Goal: Task Accomplishment & Management: Use online tool/utility

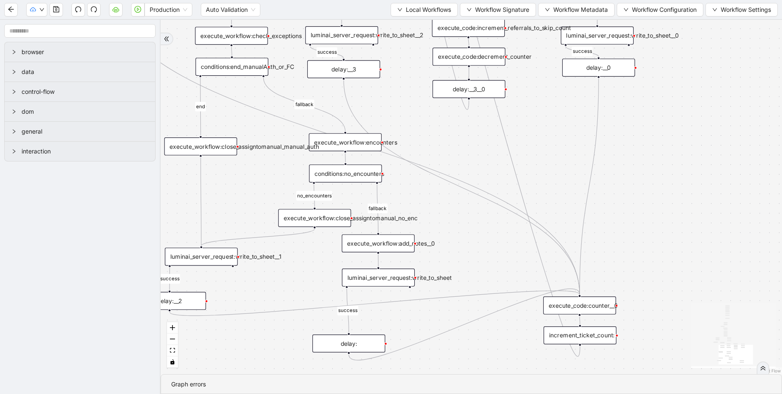
click at [372, 278] on div "luminai_server_request:write_to_sheet" at bounding box center [378, 277] width 73 height 18
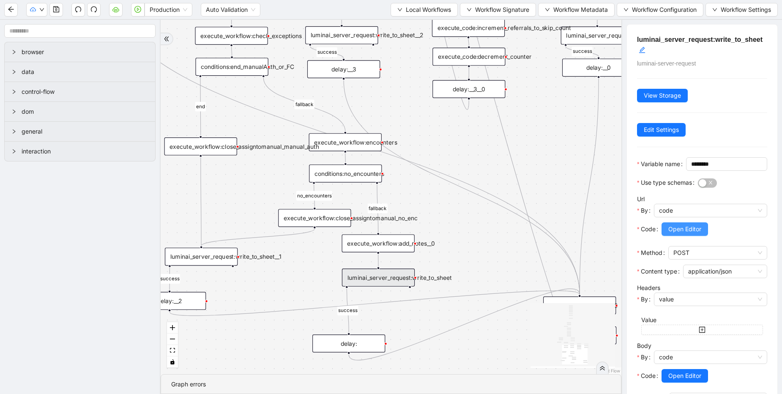
click at [677, 234] on span "Open Editor" at bounding box center [684, 228] width 33 height 9
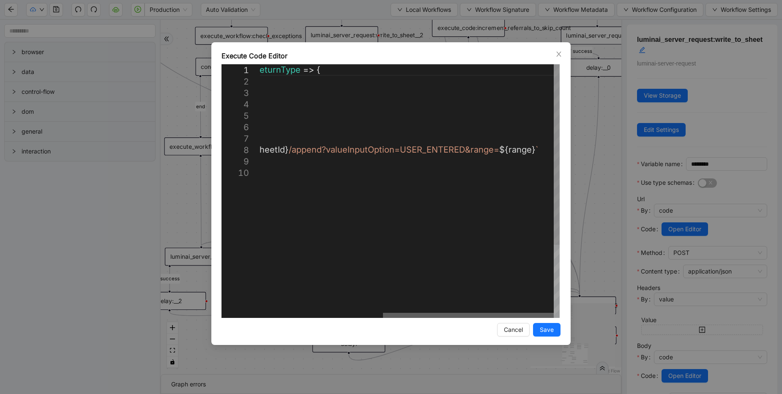
click at [413, 313] on div at bounding box center [468, 315] width 171 height 5
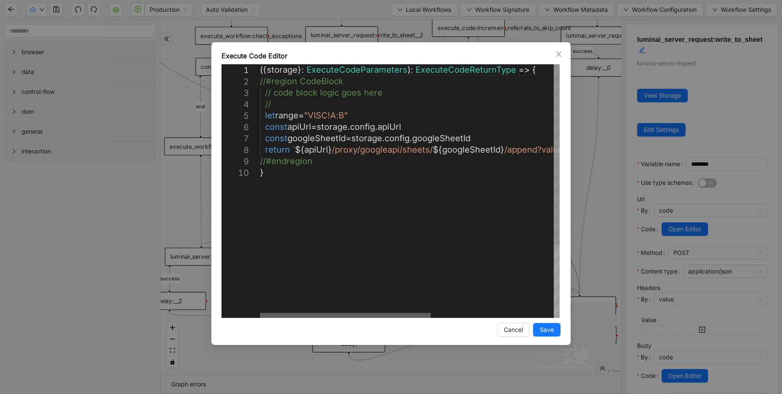
click at [260, 313] on div at bounding box center [345, 315] width 171 height 5
click at [181, 102] on div "**********" at bounding box center [391, 197] width 782 height 394
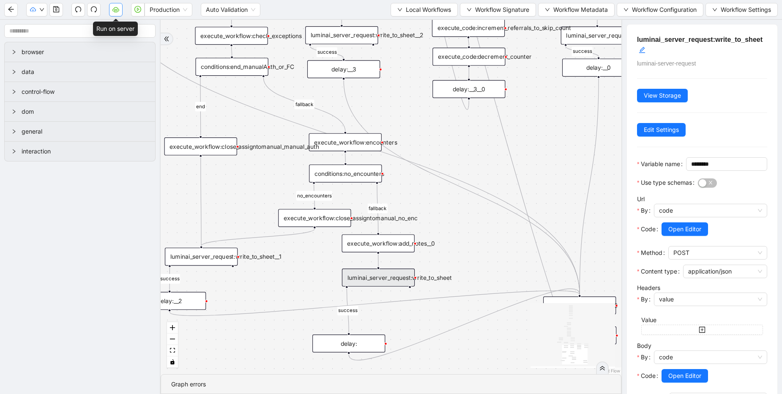
click at [120, 13] on button "button" at bounding box center [116, 10] width 14 height 14
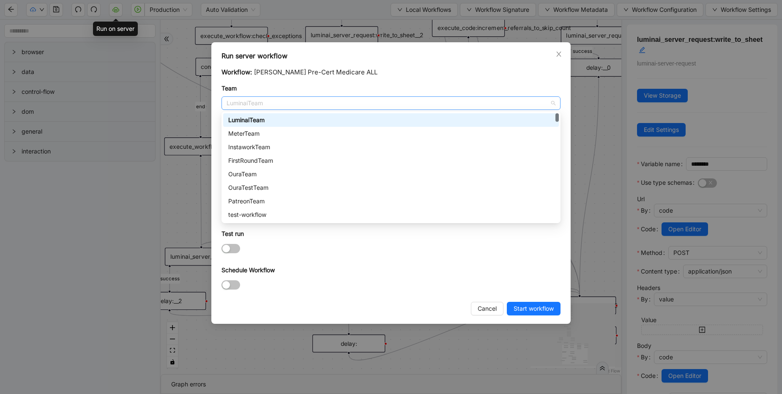
click at [295, 104] on span "LuminaiTeam" at bounding box center [391, 103] width 329 height 13
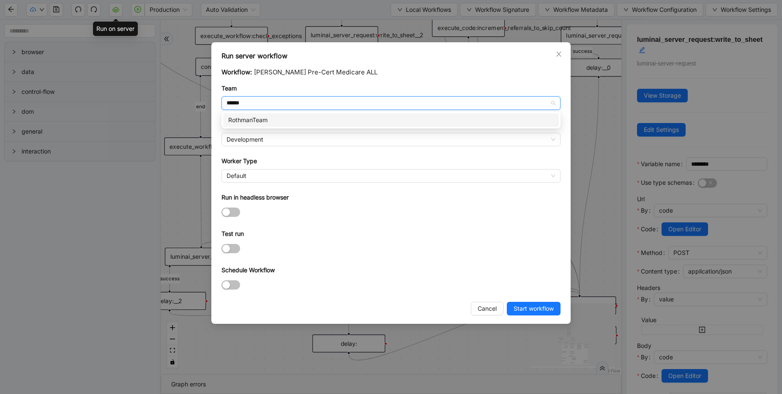
type input "*******"
click at [325, 122] on div "RothmanTeam" at bounding box center [391, 119] width 326 height 9
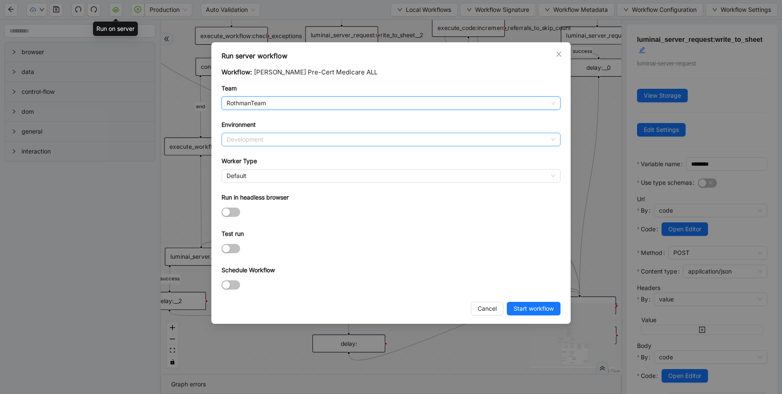
click at [301, 139] on span "Development" at bounding box center [391, 139] width 329 height 13
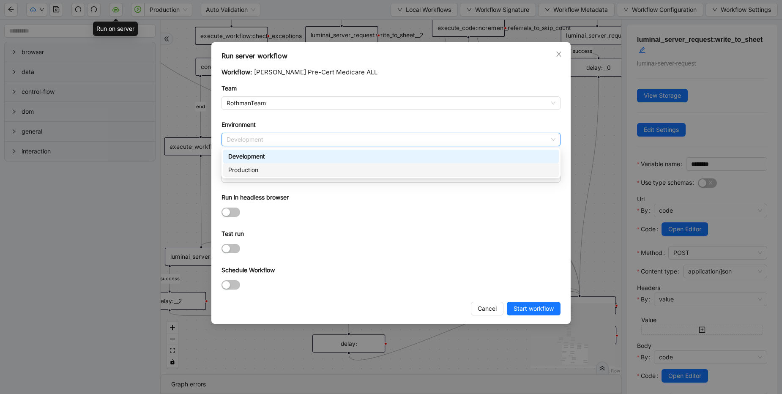
click at [285, 169] on div "Production" at bounding box center [391, 169] width 326 height 9
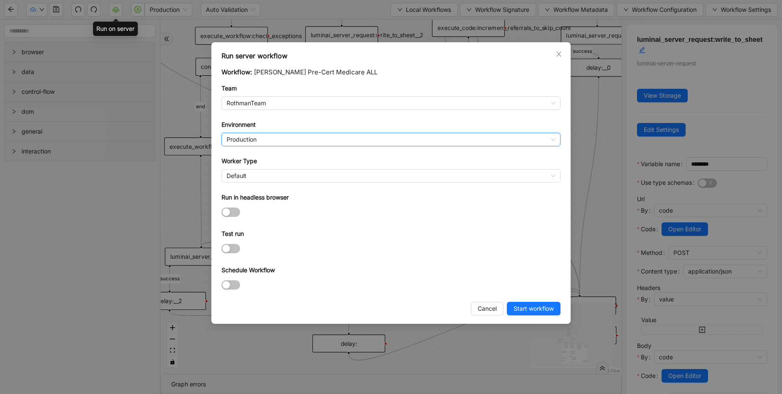
click at [286, 168] on div "Worker Type" at bounding box center [391, 162] width 339 height 13
click at [285, 176] on span "Default" at bounding box center [391, 176] width 329 height 13
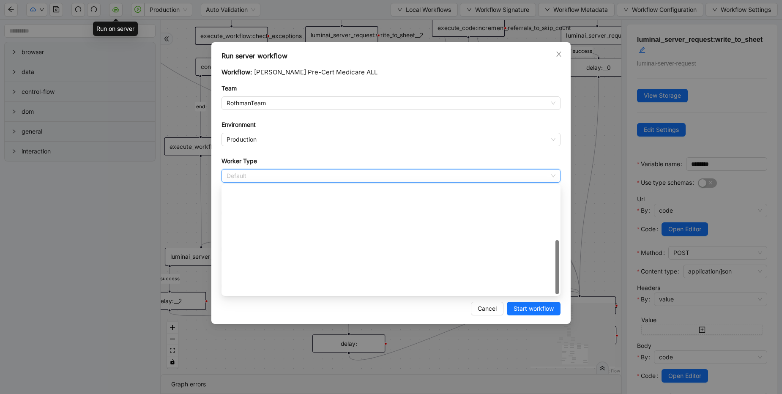
scroll to position [122, 0]
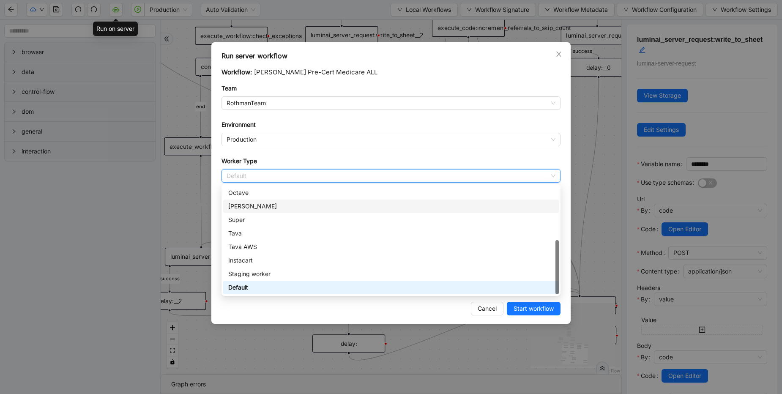
click at [268, 210] on div "[PERSON_NAME]" at bounding box center [391, 206] width 326 height 9
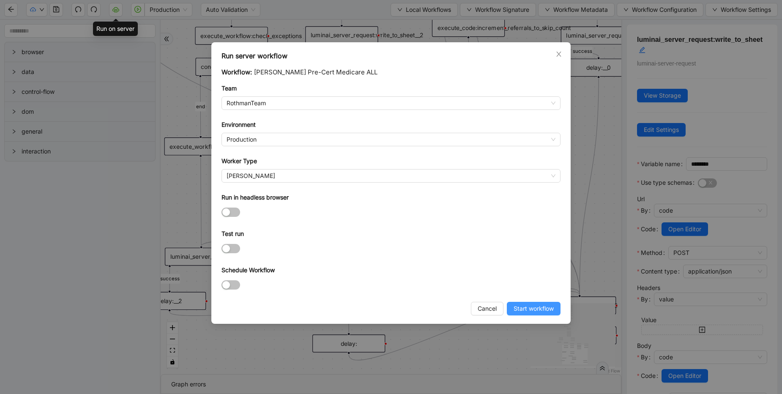
click at [539, 310] on span "Start workflow" at bounding box center [534, 308] width 40 height 9
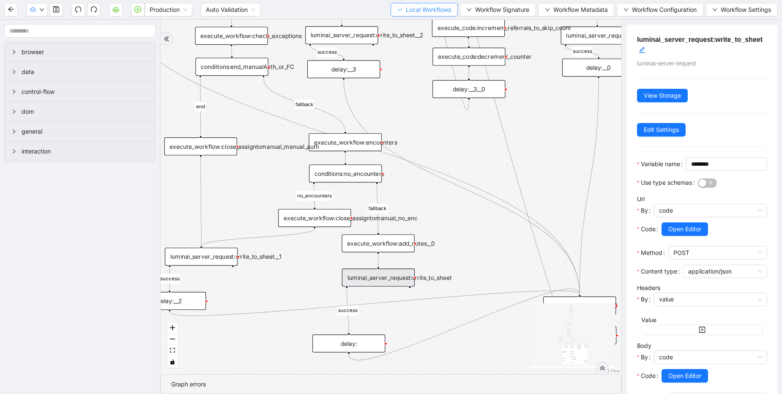
click at [406, 14] on span "Local Workflows" at bounding box center [428, 9] width 45 height 9
click at [403, 30] on span "Select" at bounding box center [420, 26] width 55 height 9
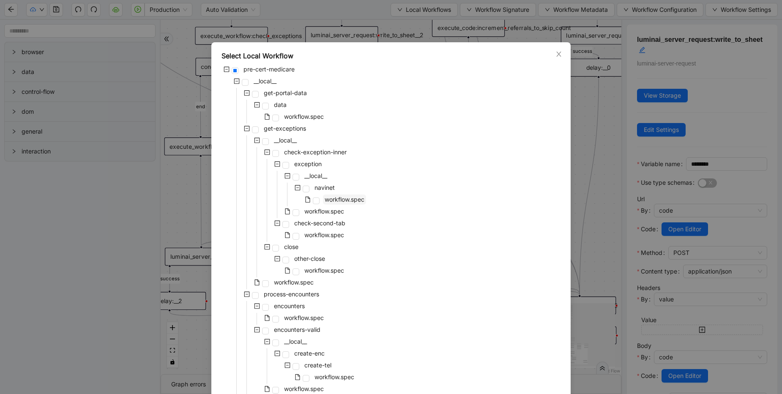
click at [331, 201] on span "workflow.spec" at bounding box center [345, 199] width 40 height 7
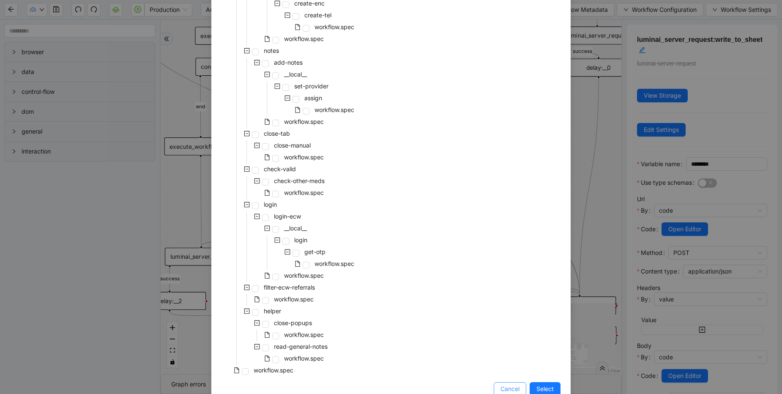
scroll to position [370, 0]
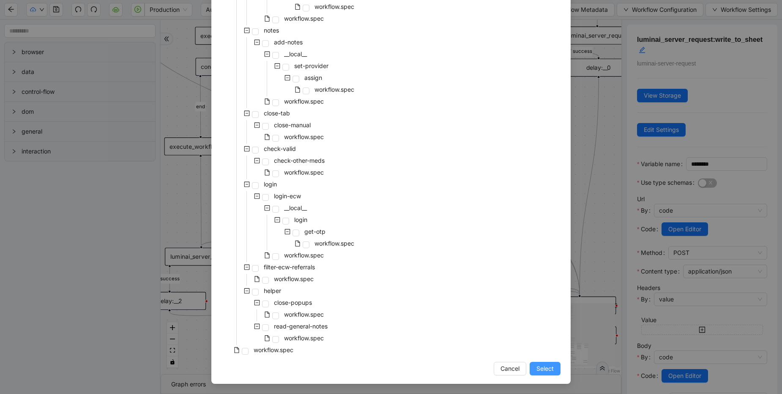
click at [538, 366] on span "Select" at bounding box center [544, 368] width 17 height 9
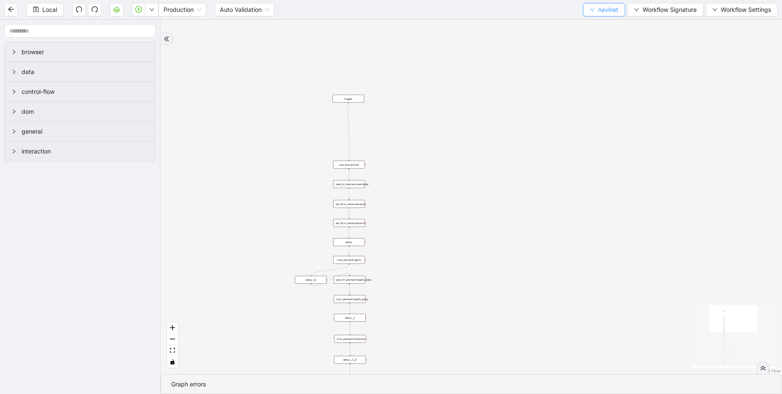
click at [609, 13] on span "navinet" at bounding box center [608, 9] width 20 height 9
click at [588, 25] on span "Select" at bounding box center [602, 26] width 29 height 9
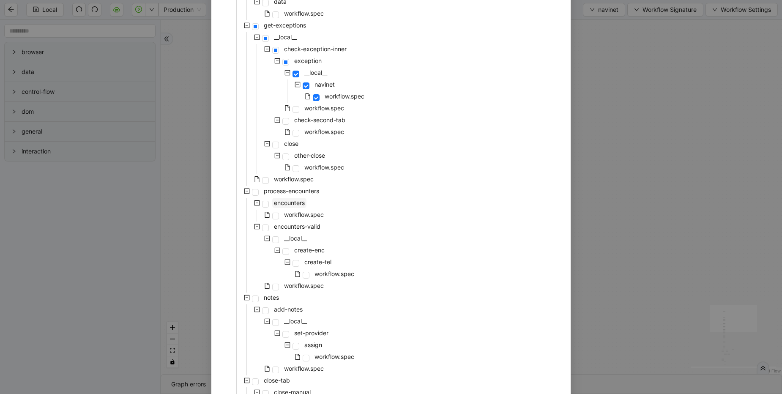
scroll to position [203, 0]
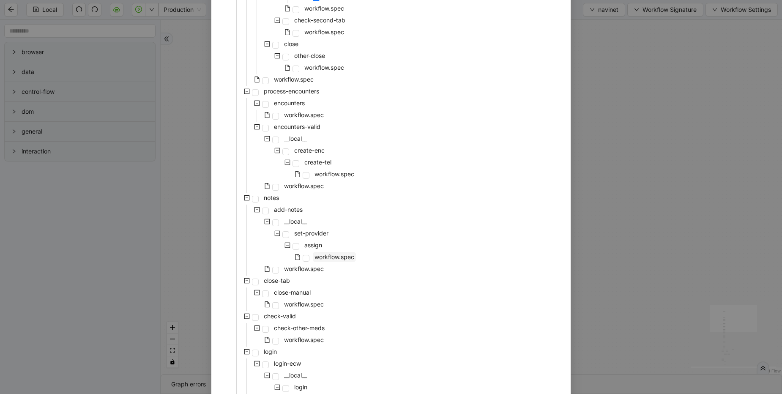
click at [321, 260] on span "workflow.spec" at bounding box center [335, 256] width 40 height 7
click at [309, 268] on span "workflow.spec" at bounding box center [304, 268] width 40 height 7
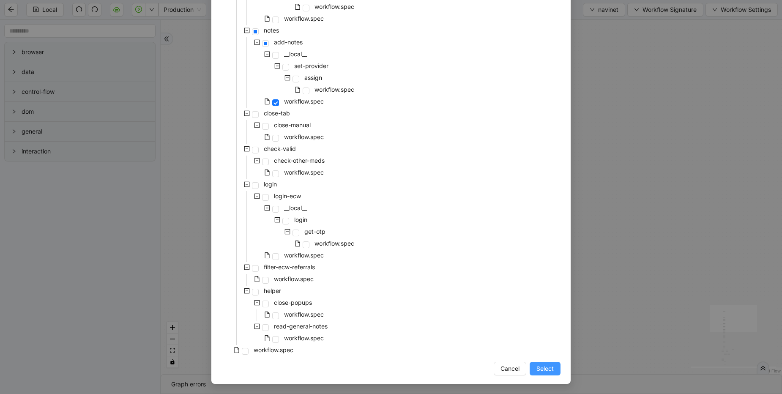
click at [544, 365] on span "Select" at bounding box center [544, 368] width 17 height 9
click at [543, 371] on div "is_inactive fallback fallback other_payer onError trigger set_form_value:userna…" at bounding box center [471, 197] width 621 height 354
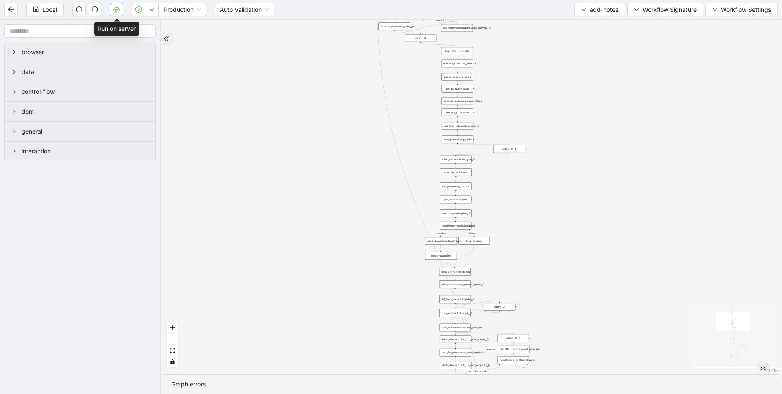
click at [116, 10] on icon "cloud-server" at bounding box center [116, 9] width 7 height 7
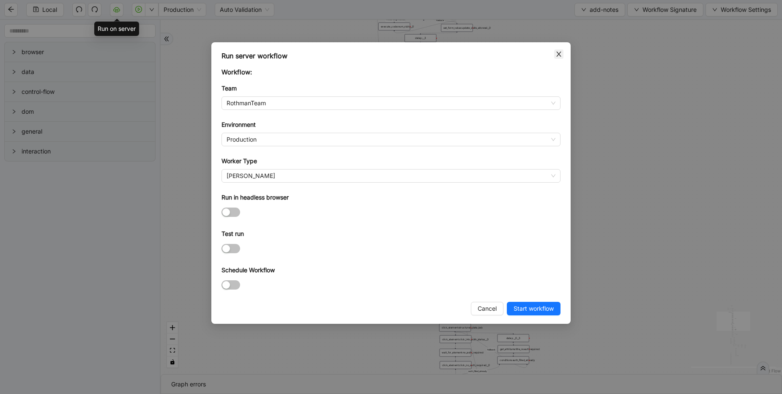
click at [560, 54] on icon "close" at bounding box center [559, 54] width 7 height 7
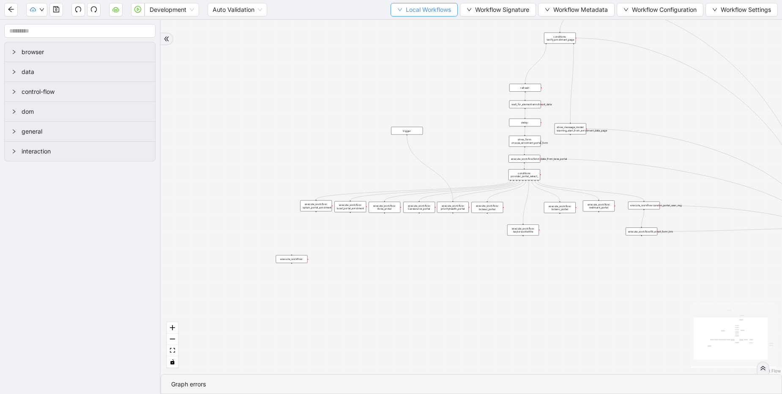
click at [420, 12] on span "Local Workflows" at bounding box center [428, 9] width 45 height 9
click at [402, 27] on span "Select" at bounding box center [420, 26] width 55 height 9
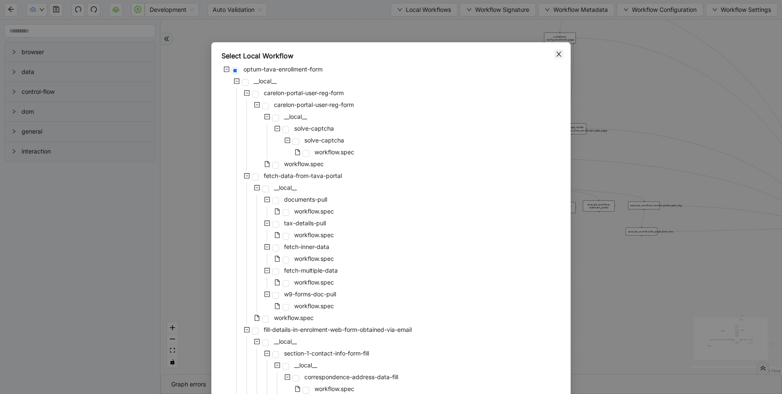
click at [556, 51] on icon "close" at bounding box center [559, 54] width 7 height 7
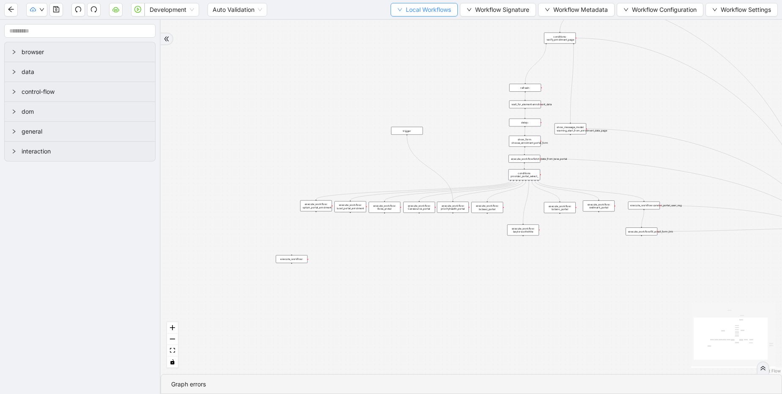
click at [416, 13] on span "Local Workflows" at bounding box center [428, 9] width 45 height 9
click at [403, 54] on span "Remove" at bounding box center [420, 53] width 55 height 9
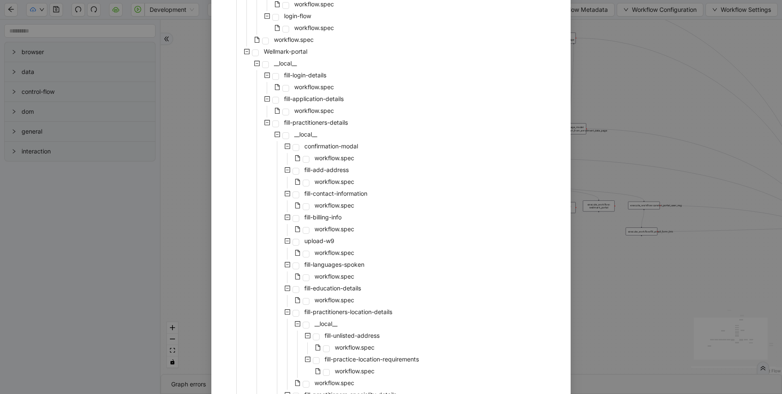
scroll to position [2951, 0]
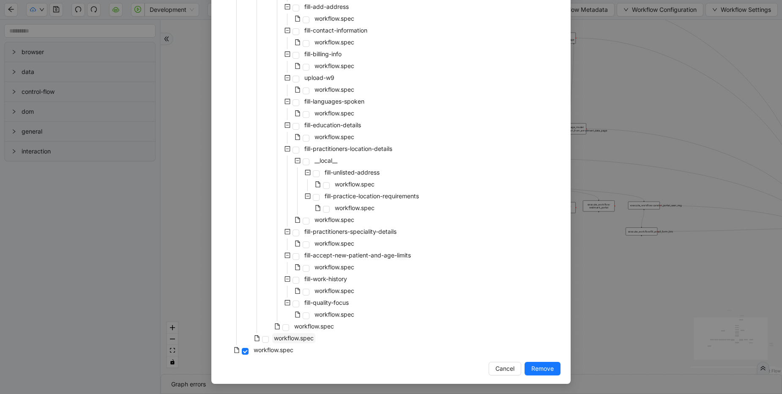
click at [301, 336] on span "workflow.spec" at bounding box center [294, 337] width 40 height 7
click at [539, 369] on span "Remove" at bounding box center [542, 368] width 22 height 9
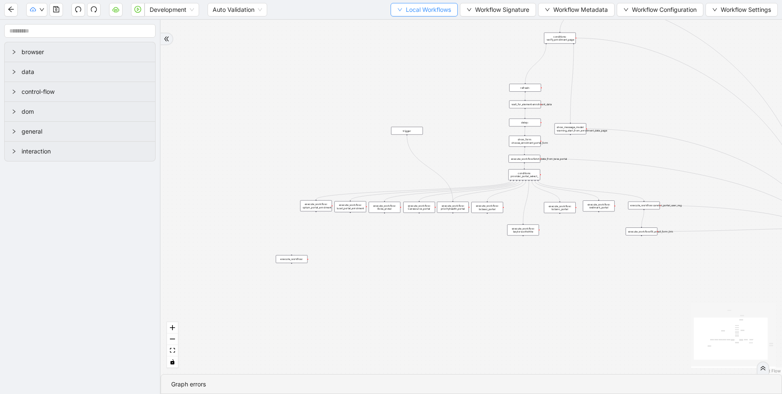
click at [425, 12] on span "Local Workflows" at bounding box center [428, 9] width 45 height 9
click at [403, 54] on span "Remove" at bounding box center [420, 53] width 55 height 9
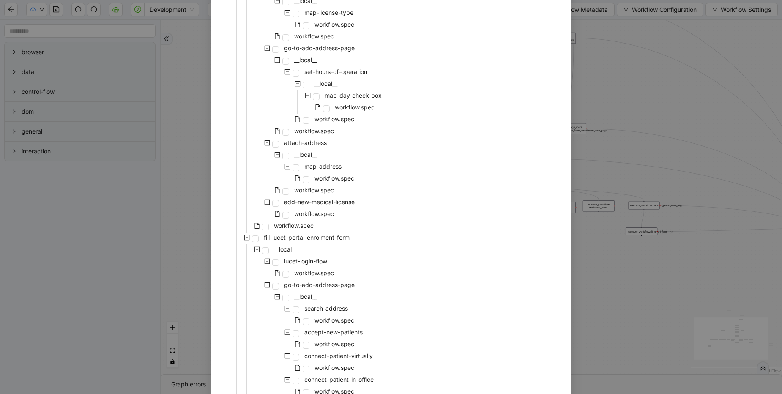
scroll to position [770, 0]
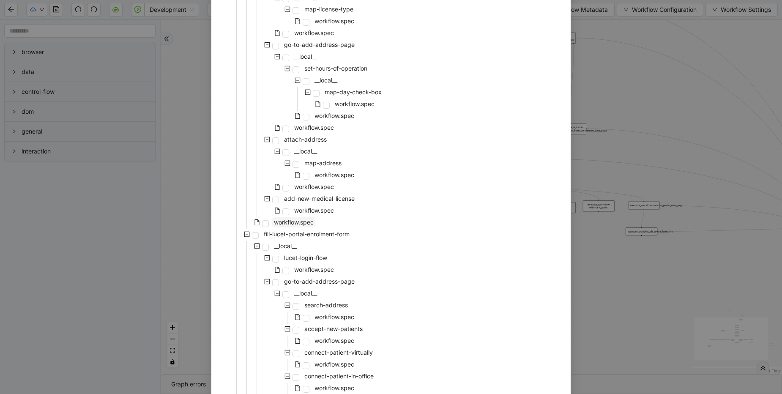
click at [280, 226] on span "workflow.spec" at bounding box center [293, 222] width 43 height 10
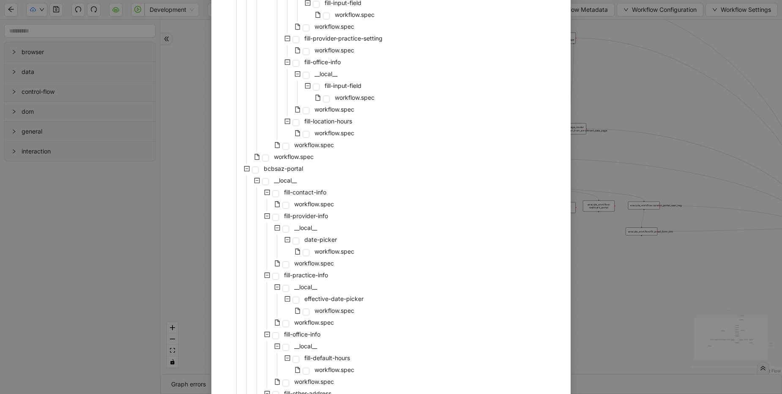
scroll to position [2489, 0]
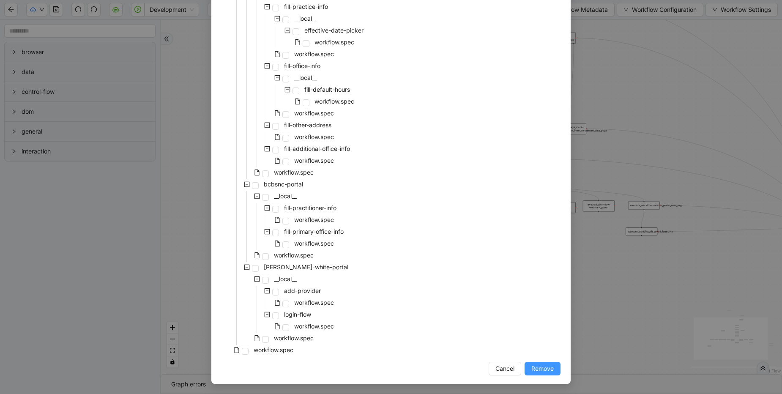
click at [542, 366] on span "Remove" at bounding box center [542, 368] width 22 height 9
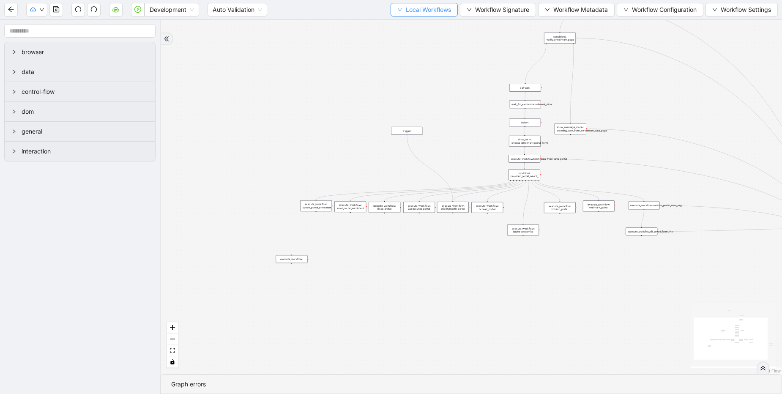
click at [420, 8] on span "Local Workflows" at bounding box center [428, 9] width 45 height 9
click at [394, 55] on span "Remove" at bounding box center [420, 53] width 55 height 9
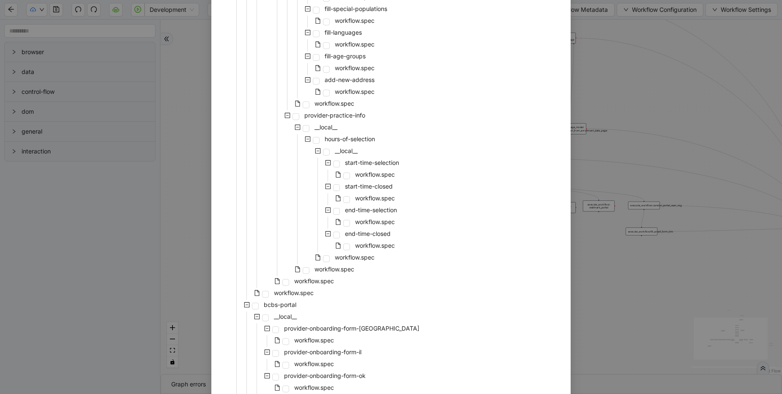
scroll to position [1164, 0]
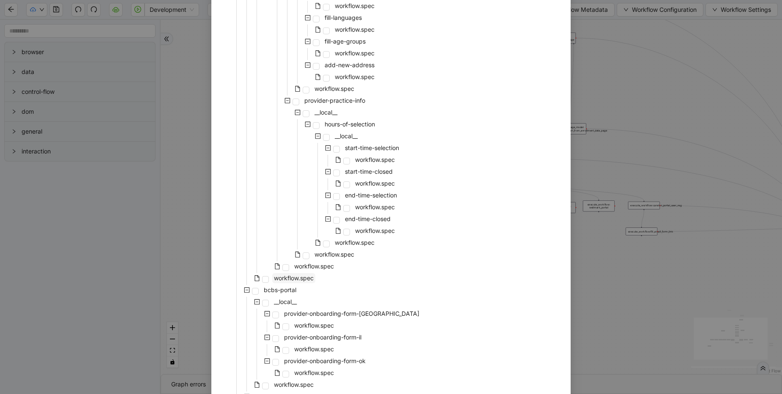
click at [285, 278] on span "workflow.spec" at bounding box center [294, 277] width 40 height 7
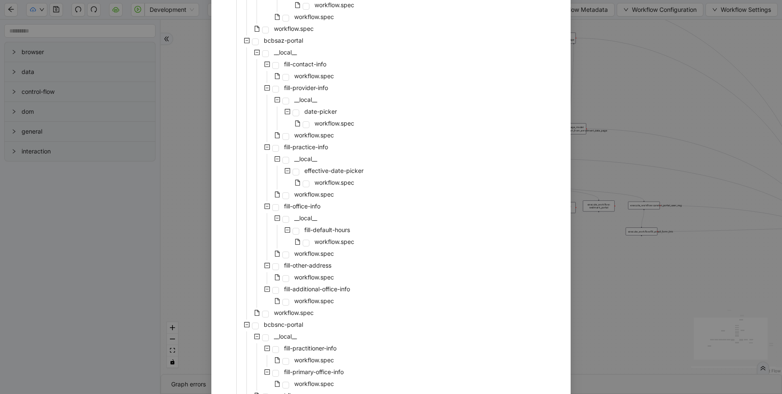
scroll to position [2193, 0]
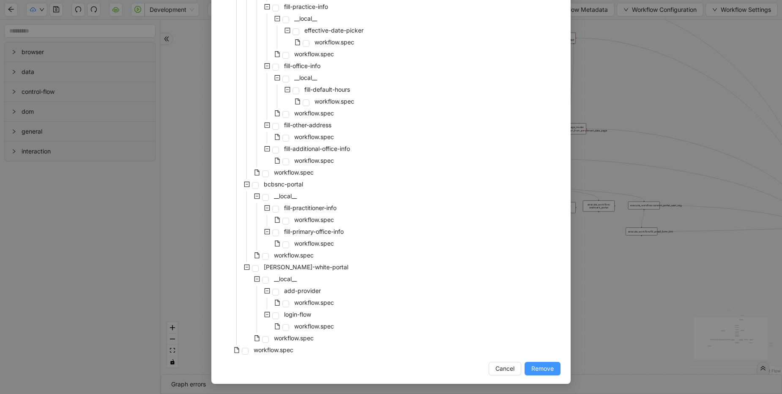
click at [534, 370] on span "Remove" at bounding box center [542, 368] width 22 height 9
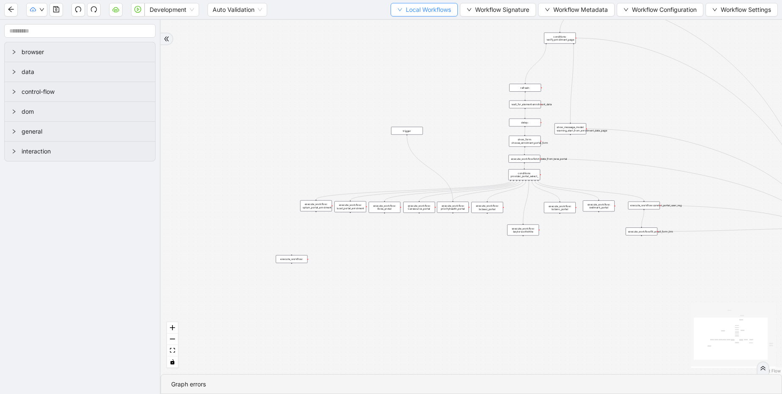
click at [428, 7] on span "Local Workflows" at bounding box center [428, 9] width 45 height 9
click at [405, 56] on span "Remove" at bounding box center [420, 53] width 55 height 9
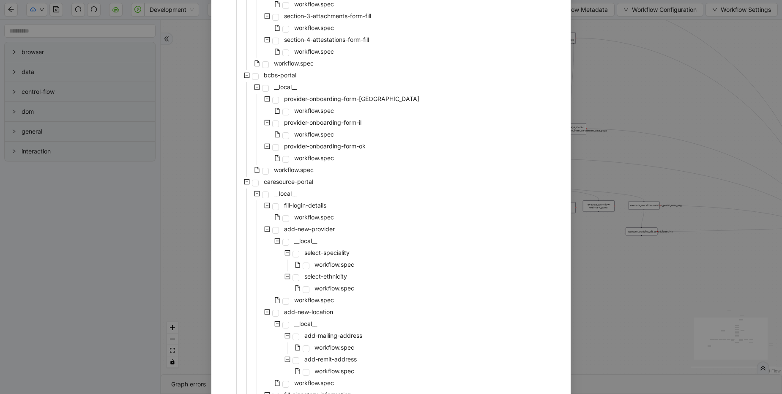
scroll to position [635, 0]
click at [277, 168] on span "workflow.spec" at bounding box center [294, 167] width 40 height 7
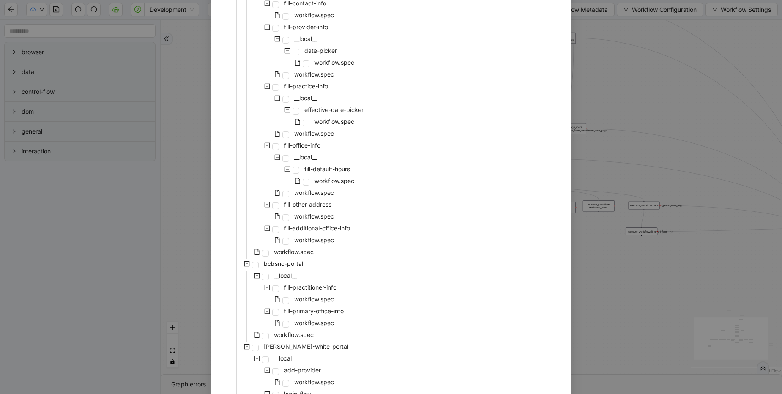
scroll to position [1448, 0]
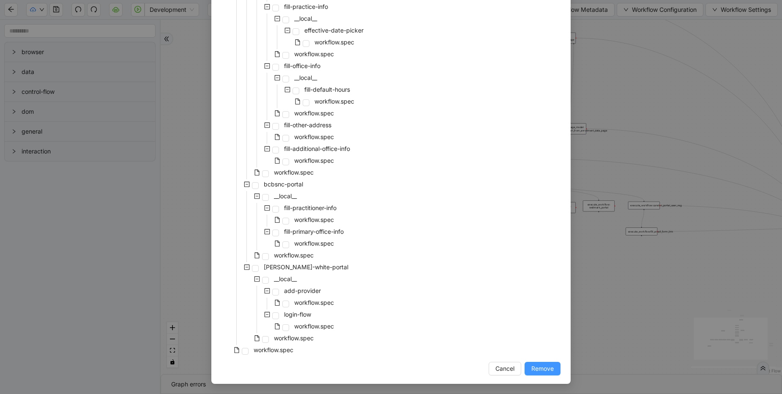
click at [531, 365] on span "Remove" at bounding box center [542, 368] width 22 height 9
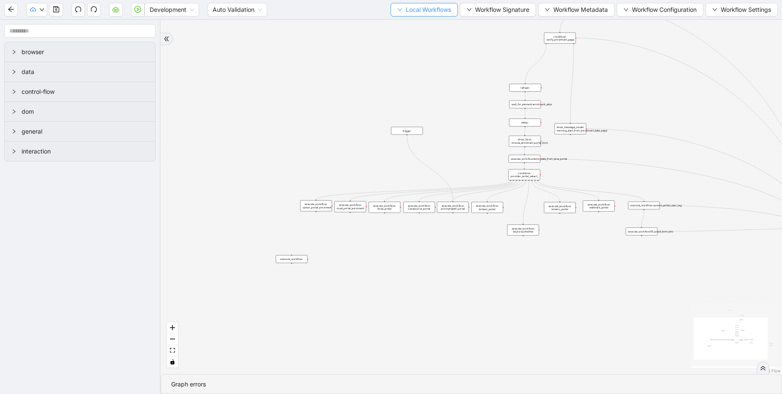
click at [407, 10] on span "Local Workflows" at bounding box center [428, 9] width 45 height 9
click at [399, 54] on span "Remove" at bounding box center [420, 53] width 55 height 9
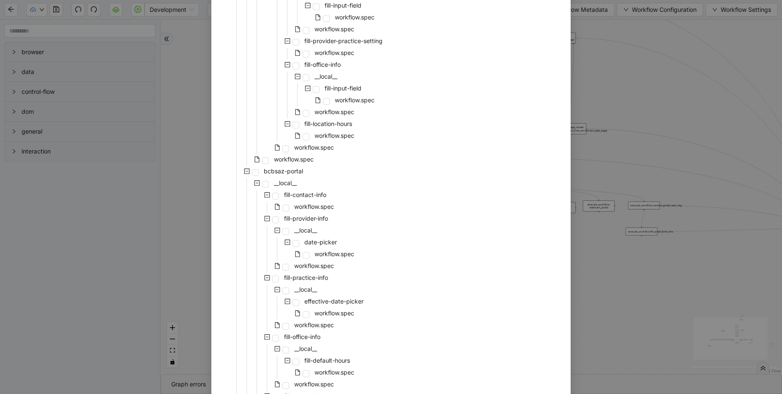
scroll to position [1072, 0]
click at [274, 156] on span "workflow.spec" at bounding box center [294, 157] width 40 height 7
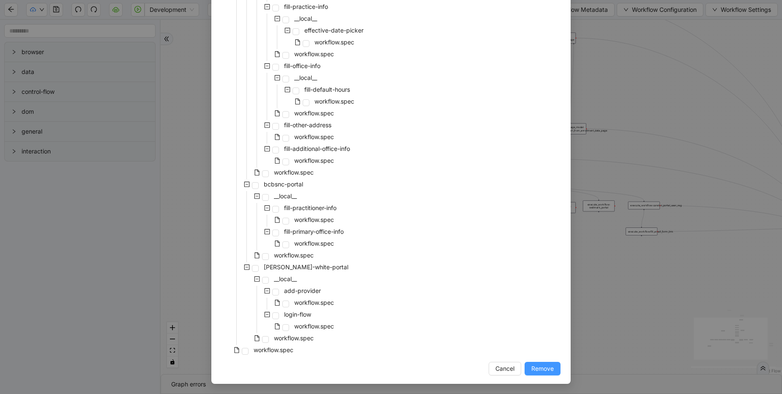
click at [531, 365] on span "Remove" at bounding box center [542, 368] width 22 height 9
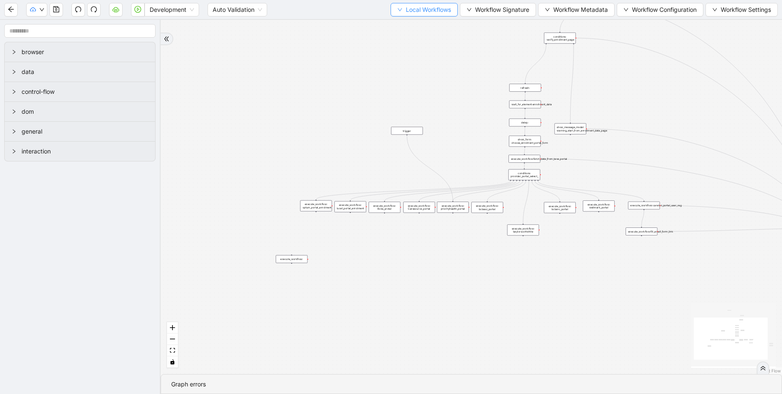
click at [428, 14] on span "Local Workflows" at bounding box center [428, 9] width 45 height 9
click at [404, 54] on span "Remove" at bounding box center [420, 53] width 55 height 9
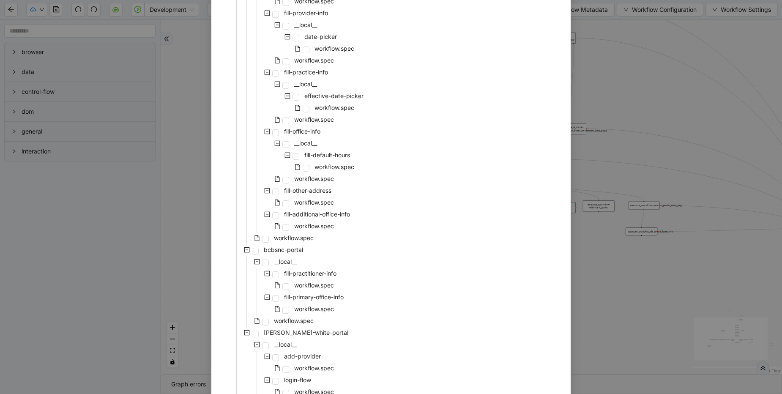
scroll to position [1081, 0]
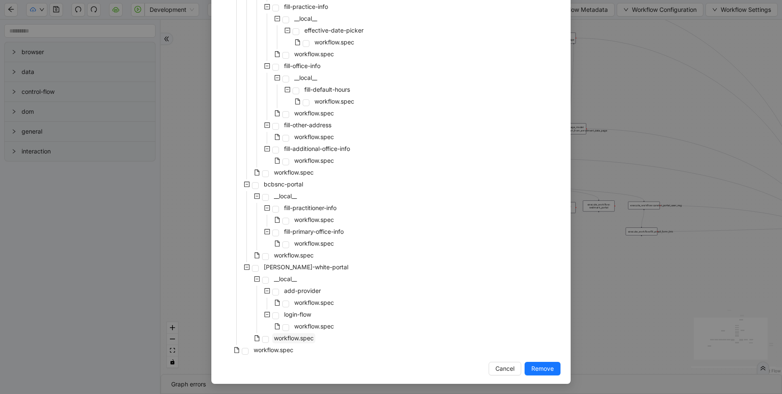
click at [285, 339] on span "workflow.spec" at bounding box center [294, 337] width 40 height 7
click at [540, 368] on span "Remove" at bounding box center [542, 368] width 22 height 9
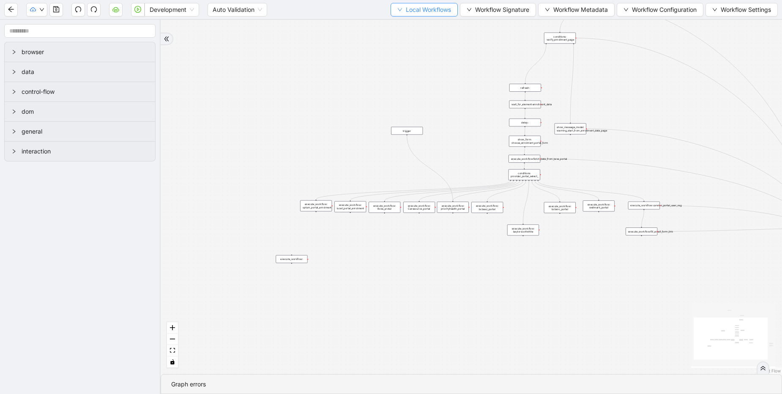
click at [411, 12] on span "Local Workflows" at bounding box center [428, 9] width 45 height 9
click at [397, 55] on span "Remove" at bounding box center [420, 53] width 55 height 9
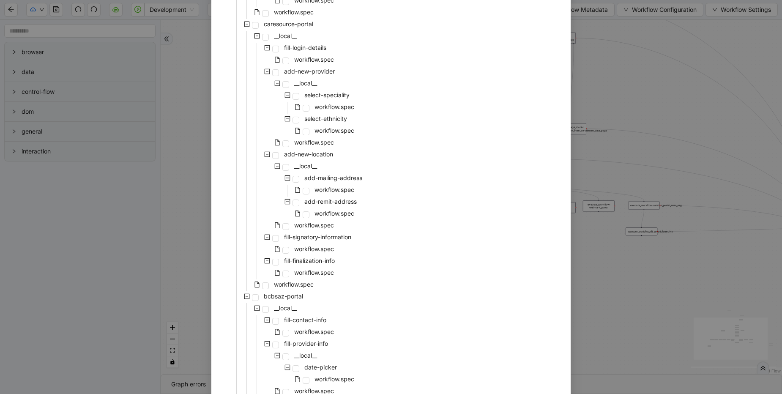
scroll to position [695, 0]
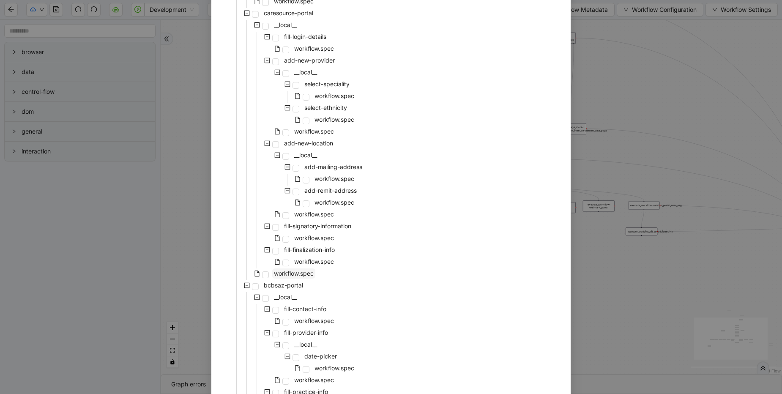
click at [278, 275] on span "workflow.spec" at bounding box center [294, 273] width 40 height 7
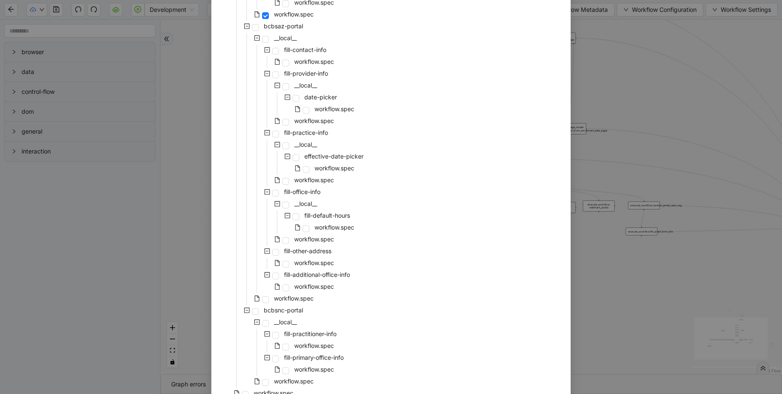
scroll to position [998, 0]
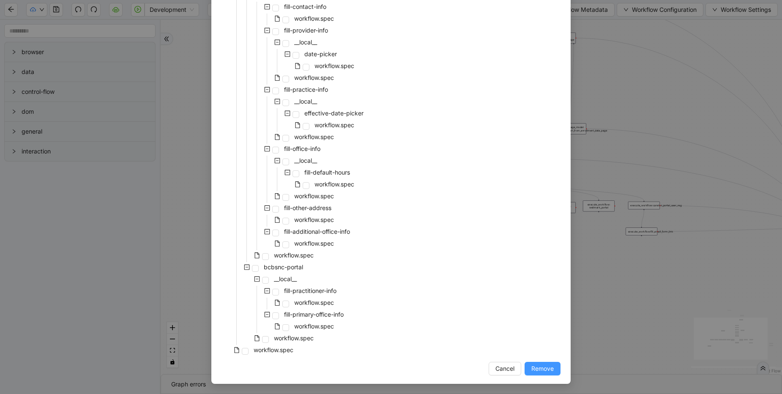
click at [536, 368] on span "Remove" at bounding box center [542, 368] width 22 height 9
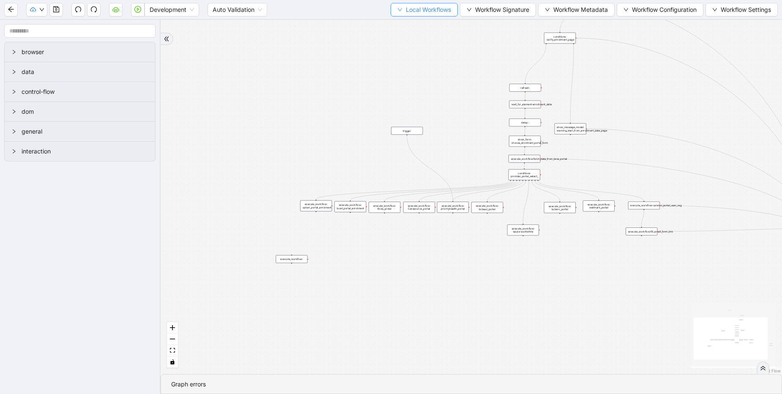
click at [426, 16] on button "Local Workflows" at bounding box center [424, 10] width 67 height 14
click at [406, 48] on li "Remove" at bounding box center [420, 54] width 65 height 14
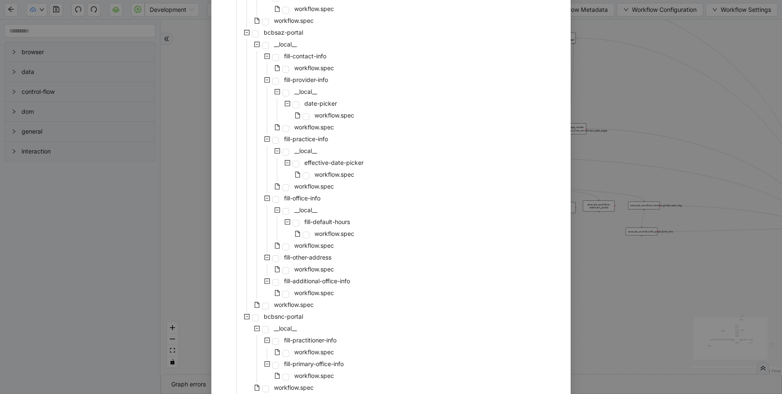
scroll to position [725, 0]
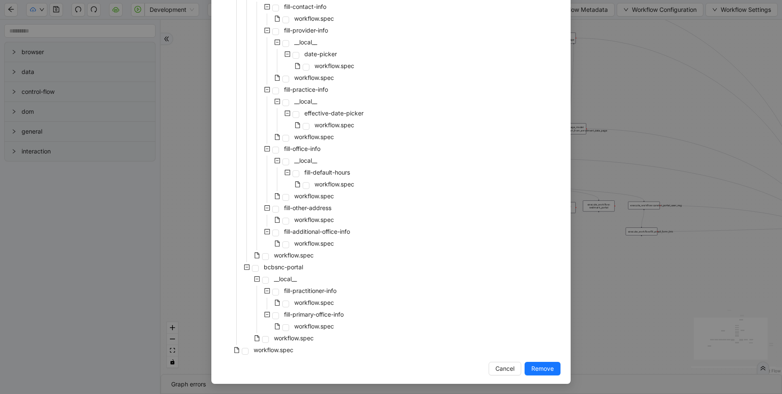
click at [298, 260] on div "workflow.spec" at bounding box center [269, 256] width 94 height 12
click at [302, 254] on span "workflow.spec" at bounding box center [294, 255] width 40 height 7
click at [540, 372] on span "Remove" at bounding box center [542, 368] width 22 height 9
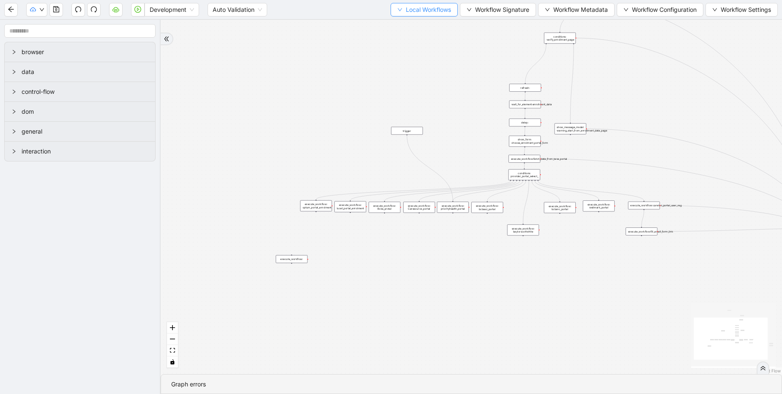
click at [433, 9] on span "Local Workflows" at bounding box center [428, 9] width 45 height 9
click at [406, 53] on span "Remove" at bounding box center [420, 53] width 55 height 9
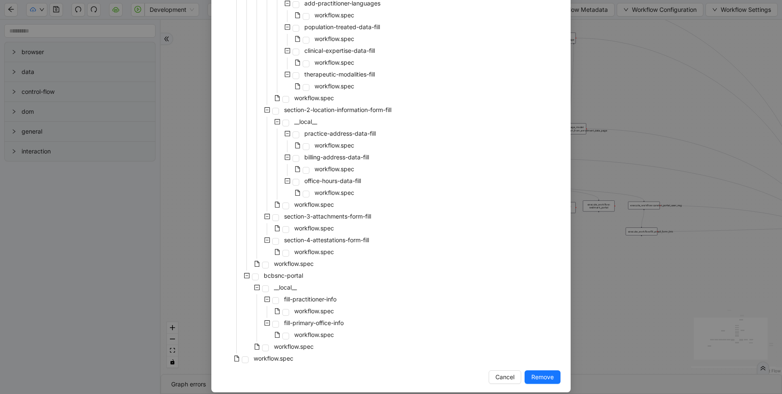
scroll to position [441, 0]
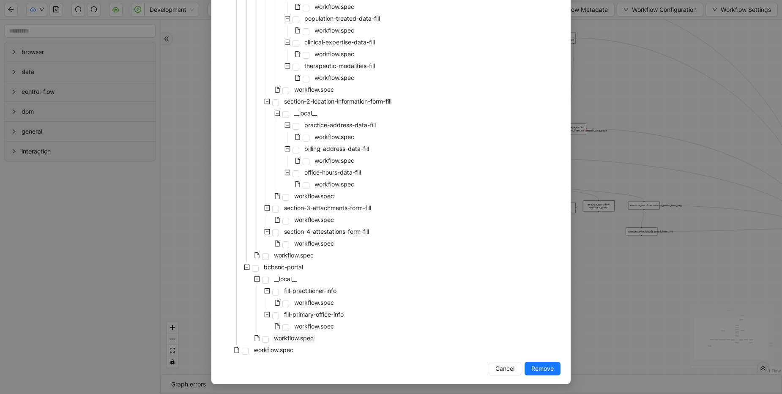
click at [297, 338] on span "workflow.spec" at bounding box center [294, 337] width 40 height 7
click at [536, 369] on span "Remove" at bounding box center [542, 368] width 22 height 9
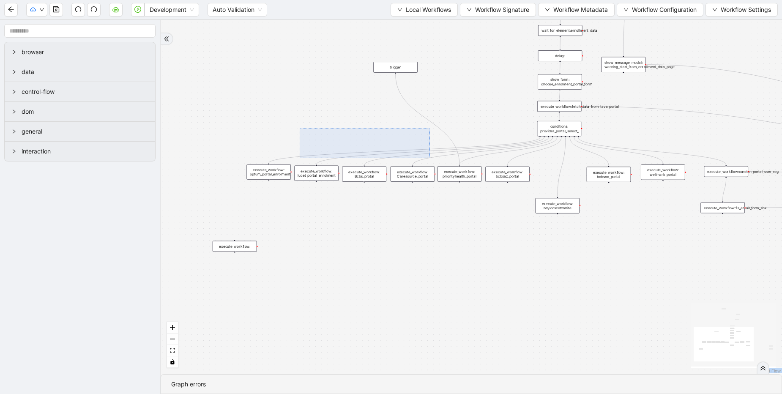
drag, startPoint x: 300, startPoint y: 129, endPoint x: 271, endPoint y: 122, distance: 29.5
click at [502, 225] on div "trigger execute_workflow:carelon_portal_user_reg execute_workflow:fetch_data_fr…" at bounding box center [471, 197] width 621 height 354
click at [300, 129] on div "trigger execute_workflow:carelon_portal_user_reg execute_workflow:fetch_data_fr…" at bounding box center [471, 197] width 621 height 354
click at [271, 122] on div "trigger execute_workflow:carelon_portal_user_reg execute_workflow:fetch_data_fr…" at bounding box center [471, 197] width 621 height 354
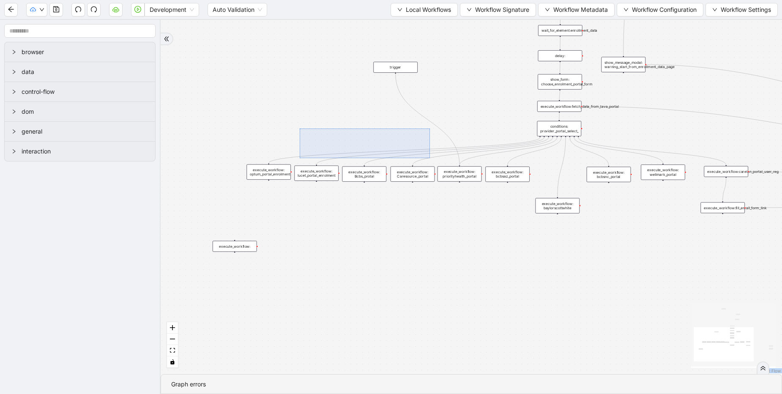
click at [271, 122] on div "trigger execute_workflow:carelon_portal_user_reg execute_workflow:fetch_data_fr…" at bounding box center [471, 197] width 621 height 354
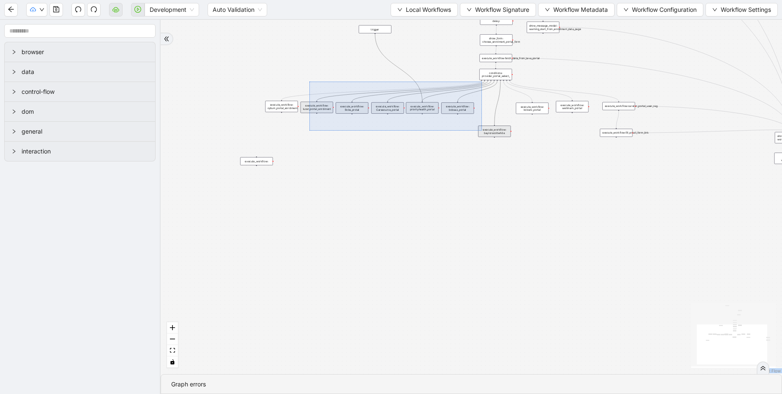
drag, startPoint x: 309, startPoint y: 82, endPoint x: 482, endPoint y: 130, distance: 178.7
click at [482, 130] on div "trigger execute_workflow:carelon_portal_user_reg execute_workflow:fetch_data_fr…" at bounding box center [471, 197] width 621 height 354
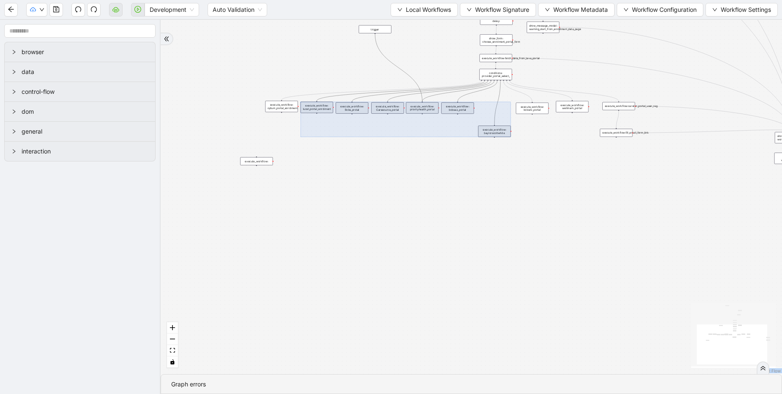
click at [310, 63] on div "trigger execute_workflow:carelon_portal_user_reg execute_workflow:fetch_data_fr…" at bounding box center [471, 197] width 621 height 354
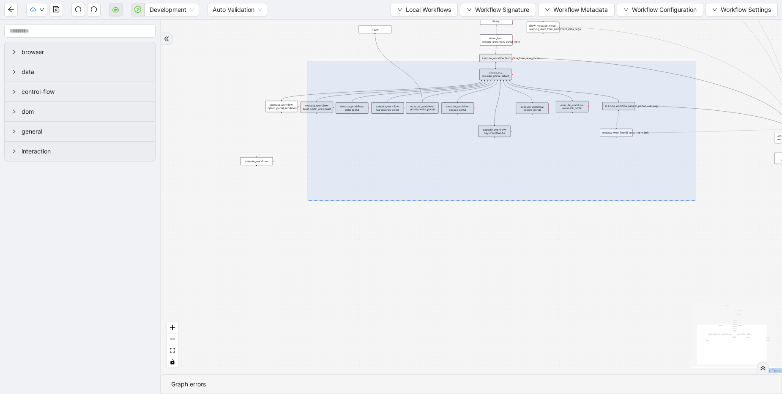
drag, startPoint x: 307, startPoint y: 61, endPoint x: 696, endPoint y: 200, distance: 413.6
click at [696, 200] on div "trigger execute_workflow:carelon_portal_user_reg execute_workflow:fetch_data_fr…" at bounding box center [471, 197] width 621 height 354
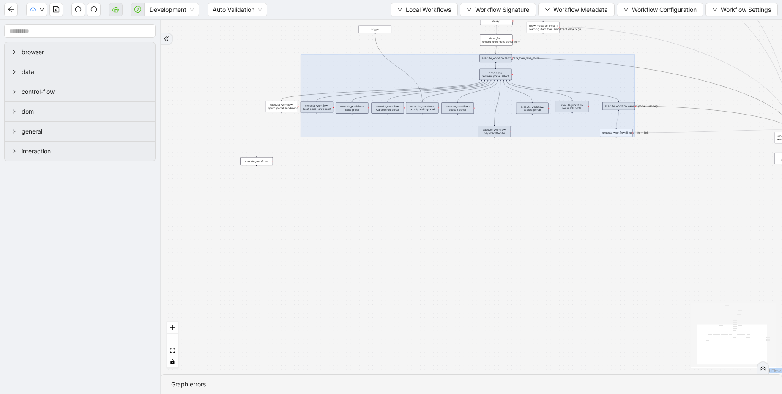
click at [408, 176] on div "trigger execute_workflow:carelon_portal_user_reg execute_workflow:fetch_data_fr…" at bounding box center [471, 197] width 621 height 354
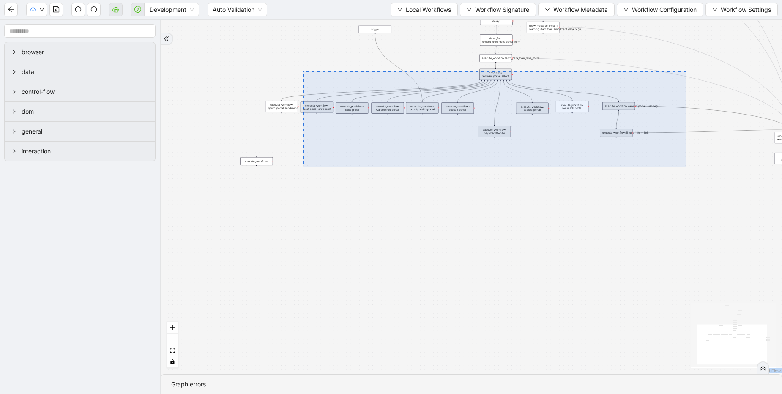
drag, startPoint x: 303, startPoint y: 71, endPoint x: 687, endPoint y: 166, distance: 395.0
click at [687, 166] on div "trigger execute_workflow:carelon_portal_user_reg execute_workflow:fetch_data_fr…" at bounding box center [471, 197] width 621 height 354
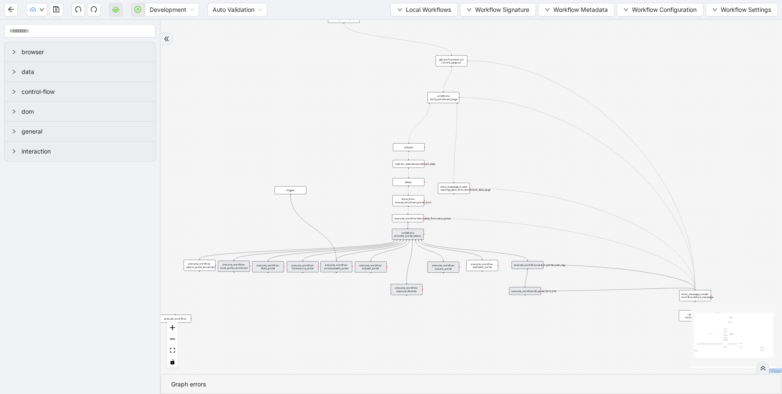
click at [264, 167] on div "trigger execute_workflow:carelon_portal_user_reg execute_workflow:fetch_data_fr…" at bounding box center [471, 197] width 621 height 354
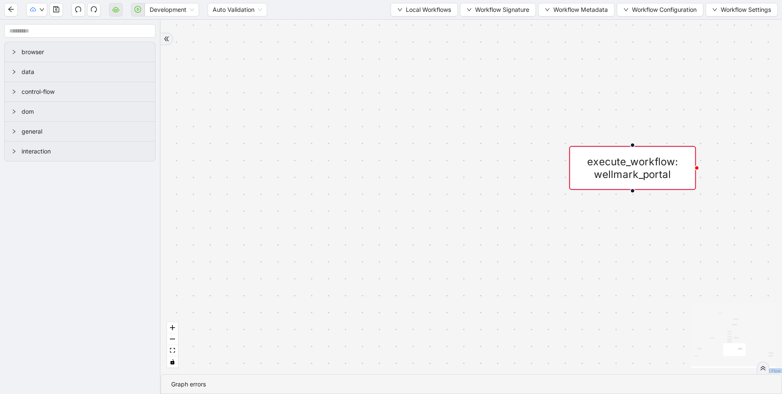
click at [634, 163] on div "execute_workflow: wellmark_portal" at bounding box center [632, 168] width 127 height 44
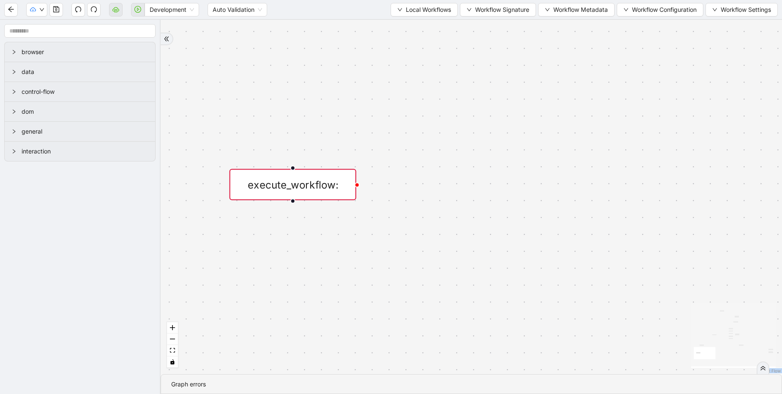
click at [259, 178] on div "execute_workflow:" at bounding box center [293, 184] width 127 height 31
click at [261, 184] on div "execute_workflow:" at bounding box center [293, 184] width 127 height 31
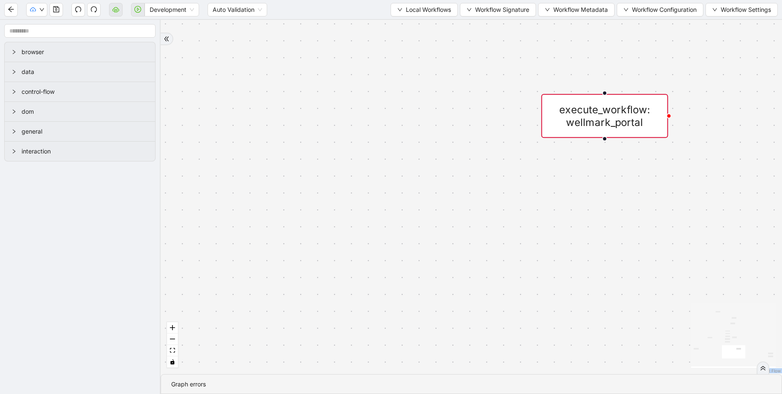
click at [583, 120] on div "execute_workflow: wellmark_portal" at bounding box center [604, 116] width 127 height 44
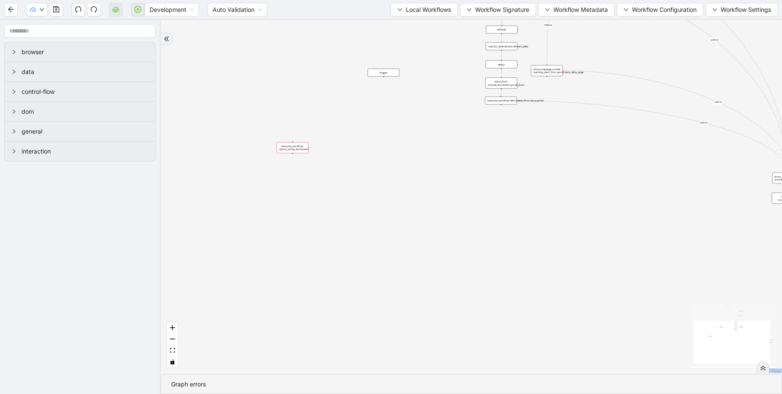
drag, startPoint x: 243, startPoint y: 186, endPoint x: 460, endPoint y: 188, distance: 216.9
click at [460, 188] on div "fallback Is enrolment page onError onError onError onError trigger execute_work…" at bounding box center [471, 197] width 621 height 354
drag, startPoint x: 300, startPoint y: 148, endPoint x: 513, endPoint y: 122, distance: 214.6
click at [502, 142] on div "execute_workflow: optum_portal_enrolment" at bounding box center [486, 147] width 32 height 11
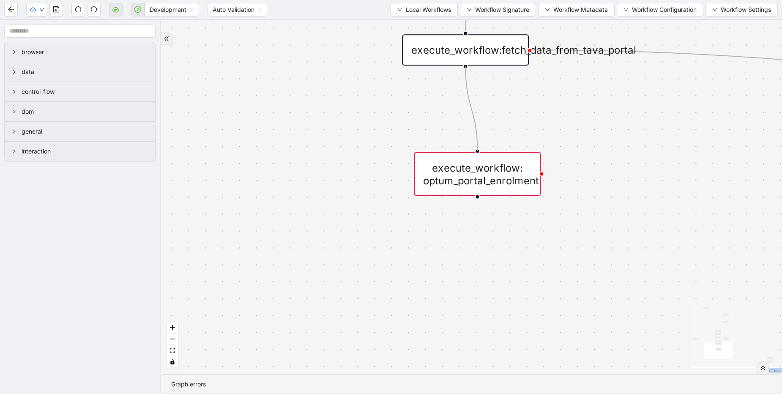
drag, startPoint x: 464, startPoint y: 65, endPoint x: 474, endPoint y: 151, distance: 86.8
click at [474, 151] on div "fallback Is enrolment page onError onError onError onError trigger execute_work…" at bounding box center [471, 197] width 621 height 354
click at [462, 163] on div "execute_workflow: optum_portal_enrolment" at bounding box center [477, 174] width 127 height 44
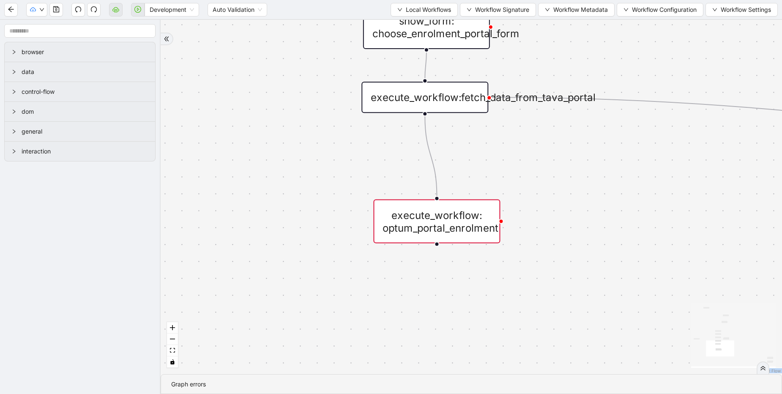
drag, startPoint x: 370, startPoint y: 143, endPoint x: 316, endPoint y: 199, distance: 77.7
click at [316, 199] on div "fallback Is enrolment page onError onError onError onError trigger execute_work…" at bounding box center [471, 197] width 621 height 354
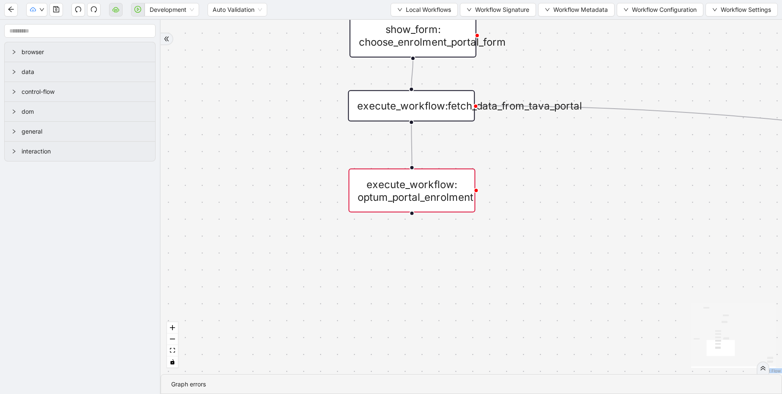
drag, startPoint x: 404, startPoint y: 227, endPoint x: 393, endPoint y: 188, distance: 40.9
click at [393, 188] on div "execute_workflow: optum_portal_enrolment" at bounding box center [411, 191] width 127 height 44
click at [59, 10] on icon "save" at bounding box center [56, 9] width 6 height 6
click at [410, 12] on span "Local Workflows" at bounding box center [428, 9] width 45 height 9
click at [400, 56] on span "Remove" at bounding box center [420, 53] width 55 height 9
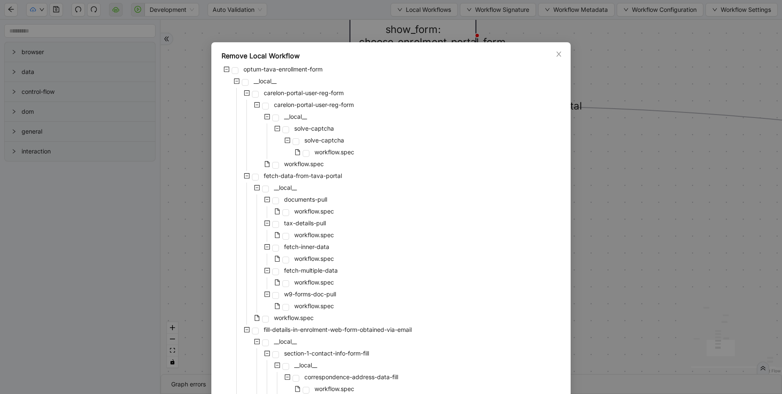
click at [728, 212] on div "Remove Local Workflow optum-tava-enrollment-form __local__ carelon-portal-user-…" at bounding box center [391, 197] width 782 height 394
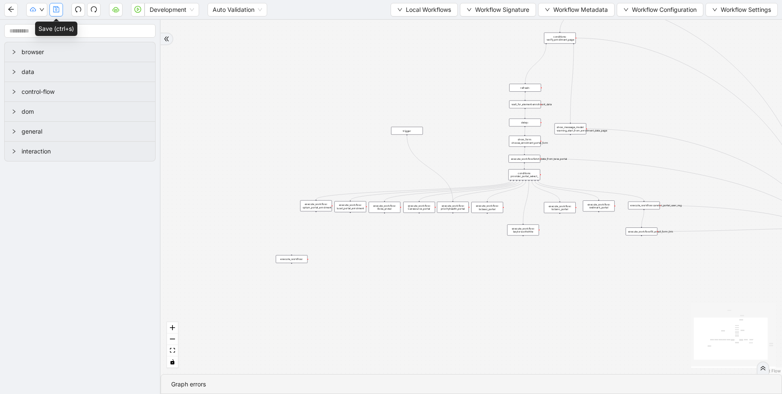
click at [52, 5] on button "button" at bounding box center [56, 10] width 14 height 14
click at [461, 75] on div "trigger execute_workflow:carelon_portal_user_reg execute_workflow:fetch_data_fr…" at bounding box center [471, 197] width 621 height 354
click at [480, 71] on div "trigger execute_workflow:carelon_portal_user_reg execute_workflow:fetch_data_fr…" at bounding box center [471, 197] width 621 height 354
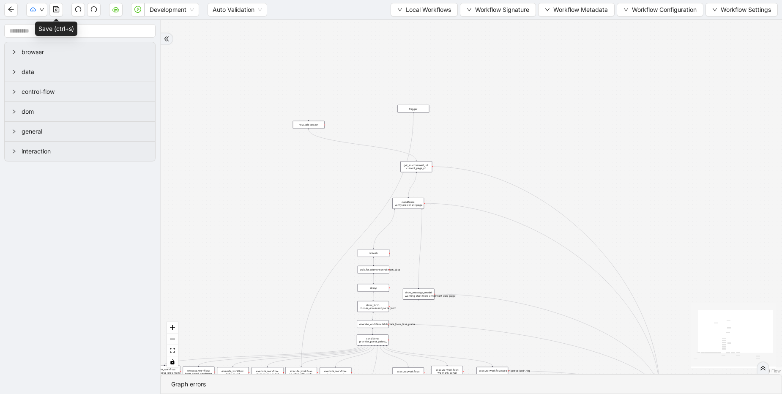
drag, startPoint x: 249, startPoint y: 296, endPoint x: 408, endPoint y: 110, distance: 245.0
click at [408, 110] on div "trigger" at bounding box center [413, 109] width 32 height 8
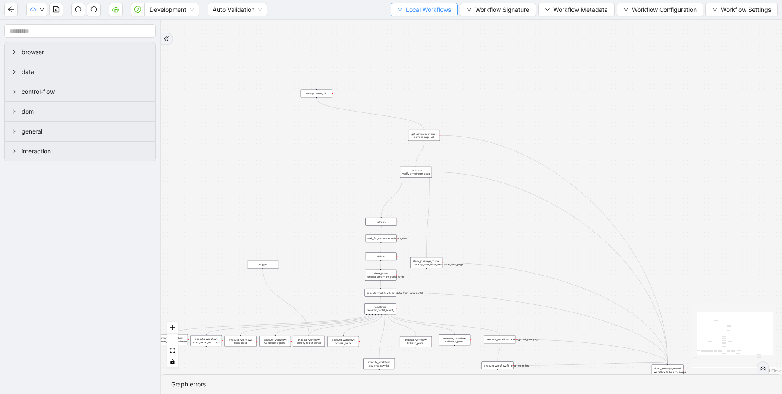
click at [434, 13] on span "Local Workflows" at bounding box center [428, 9] width 45 height 9
click at [406, 52] on span "Remove" at bounding box center [420, 53] width 55 height 9
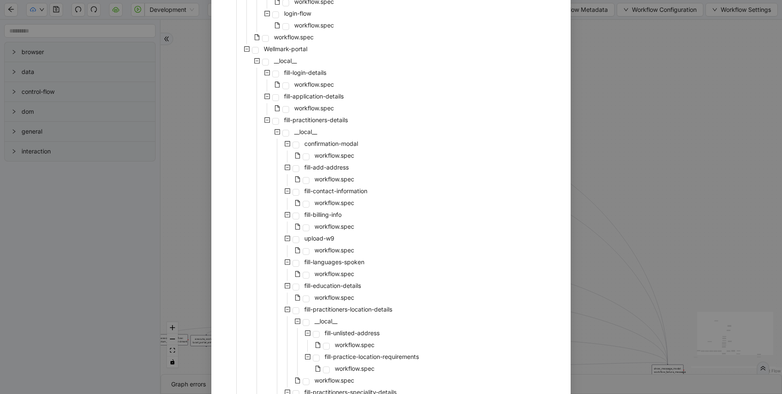
scroll to position [2951, 0]
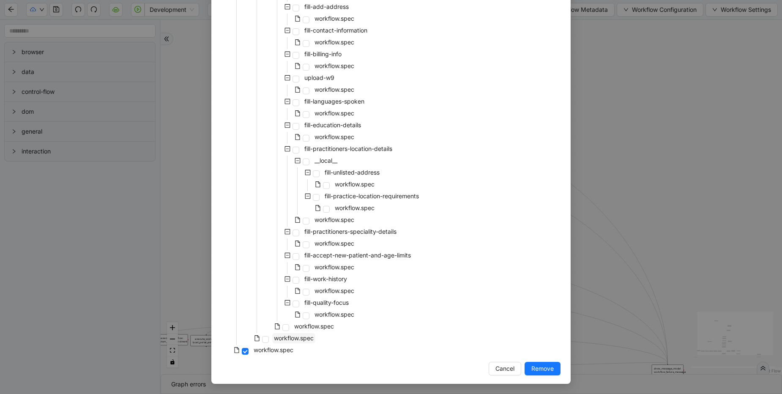
click at [303, 338] on span "workflow.spec" at bounding box center [294, 337] width 40 height 7
click at [539, 365] on span "Remove" at bounding box center [542, 368] width 22 height 9
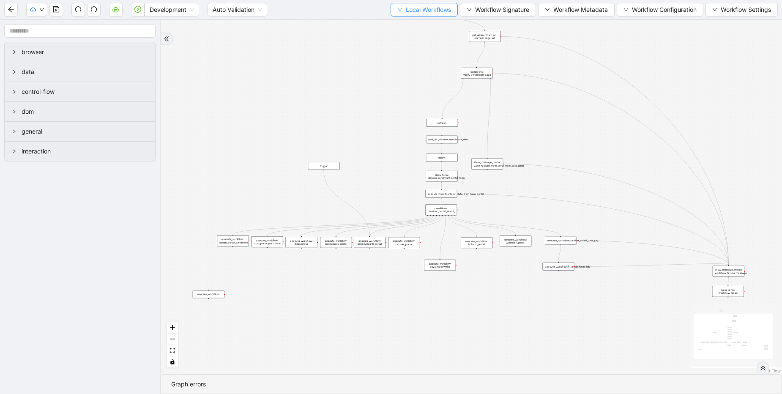
click at [418, 10] on span "Local Workflows" at bounding box center [428, 9] width 45 height 9
click at [415, 52] on span "Remove" at bounding box center [420, 53] width 55 height 9
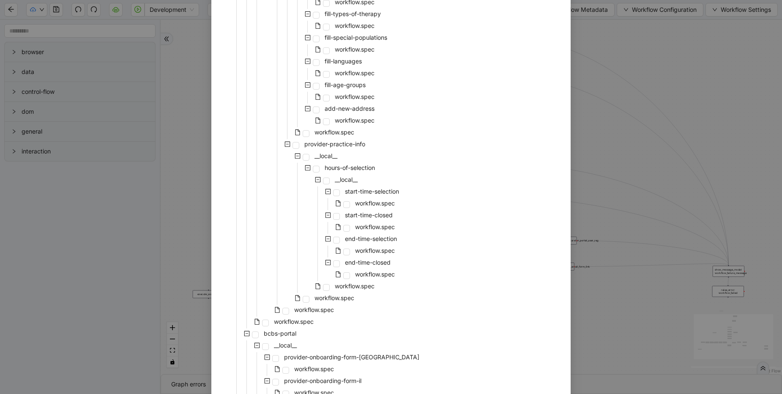
scroll to position [1522, 0]
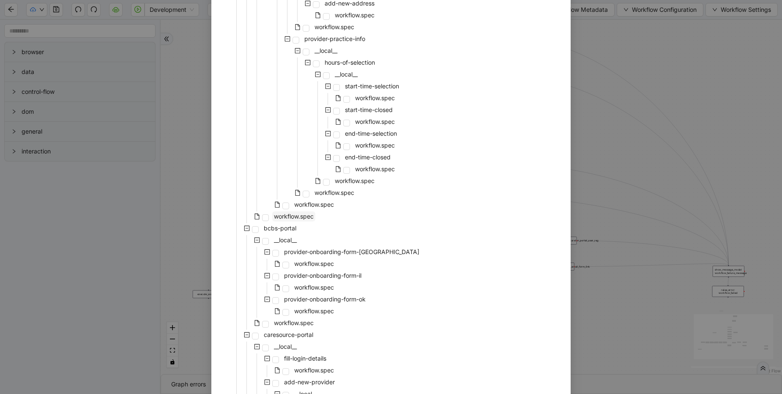
click at [296, 218] on span "workflow.spec" at bounding box center [294, 216] width 40 height 7
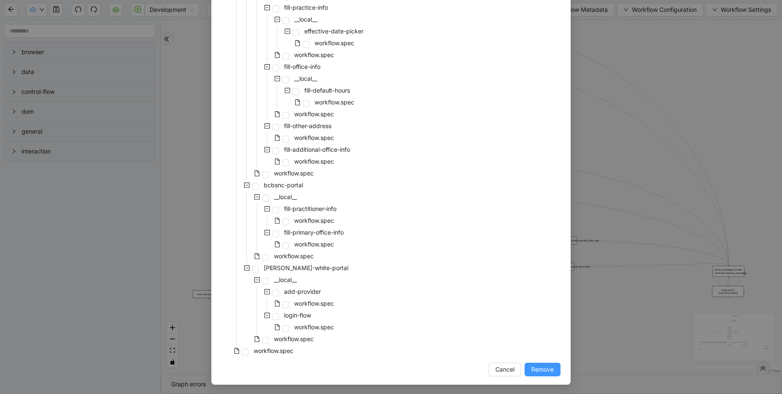
scroll to position [2489, 0]
click at [544, 369] on span "Remove" at bounding box center [542, 368] width 22 height 9
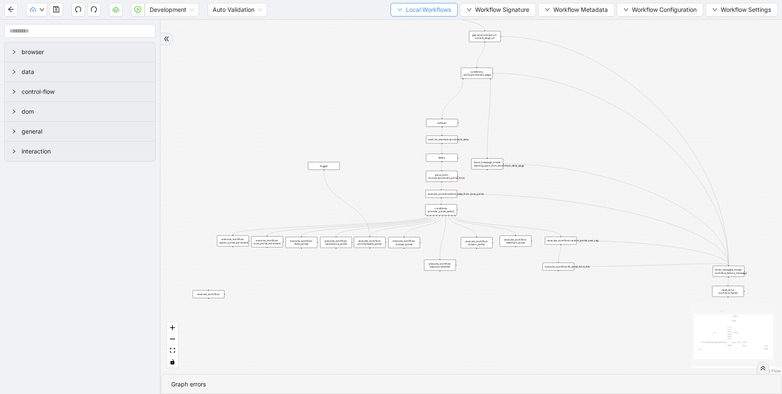
click at [425, 11] on span "Local Workflows" at bounding box center [428, 9] width 45 height 9
click at [410, 52] on span "Remove" at bounding box center [420, 53] width 55 height 9
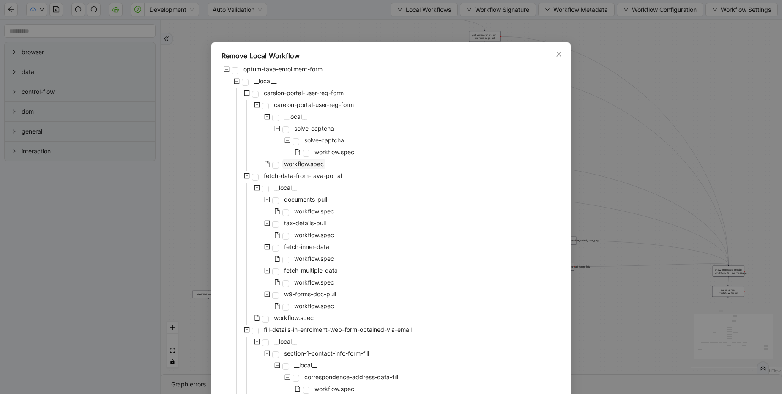
click at [306, 162] on span "workflow.spec" at bounding box center [304, 163] width 40 height 7
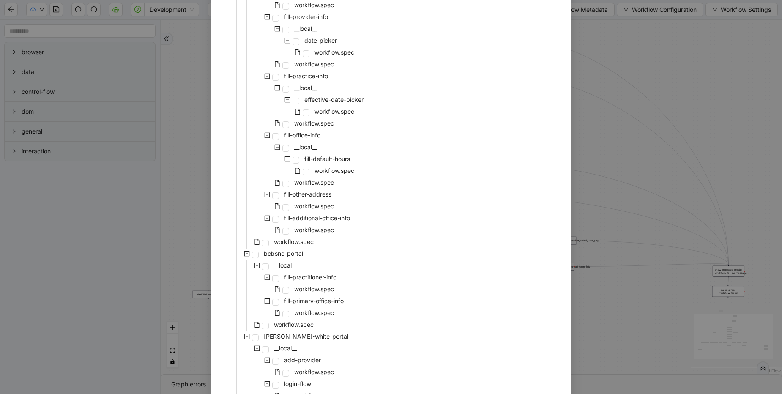
scroll to position [1743, 0]
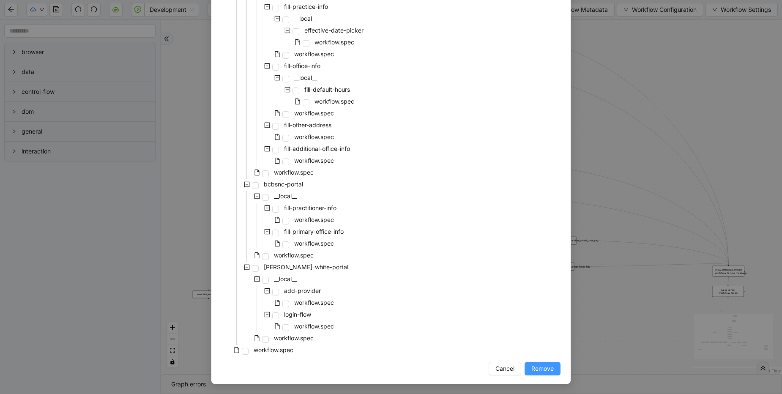
click at [540, 363] on button "Remove" at bounding box center [543, 369] width 36 height 14
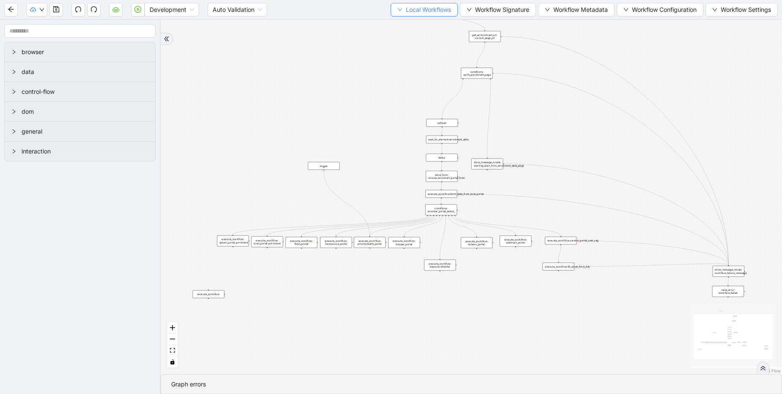
click at [424, 11] on span "Local Workflows" at bounding box center [428, 9] width 45 height 9
click at [414, 54] on span "Remove" at bounding box center [420, 53] width 55 height 9
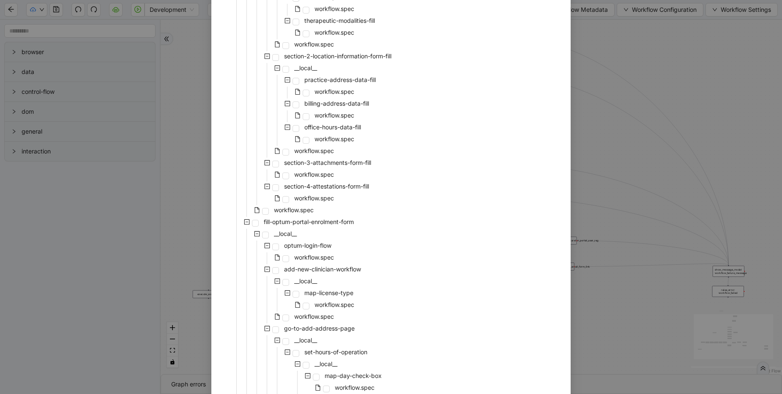
scroll to position [406, 0]
click at [301, 207] on span "workflow.spec" at bounding box center [294, 207] width 40 height 7
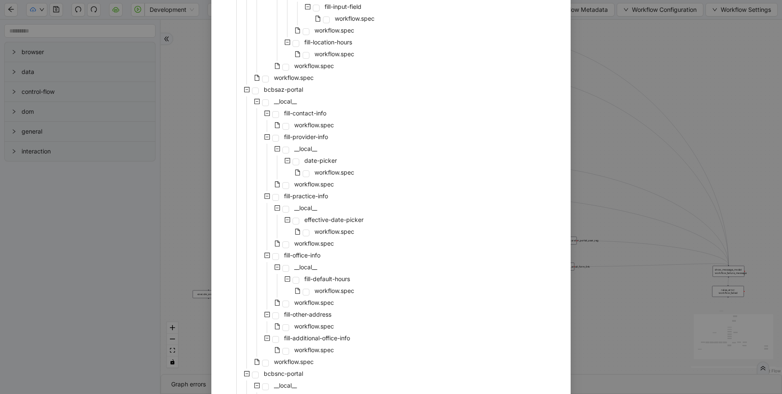
scroll to position [1661, 0]
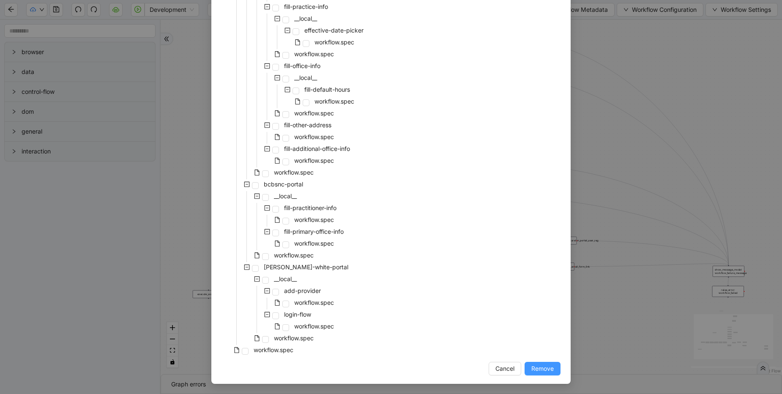
click at [550, 370] on span "Remove" at bounding box center [542, 368] width 22 height 9
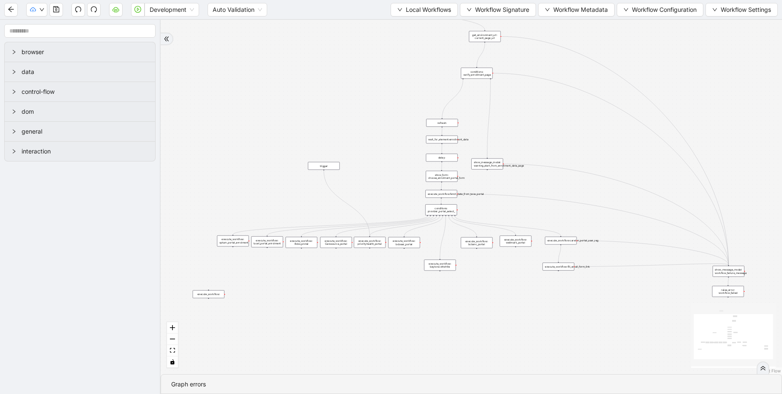
click at [536, 371] on div "trigger execute_workflow:carelon_portal_user_reg execute_workflow:fetch_data_fr…" at bounding box center [471, 197] width 621 height 354
click at [426, 11] on span "Local Workflows" at bounding box center [428, 9] width 45 height 9
click at [421, 52] on span "Remove" at bounding box center [420, 53] width 55 height 9
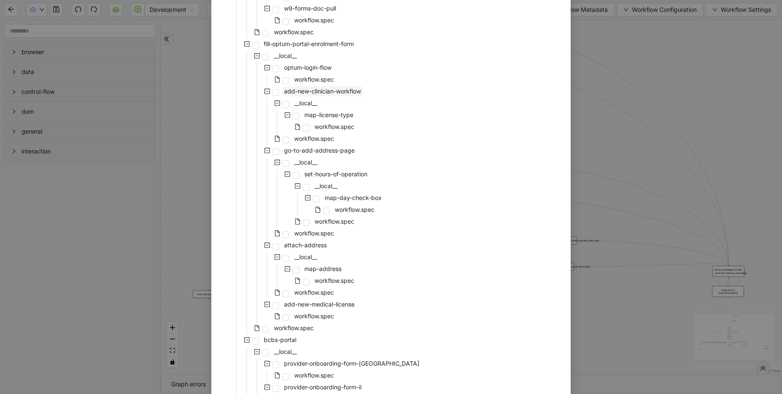
scroll to position [101, 0]
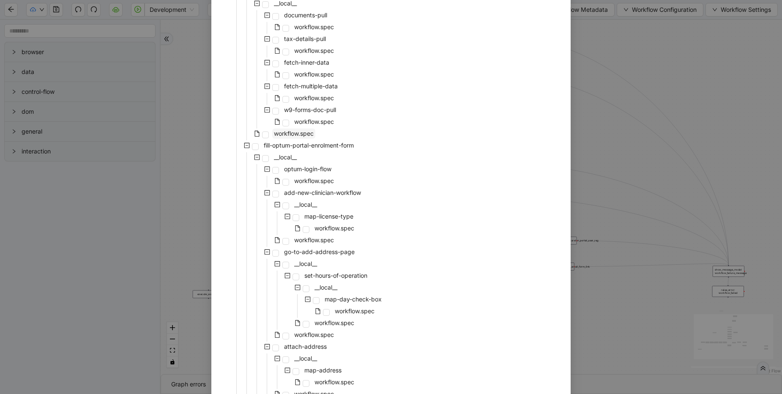
click at [294, 134] on span "workflow.spec" at bounding box center [294, 133] width 40 height 7
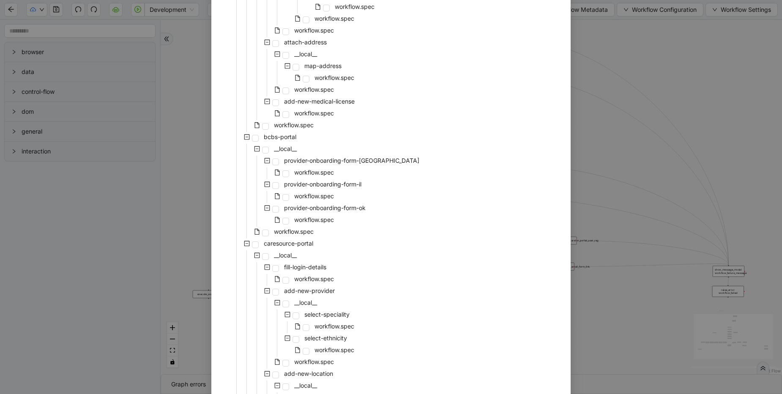
scroll to position [457, 0]
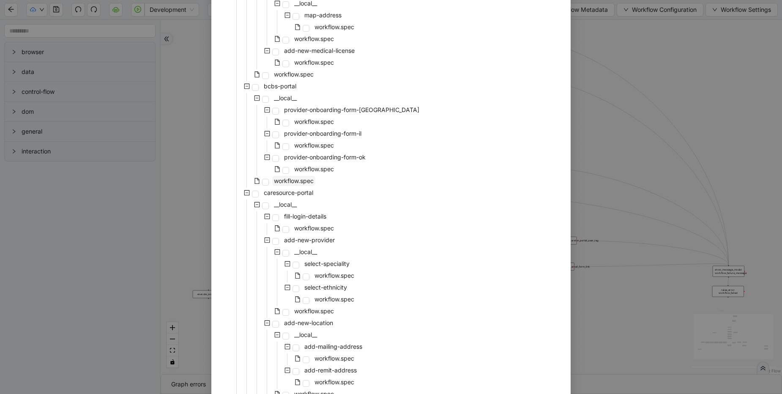
click at [296, 178] on span "workflow.spec" at bounding box center [294, 180] width 40 height 7
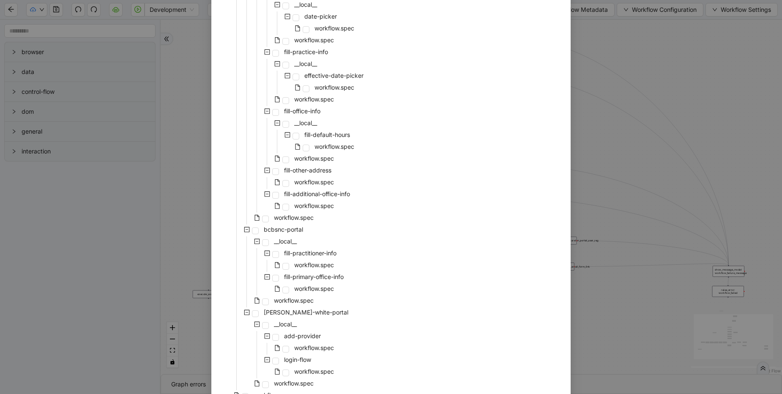
scroll to position [1282, 0]
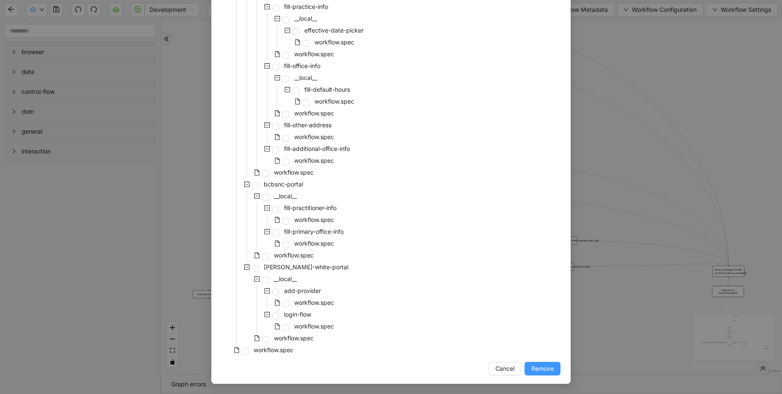
click at [539, 369] on span "Remove" at bounding box center [542, 368] width 22 height 9
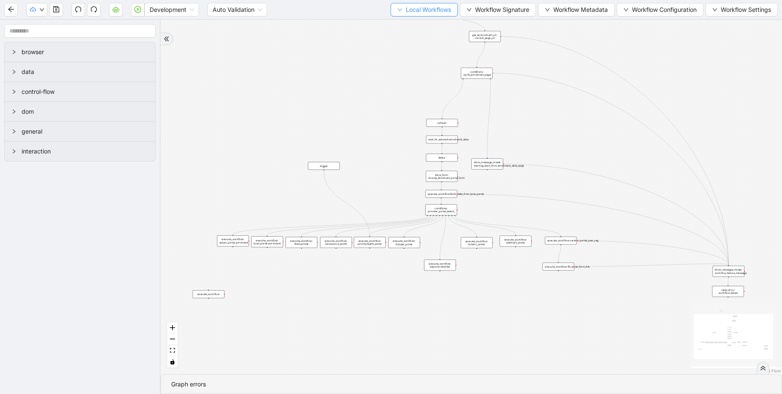
click at [432, 12] on span "Local Workflows" at bounding box center [428, 9] width 45 height 9
click at [414, 49] on span "Remove" at bounding box center [420, 53] width 55 height 9
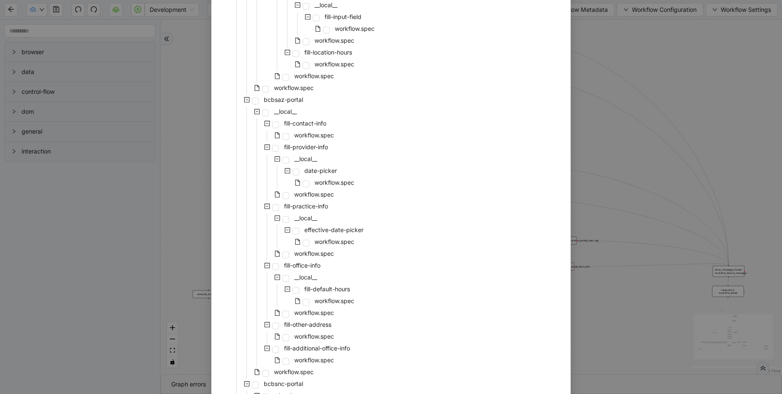
scroll to position [1116, 0]
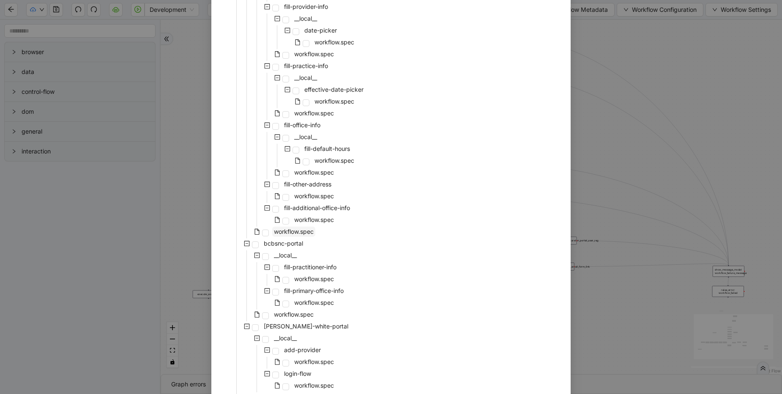
click at [297, 227] on span "workflow.spec" at bounding box center [293, 232] width 43 height 10
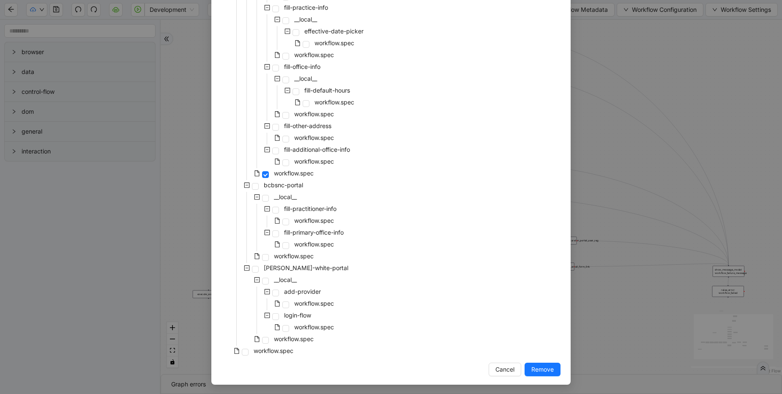
scroll to position [1175, 0]
click at [539, 363] on button "Remove" at bounding box center [543, 369] width 36 height 14
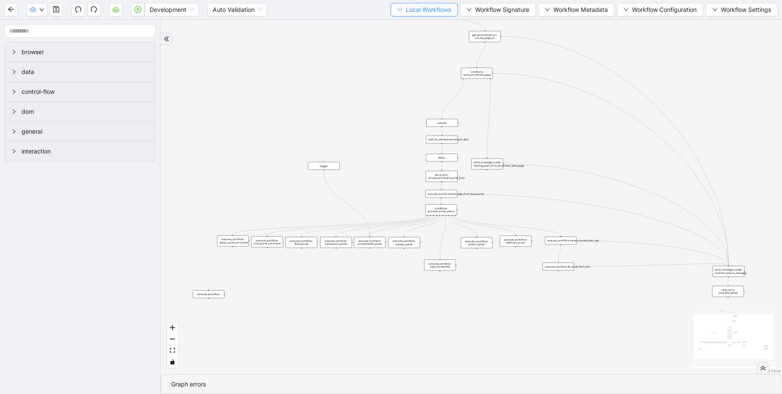
click at [410, 3] on button "Local Workflows" at bounding box center [424, 10] width 67 height 14
click at [407, 55] on span "Remove" at bounding box center [420, 53] width 55 height 9
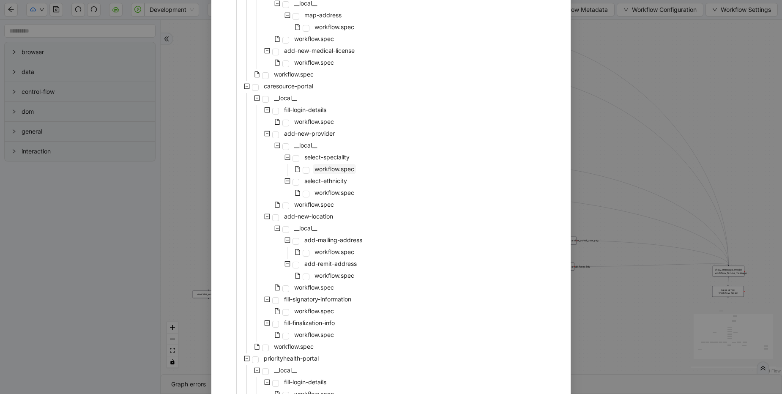
scroll to position [609, 0]
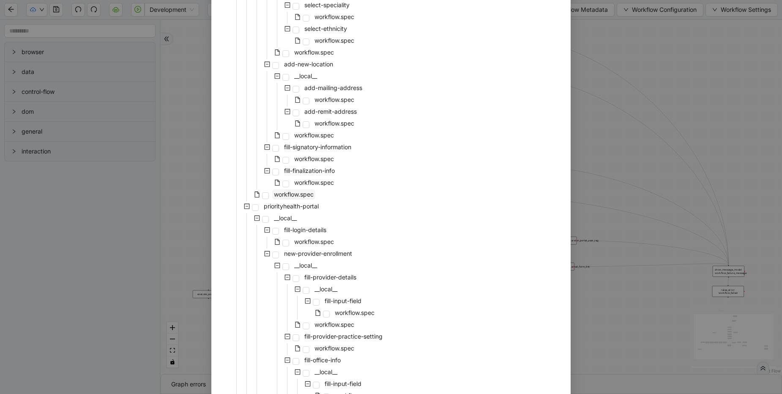
click at [280, 194] on span "workflow.spec" at bounding box center [294, 194] width 40 height 7
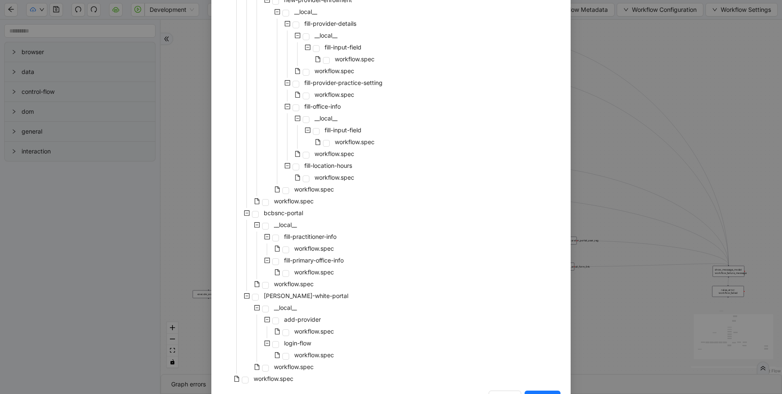
scroll to position [891, 0]
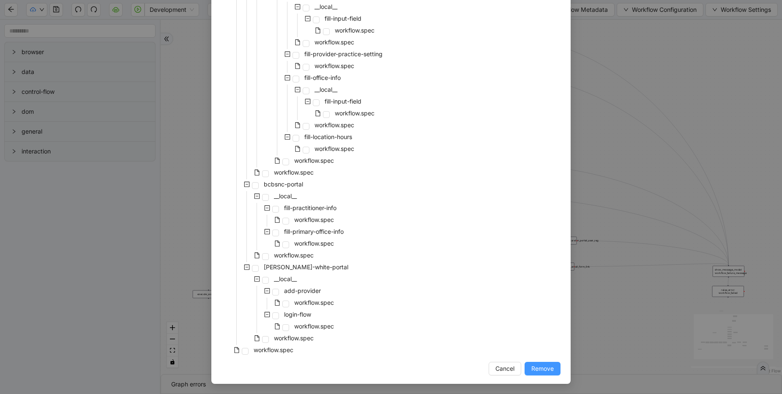
click at [547, 364] on span "Remove" at bounding box center [542, 368] width 22 height 9
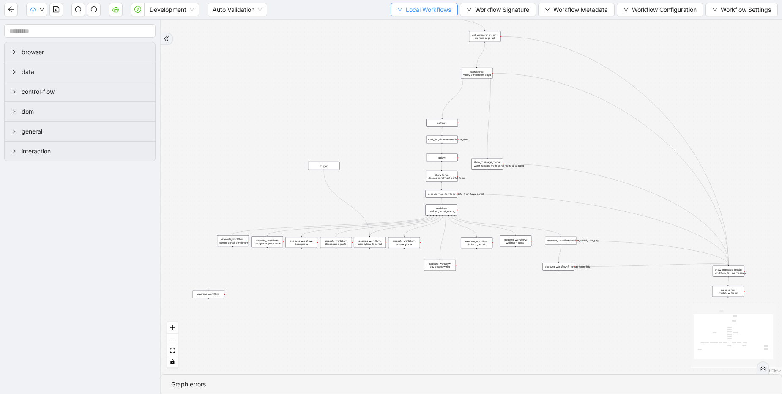
click at [407, 14] on span "Local Workflows" at bounding box center [428, 9] width 45 height 9
click at [401, 51] on span "Remove" at bounding box center [420, 53] width 55 height 9
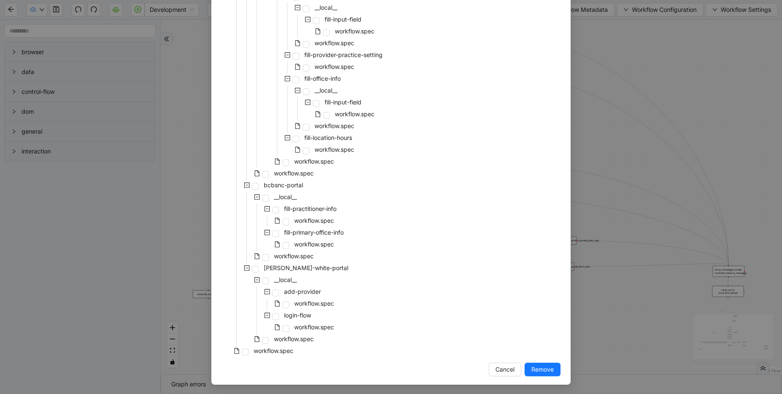
scroll to position [619, 0]
click at [293, 175] on span "workflow.spec" at bounding box center [294, 172] width 40 height 7
click at [548, 367] on span "Remove" at bounding box center [542, 368] width 22 height 9
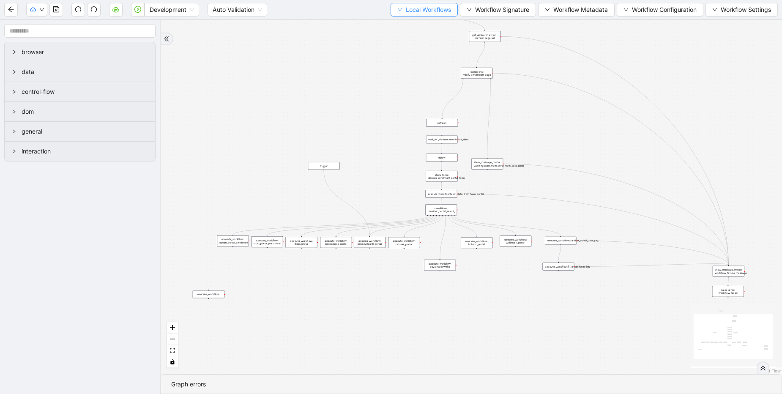
click at [416, 9] on span "Local Workflows" at bounding box center [428, 9] width 45 height 9
click at [420, 51] on span "Remove" at bounding box center [420, 53] width 55 height 9
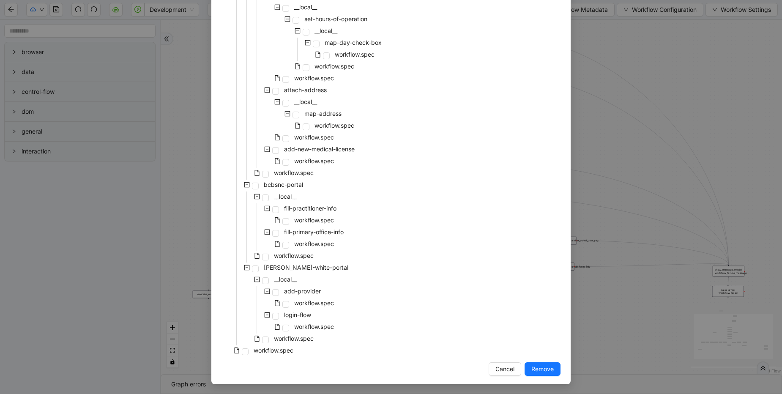
scroll to position [359, 0]
click at [304, 254] on span "workflow.spec" at bounding box center [294, 255] width 40 height 7
click at [550, 369] on span "Remove" at bounding box center [542, 368] width 22 height 9
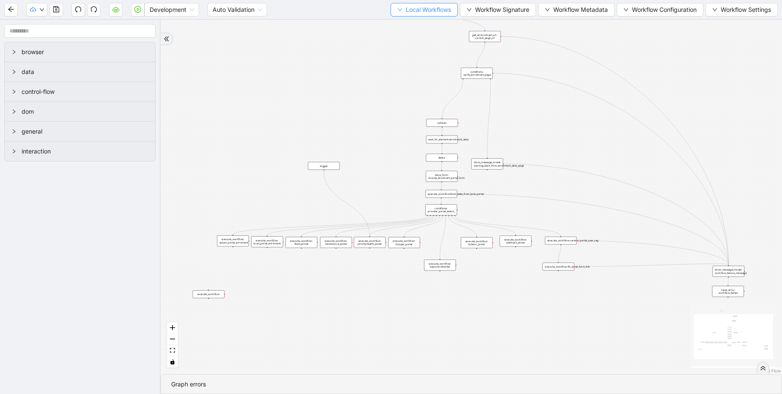
click at [418, 10] on span "Local Workflows" at bounding box center [428, 9] width 45 height 9
click at [409, 55] on span "Remove" at bounding box center [420, 53] width 55 height 9
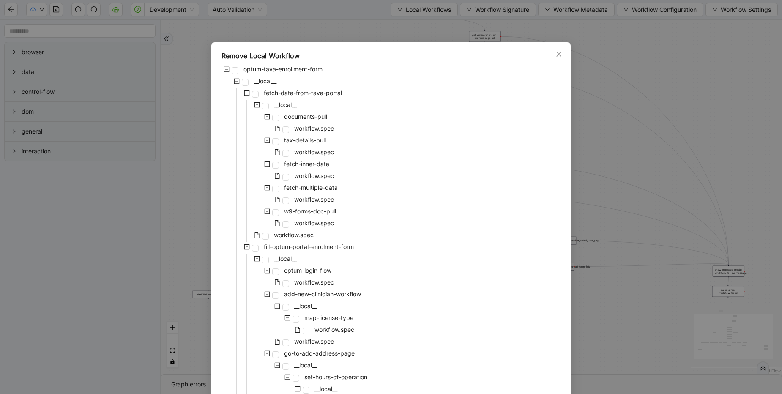
scroll to position [276, 0]
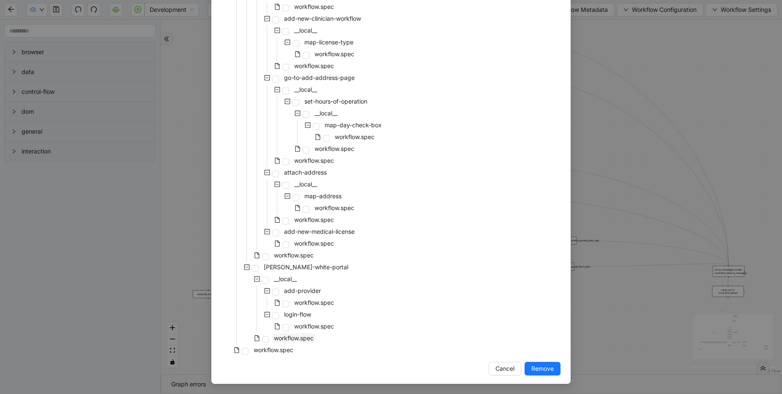
click at [291, 339] on span "workflow.spec" at bounding box center [294, 337] width 40 height 7
click at [537, 369] on span "Remove" at bounding box center [542, 368] width 22 height 9
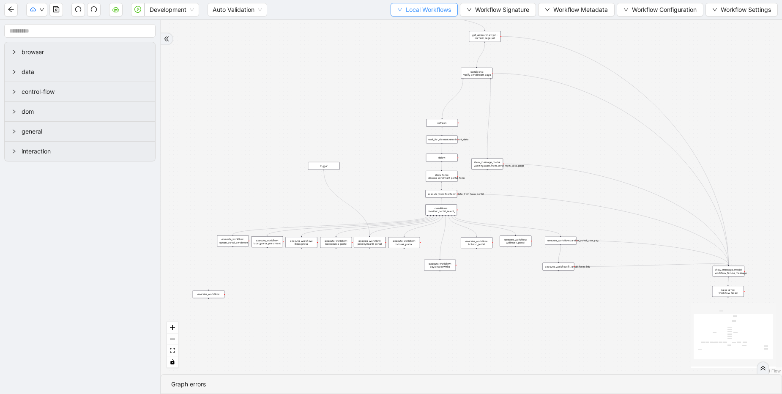
click at [425, 11] on span "Local Workflows" at bounding box center [428, 9] width 45 height 9
click at [412, 52] on span "Remove" at bounding box center [420, 53] width 55 height 9
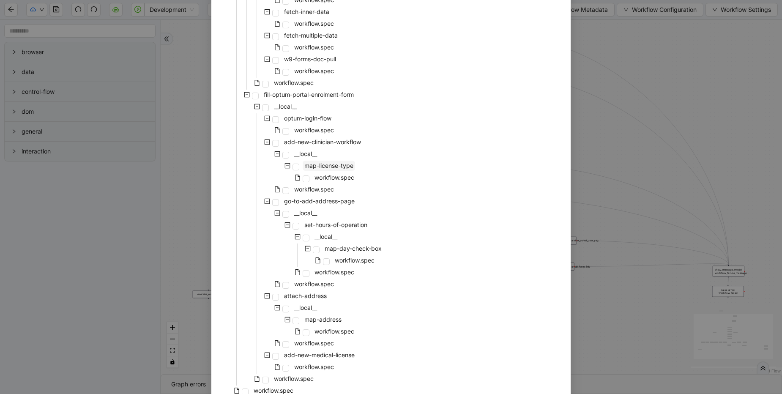
scroll to position [193, 0]
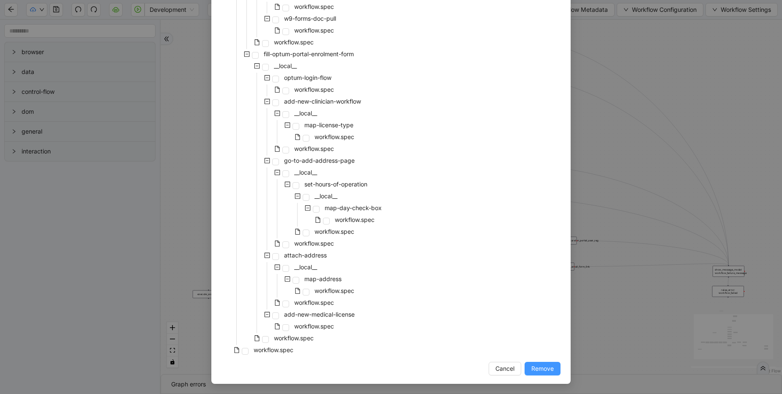
click at [533, 370] on span "Remove" at bounding box center [542, 368] width 22 height 9
click at [489, 369] on button "Cancel" at bounding box center [505, 369] width 33 height 14
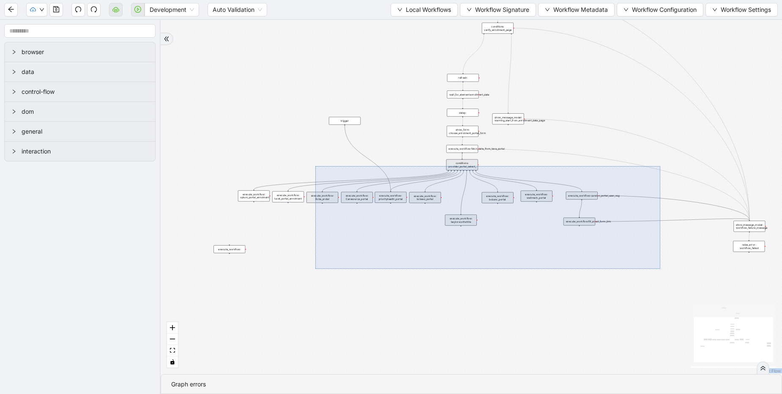
drag, startPoint x: 315, startPoint y: 166, endPoint x: 660, endPoint y: 269, distance: 359.9
click at [660, 269] on div "trigger execute_workflow:carelon_portal_user_reg execute_workflow:fetch_data_fr…" at bounding box center [471, 197] width 621 height 354
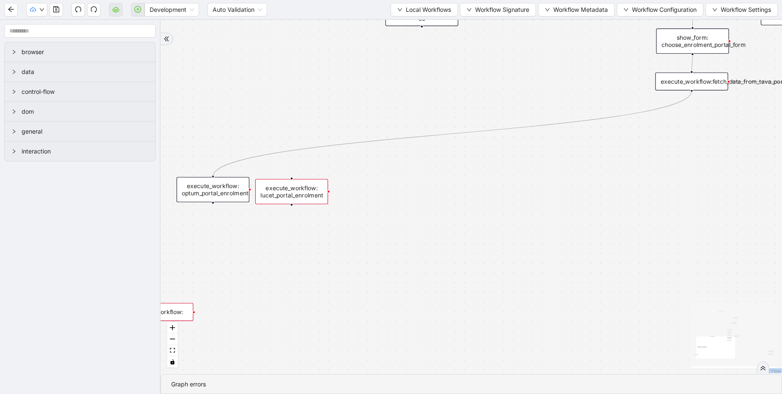
drag, startPoint x: 691, startPoint y: 92, endPoint x: 213, endPoint y: 177, distance: 485.6
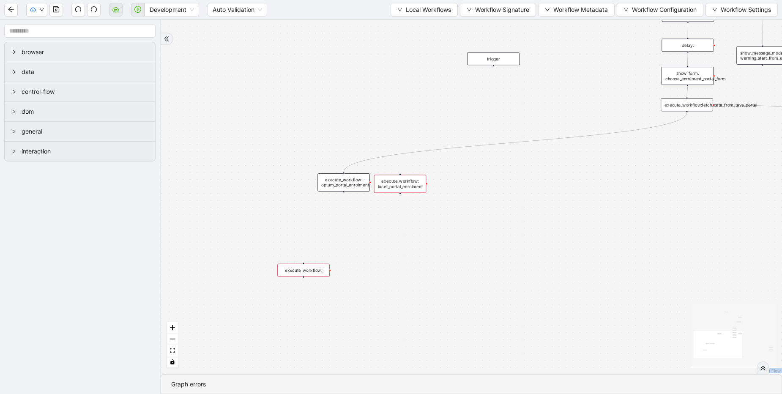
click at [405, 185] on div "execute_workflow: lucet_portal_enrolment" at bounding box center [400, 184] width 52 height 18
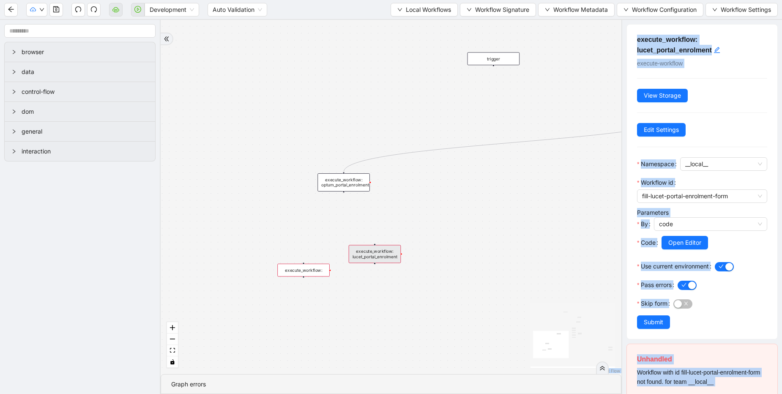
drag, startPoint x: 405, startPoint y: 185, endPoint x: 380, endPoint y: 255, distance: 74.6
click at [380, 255] on div "execute_workflow: lucet_portal_enrolment" at bounding box center [375, 254] width 52 height 18
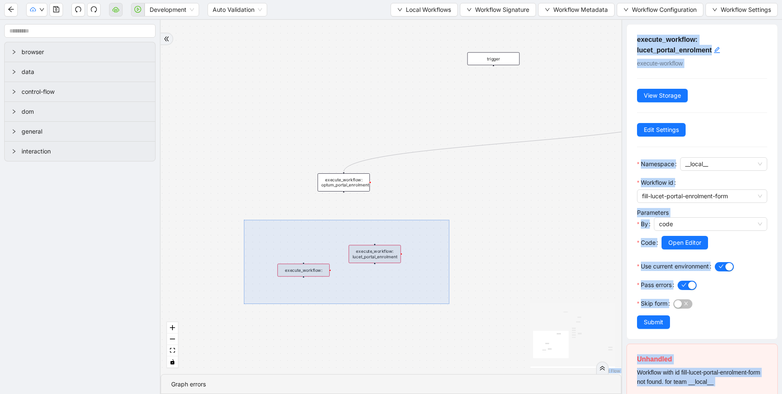
drag, startPoint x: 259, startPoint y: 229, endPoint x: 449, endPoint y: 304, distance: 204.6
click at [449, 304] on div "fallback Is enrolment page onError onError onError onError trigger execute_work…" at bounding box center [391, 197] width 461 height 354
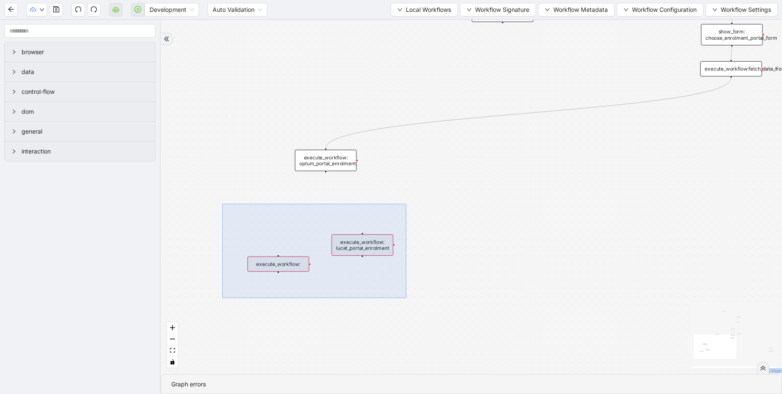
drag, startPoint x: 238, startPoint y: 224, endPoint x: 406, endPoint y: 298, distance: 183.8
click at [406, 298] on div "fallback Is enrolment page onError onError onError onError trigger execute_work…" at bounding box center [471, 197] width 621 height 354
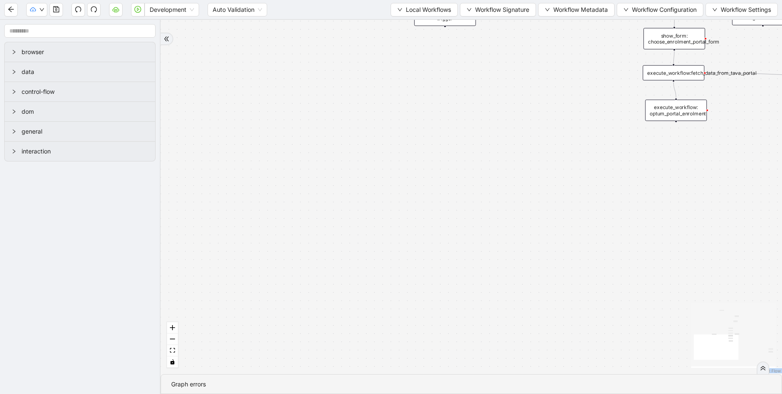
drag, startPoint x: 339, startPoint y: 173, endPoint x: 680, endPoint y: 119, distance: 345.0
click at [680, 119] on div "execute_workflow: optum_portal_enrolment" at bounding box center [676, 111] width 62 height 22
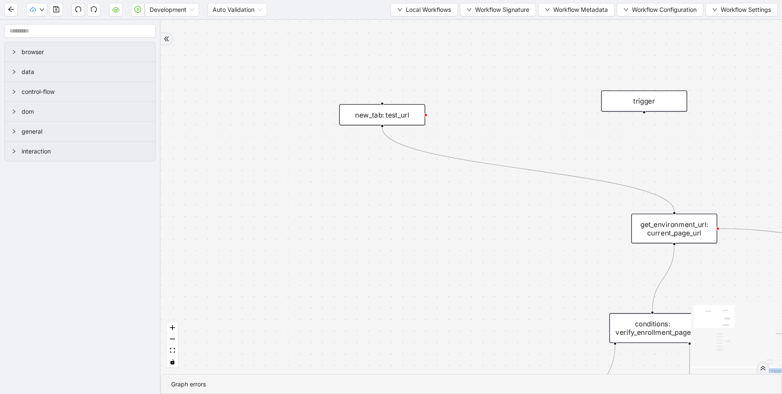
drag, startPoint x: 452, startPoint y: 52, endPoint x: 654, endPoint y: 109, distance: 209.3
click at [654, 109] on div "trigger" at bounding box center [644, 100] width 86 height 21
drag, startPoint x: 644, startPoint y: 110, endPoint x: 673, endPoint y: 213, distance: 107.1
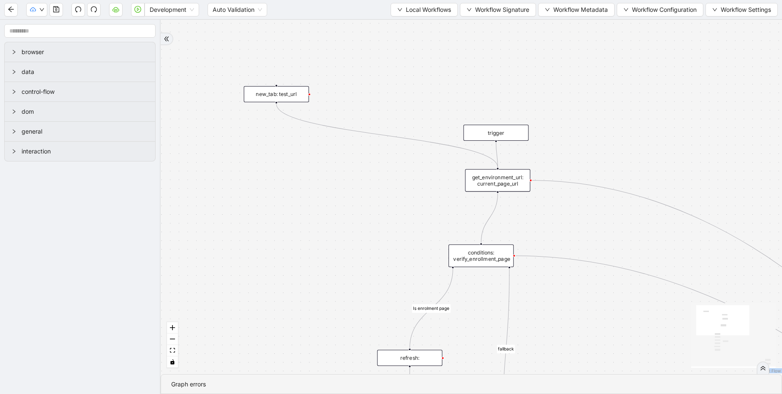
drag, startPoint x: 479, startPoint y: 79, endPoint x: 500, endPoint y: 128, distance: 53.4
click at [500, 128] on div "trigger" at bounding box center [495, 133] width 65 height 16
drag, startPoint x: 486, startPoint y: 261, endPoint x: 504, endPoint y: 228, distance: 37.5
click at [504, 228] on div "conditions: verify_enrollment_page" at bounding box center [498, 222] width 65 height 22
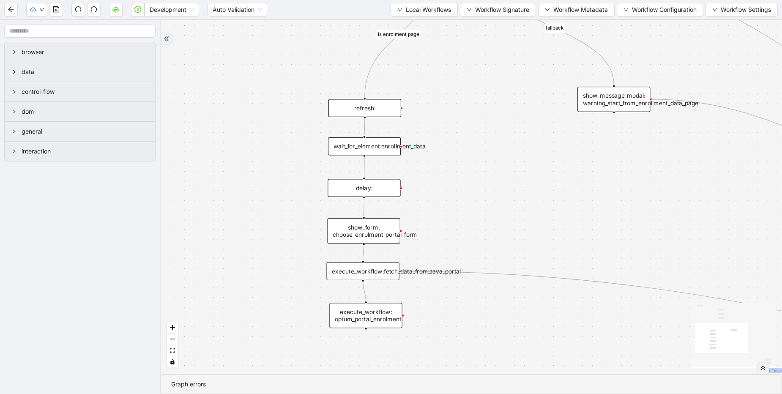
drag, startPoint x: 476, startPoint y: 205, endPoint x: 617, endPoint y: 104, distance: 173.9
click at [617, 104] on div "show_message_modal: warning_start_from_enrollment_data_page" at bounding box center [613, 99] width 73 height 25
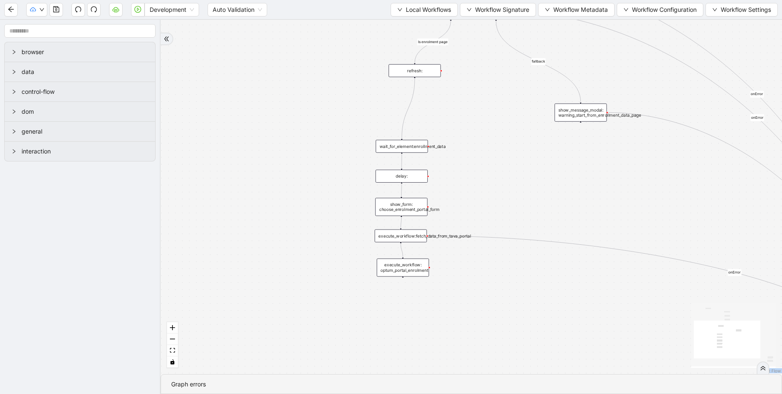
drag, startPoint x: 420, startPoint y: 110, endPoint x: 431, endPoint y: 64, distance: 47.3
click at [431, 64] on div "refresh:" at bounding box center [415, 70] width 52 height 13
drag, startPoint x: 420, startPoint y: 129, endPoint x: 424, endPoint y: 99, distance: 30.3
click at [424, 99] on div "wait_for_element:enrollment_data" at bounding box center [416, 100] width 52 height 13
drag, startPoint x: 408, startPoint y: 172, endPoint x: 423, endPoint y: 124, distance: 50.4
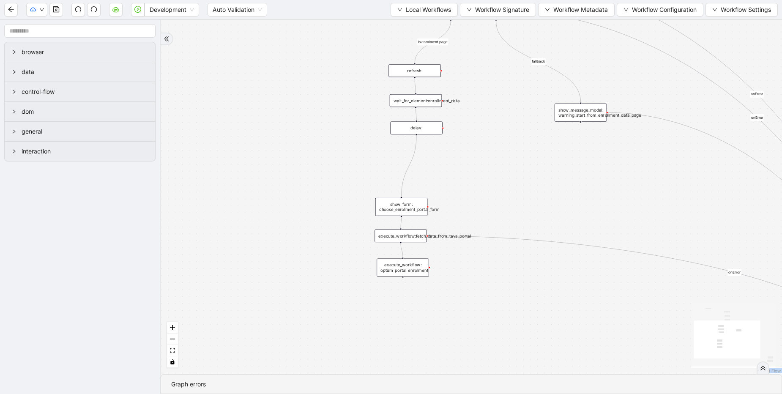
click at [423, 124] on div "delay:" at bounding box center [416, 127] width 52 height 13
drag, startPoint x: 409, startPoint y: 203, endPoint x: 425, endPoint y: 153, distance: 52.0
click at [425, 153] on div "show_form: choose_enrolment_portal_form" at bounding box center [417, 157] width 52 height 18
drag, startPoint x: 401, startPoint y: 239, endPoint x: 421, endPoint y: 192, distance: 51.9
click at [421, 192] on div "execute_workflow:fetch_data_from_tava_portal" at bounding box center [420, 188] width 52 height 13
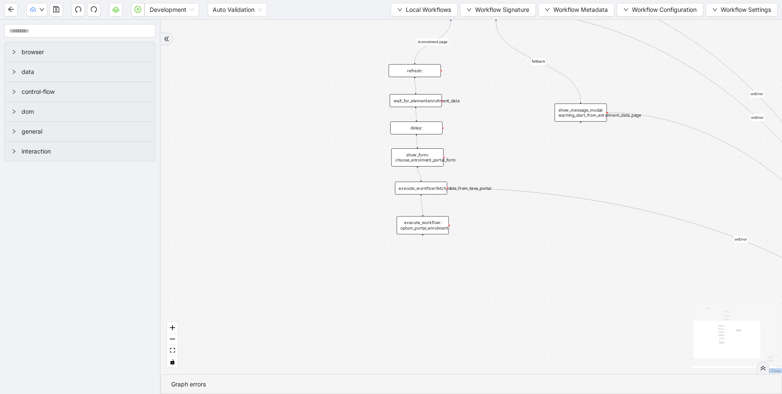
drag, startPoint x: 419, startPoint y: 249, endPoint x: 423, endPoint y: 230, distance: 20.4
click at [423, 230] on div "execute_workflow: optum_portal_enrolment" at bounding box center [423, 225] width 52 height 18
click at [428, 189] on div "execute_workflow:fetch_data_from_tava_portal" at bounding box center [418, 189] width 52 height 13
drag, startPoint x: 431, startPoint y: 228, endPoint x: 426, endPoint y: 226, distance: 5.1
click at [426, 226] on div "execute_workflow: optum_portal_enrolment" at bounding box center [418, 223] width 52 height 18
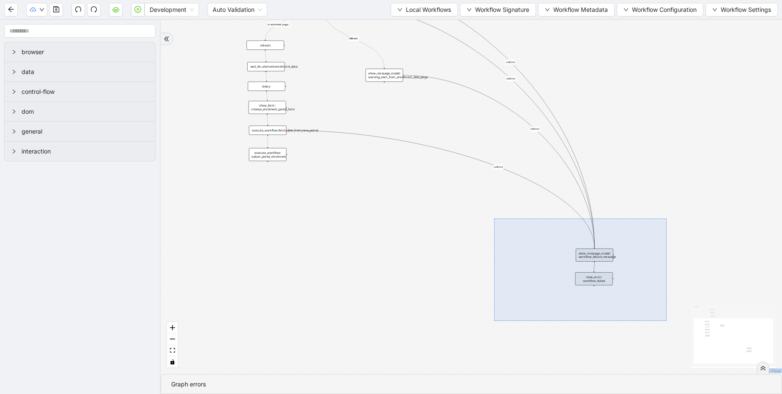
drag, startPoint x: 495, startPoint y: 221, endPoint x: 667, endPoint y: 321, distance: 198.7
click at [667, 321] on div "fallback Is enrolment page onError onError onError onError trigger execute_work…" at bounding box center [471, 197] width 621 height 354
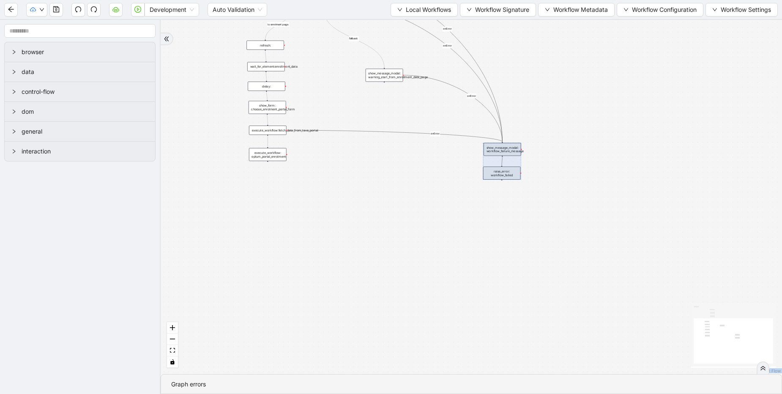
drag, startPoint x: 608, startPoint y: 265, endPoint x: 519, endPoint y: 172, distance: 128.6
click at [519, 172] on div at bounding box center [502, 161] width 38 height 37
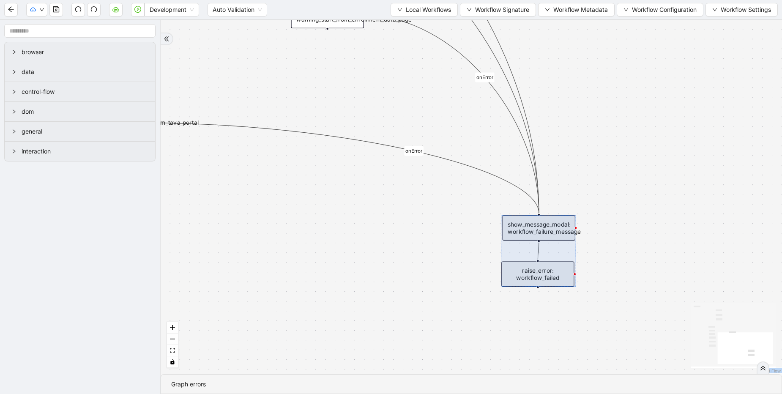
drag, startPoint x: 538, startPoint y: 185, endPoint x: 520, endPoint y: 253, distance: 70.5
click at [520, 253] on div at bounding box center [538, 250] width 74 height 71
click at [444, 265] on div "fallback Is enrolment page onError onError onError onError trigger execute_work…" at bounding box center [471, 197] width 621 height 354
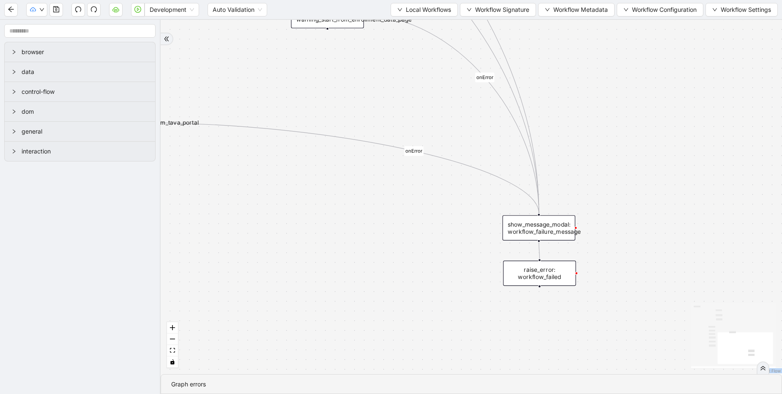
click at [542, 279] on div "raise_error: workflow_failed" at bounding box center [539, 273] width 73 height 25
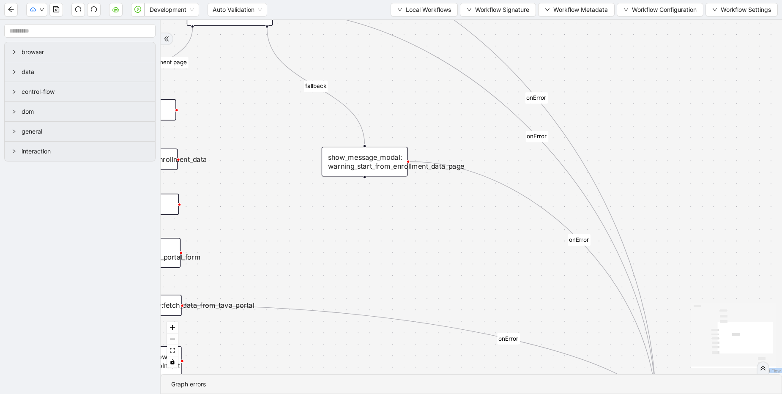
drag, startPoint x: 435, startPoint y: 180, endPoint x: 393, endPoint y: 162, distance: 45.3
click at [393, 162] on div "show_message_modal: warning_start_from_enrollment_data_page" at bounding box center [365, 162] width 86 height 30
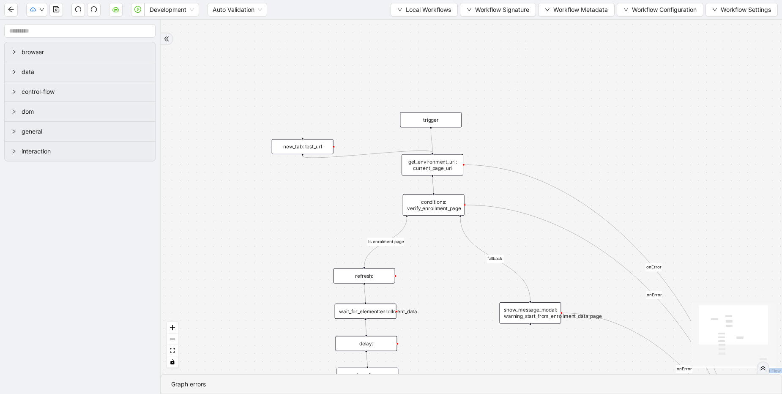
drag, startPoint x: 230, startPoint y: 82, endPoint x: 309, endPoint y: 145, distance: 101.7
click at [309, 145] on div "new_tab: test_url" at bounding box center [303, 146] width 62 height 15
click at [57, 11] on icon "save" at bounding box center [56, 9] width 7 height 7
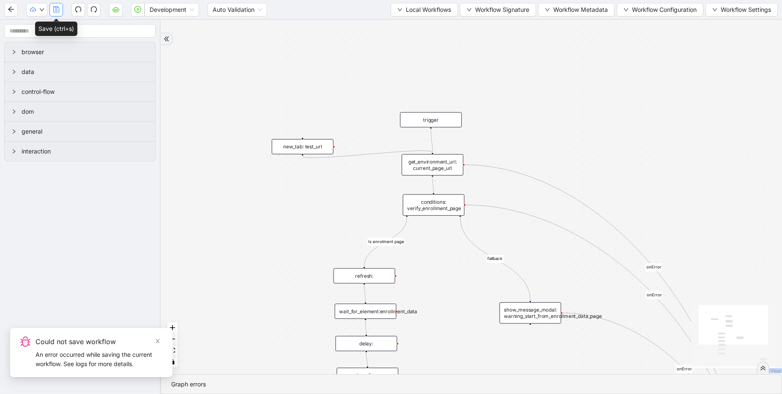
click at [51, 8] on button "button" at bounding box center [56, 10] width 14 height 14
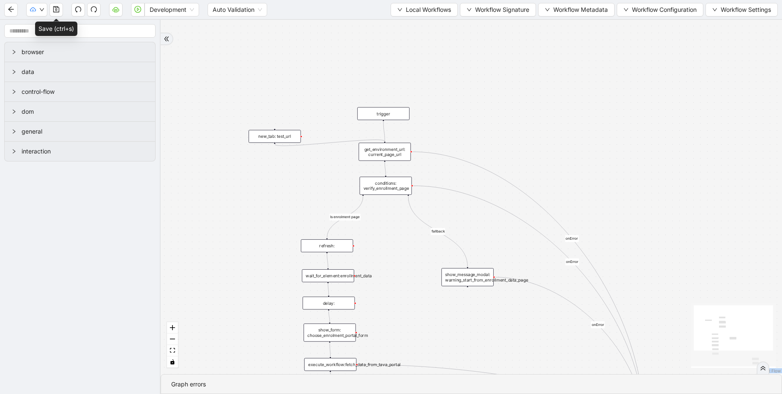
click at [296, 90] on div "fallback Is enrolment page onError onError onError onError trigger execute_work…" at bounding box center [471, 197] width 621 height 354
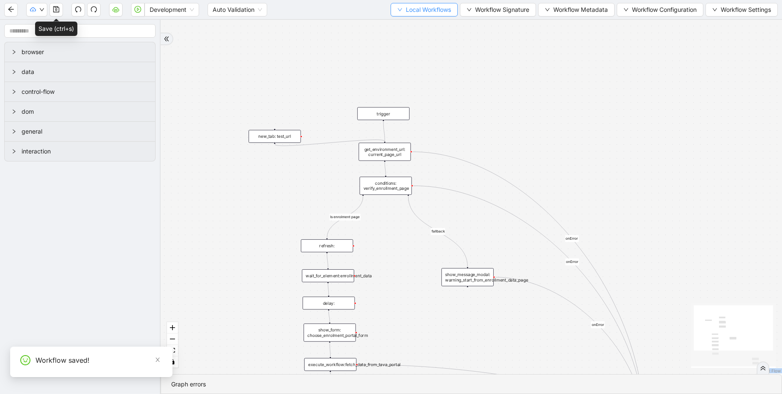
click at [421, 11] on span "Local Workflows" at bounding box center [428, 9] width 45 height 9
click at [421, 25] on span "Select" at bounding box center [420, 26] width 55 height 9
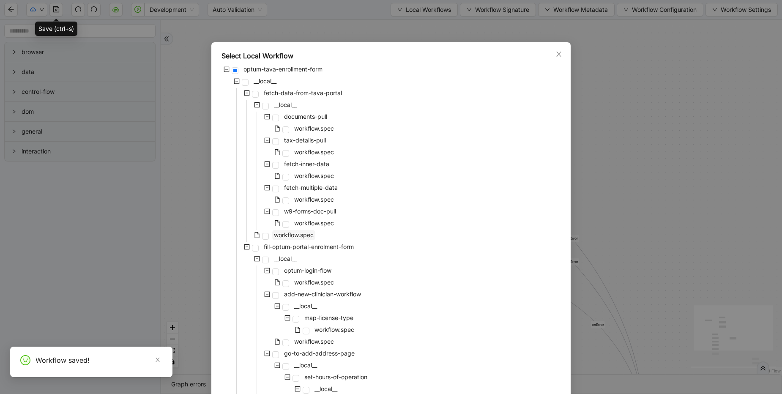
click at [291, 235] on span "workflow.spec" at bounding box center [294, 234] width 40 height 7
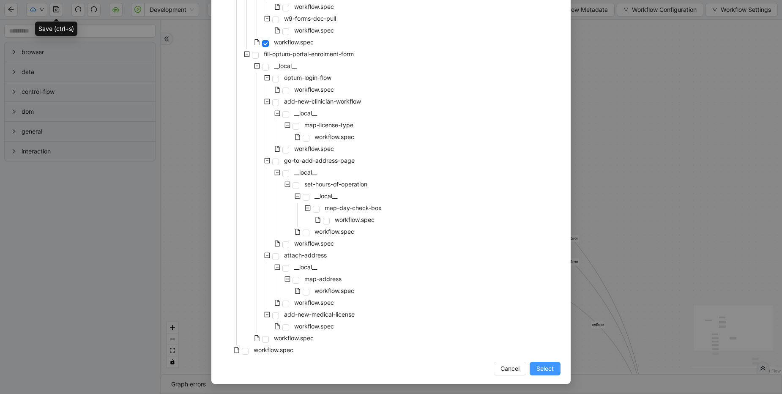
click at [541, 368] on span "Select" at bounding box center [544, 368] width 17 height 9
click at [283, 338] on div "fallback Is enrolment page onError onError onError onError trigger execute_work…" at bounding box center [471, 197] width 621 height 354
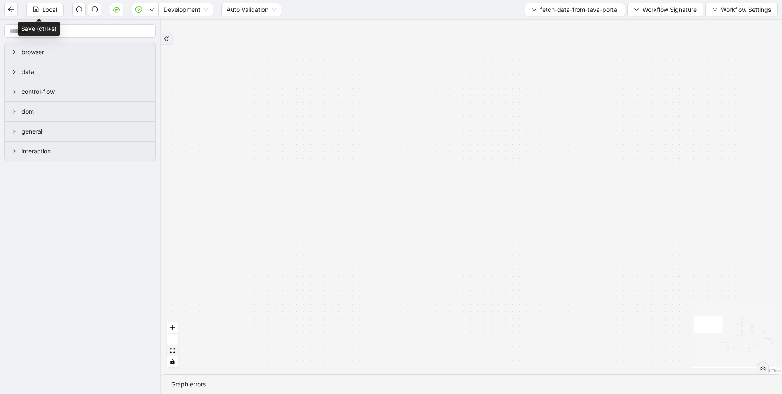
click at [176, 353] on button "fit view" at bounding box center [172, 350] width 11 height 11
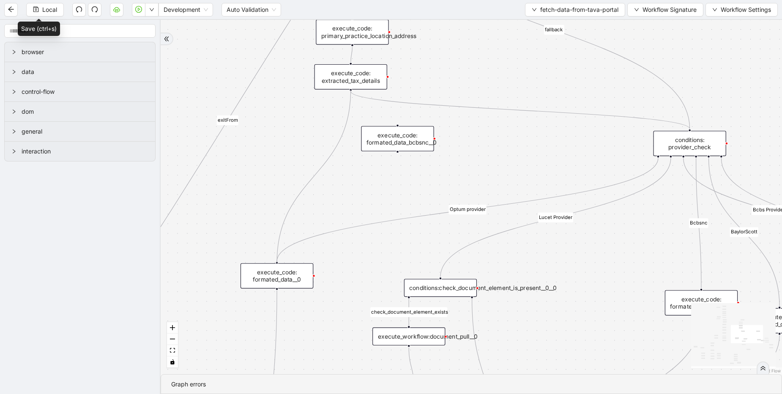
drag, startPoint x: 350, startPoint y: 90, endPoint x: 280, endPoint y: 259, distance: 183.5
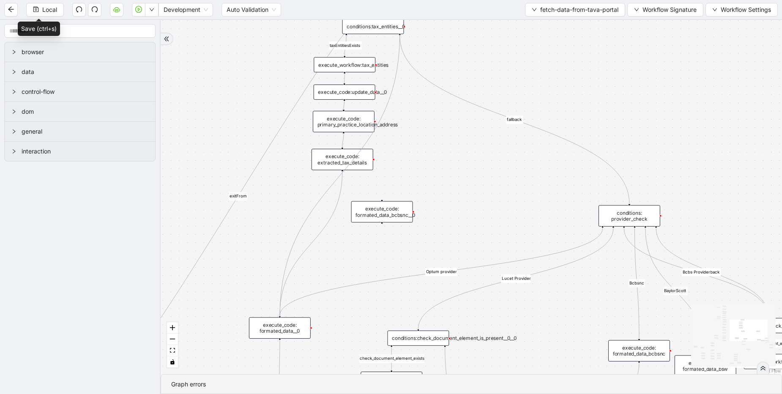
drag, startPoint x: 400, startPoint y: 31, endPoint x: 279, endPoint y: 316, distance: 309.7
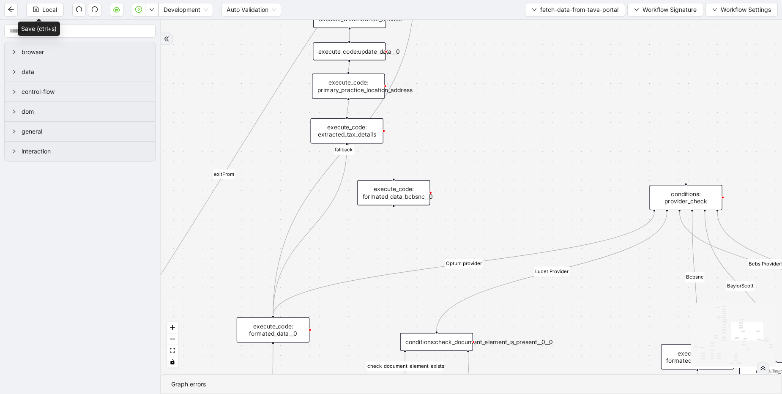
click at [398, 193] on div "execute_code: formated_data_bcbsnc__0" at bounding box center [393, 192] width 73 height 25
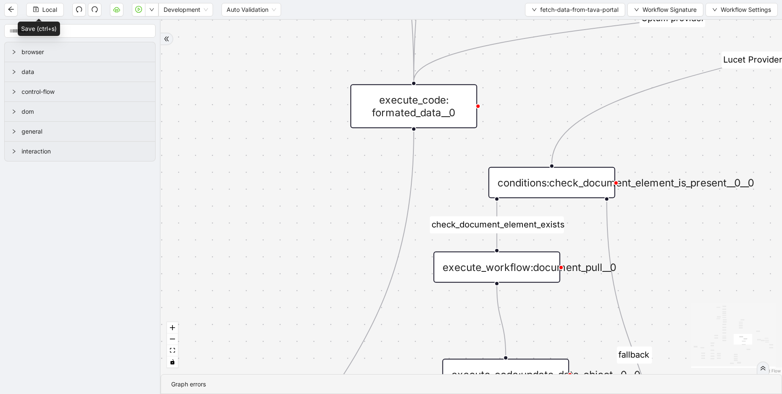
drag, startPoint x: 285, startPoint y: 170, endPoint x: 431, endPoint y: 114, distance: 156.8
click at [431, 114] on div "execute_code: formated_data__0" at bounding box center [413, 106] width 127 height 44
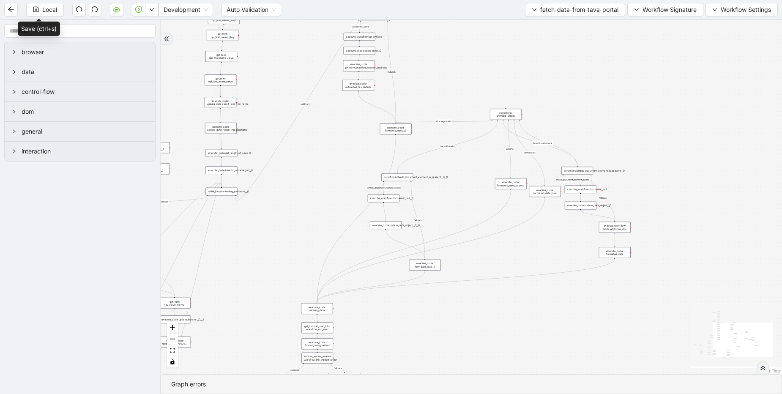
drag, startPoint x: 372, startPoint y: 162, endPoint x: 383, endPoint y: 137, distance: 26.9
click at [405, 133] on div "execute_code: formated_data__0" at bounding box center [396, 128] width 32 height 11
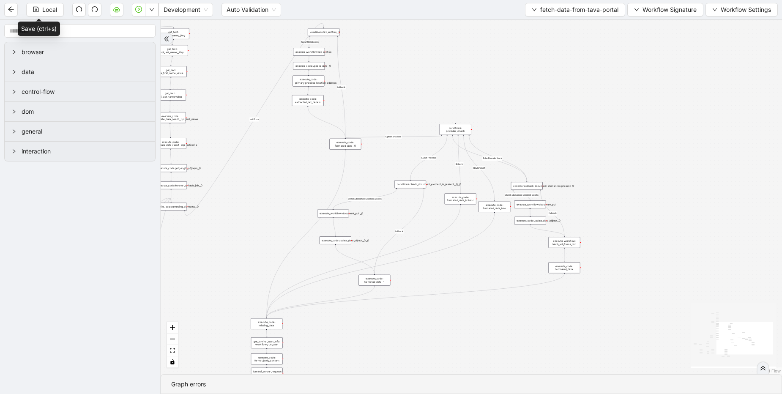
drag, startPoint x: 349, startPoint y: 192, endPoint x: 415, endPoint y: 185, distance: 66.3
click at [415, 185] on div "conditions:check_document_element_is_present__0__0" at bounding box center [410, 185] width 32 height 8
drag, startPoint x: 329, startPoint y: 209, endPoint x: 385, endPoint y: 200, distance: 56.4
click at [385, 200] on div "check_document_element_exists taxEntitiesExists success fallback exitFrom fallb…" at bounding box center [471, 197] width 621 height 354
drag, startPoint x: 337, startPoint y: 211, endPoint x: 395, endPoint y: 210, distance: 57.9
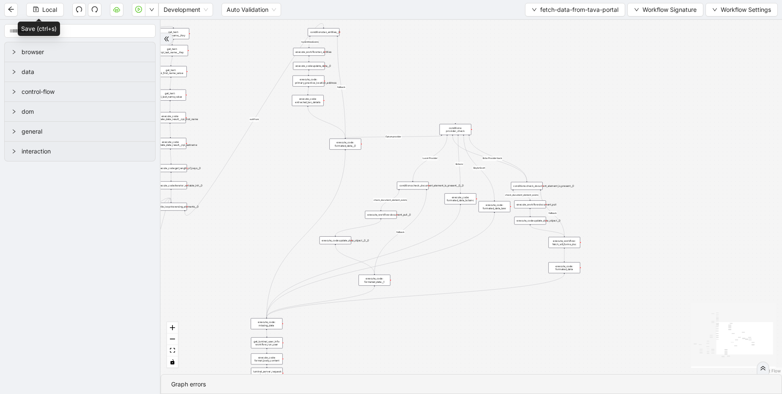
click at [395, 211] on div "execute_workflow:document_pull__0" at bounding box center [381, 215] width 32 height 8
drag, startPoint x: 365, startPoint y: 238, endPoint x: 416, endPoint y: 231, distance: 51.1
click at [416, 231] on div "check_document_element_exists taxEntitiesExists success fallback exitFrom fallb…" at bounding box center [471, 197] width 621 height 354
drag, startPoint x: 391, startPoint y: 280, endPoint x: 448, endPoint y: 268, distance: 57.9
click at [448, 268] on div "execute_code: formated_data__1" at bounding box center [449, 266] width 32 height 11
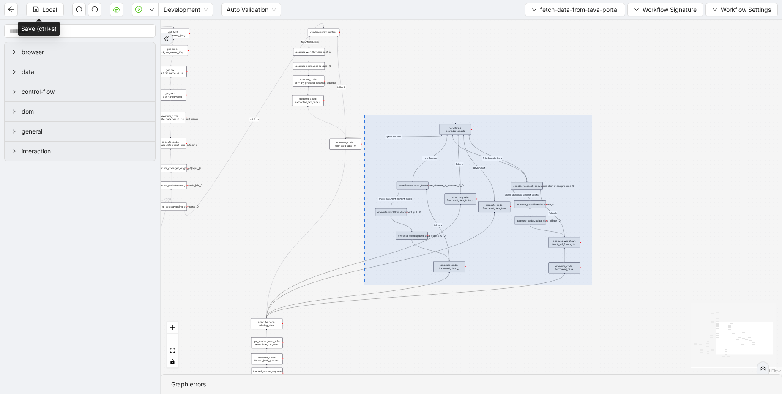
drag, startPoint x: 364, startPoint y: 115, endPoint x: 592, endPoint y: 285, distance: 284.3
click at [592, 285] on div "check_document_element_exists taxEntitiesExists success fallback exitFrom fallb…" at bounding box center [471, 197] width 621 height 354
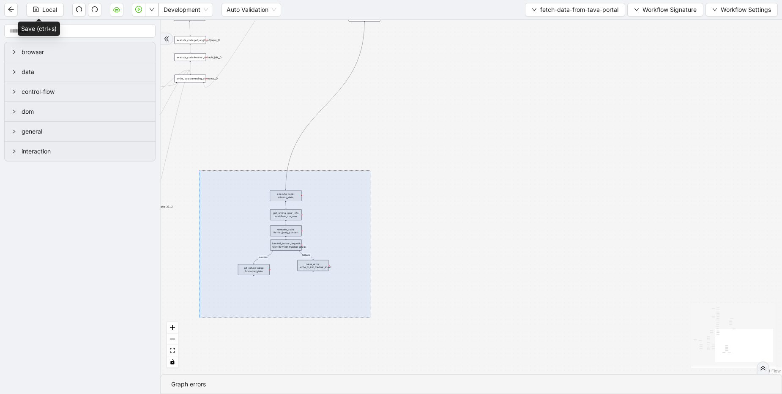
drag, startPoint x: 200, startPoint y: 170, endPoint x: 371, endPoint y: 317, distance: 226.1
click at [371, 317] on div "taxEntitiesExists success fallback exitFrom loopFrom If Multiple data ( Array o…" at bounding box center [471, 197] width 621 height 354
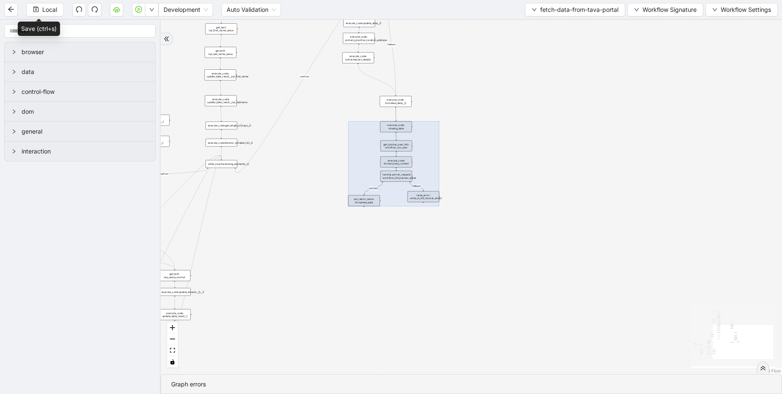
drag, startPoint x: 333, startPoint y: 319, endPoint x: 412, endPoint y: 165, distance: 173.4
click at [412, 165] on div at bounding box center [393, 163] width 91 height 85
click at [487, 148] on div "taxEntitiesExists success fallback exitFrom loopFrom If Multiple data ( Array o…" at bounding box center [471, 197] width 621 height 354
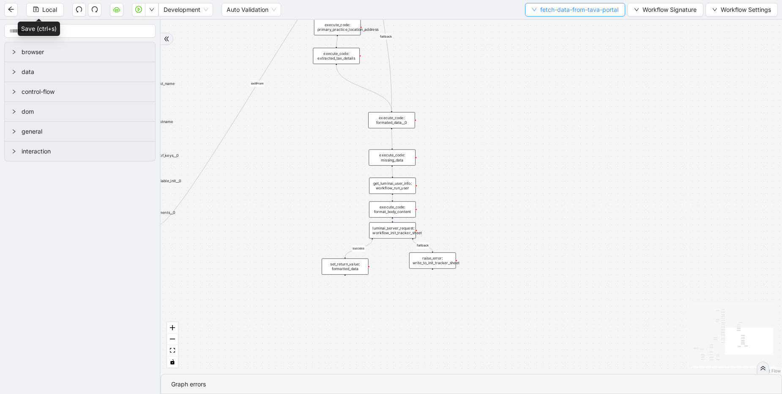
click at [548, 13] on span "fetch-data-from-tava-portal" at bounding box center [579, 9] width 78 height 9
click at [673, 9] on span "Workflow Signature" at bounding box center [670, 9] width 54 height 9
click at [654, 38] on span "Type" at bounding box center [664, 39] width 57 height 9
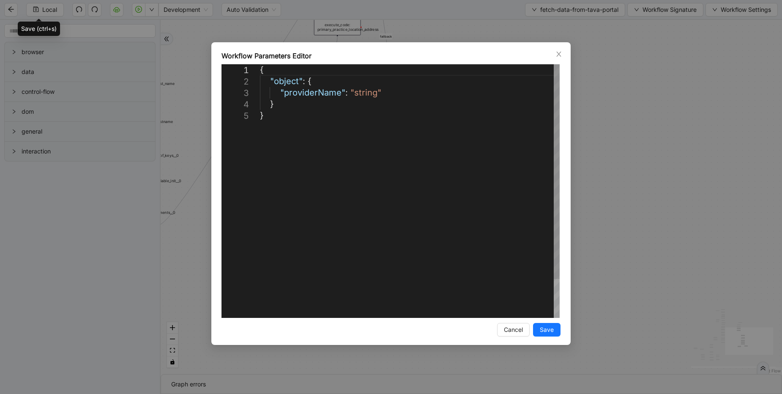
scroll to position [0, 5]
drag, startPoint x: 388, startPoint y: 94, endPoint x: 265, endPoint y: 95, distance: 122.2
type textarea "**********"
click at [540, 333] on span "Save" at bounding box center [547, 329] width 14 height 9
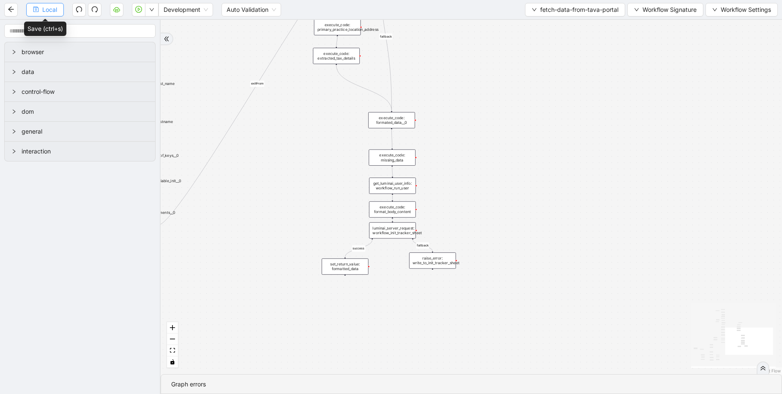
click at [41, 9] on button "Local" at bounding box center [45, 10] width 38 height 14
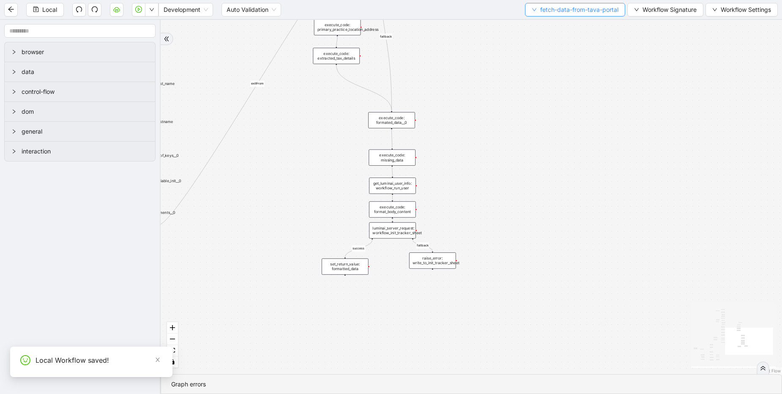
click at [560, 6] on span "fetch-data-from-tava-portal" at bounding box center [579, 9] width 78 height 9
click at [553, 25] on span "Select" at bounding box center [573, 26] width 87 height 9
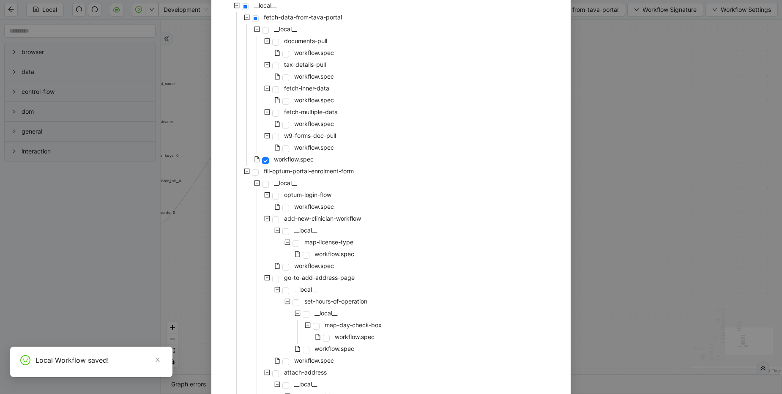
scroll to position [193, 0]
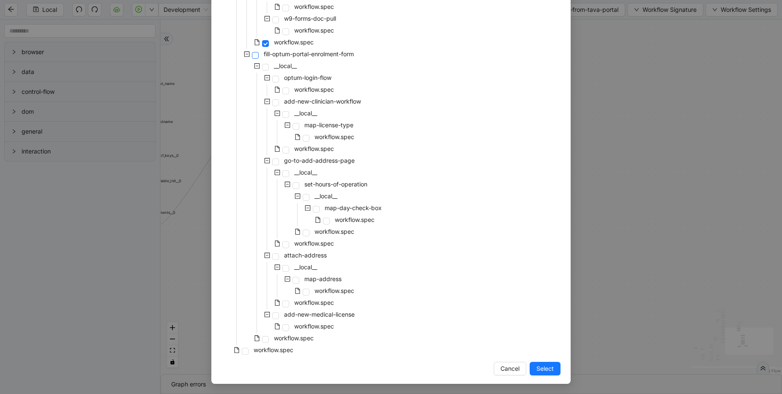
click at [252, 56] on span at bounding box center [255, 55] width 7 height 7
click at [275, 341] on span "workflow.spec" at bounding box center [294, 337] width 40 height 7
click at [276, 351] on span "workflow.spec" at bounding box center [274, 349] width 40 height 7
click at [546, 365] on span "Select" at bounding box center [544, 368] width 17 height 9
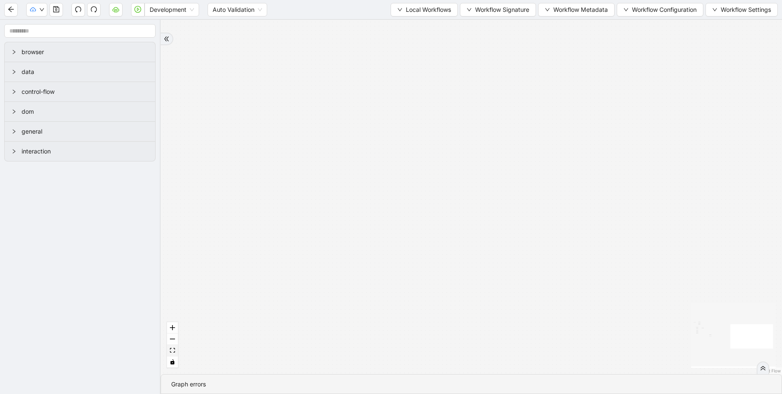
click at [171, 353] on button "fit view" at bounding box center [172, 350] width 11 height 11
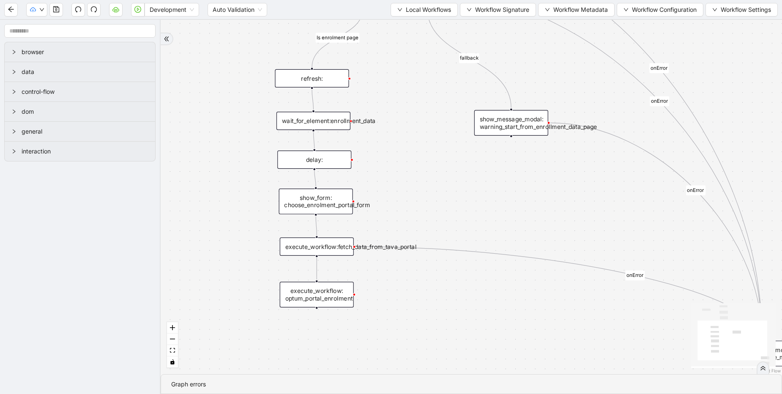
click at [315, 252] on div "execute_workflow:fetch_data_from_tava_portal" at bounding box center [317, 247] width 74 height 18
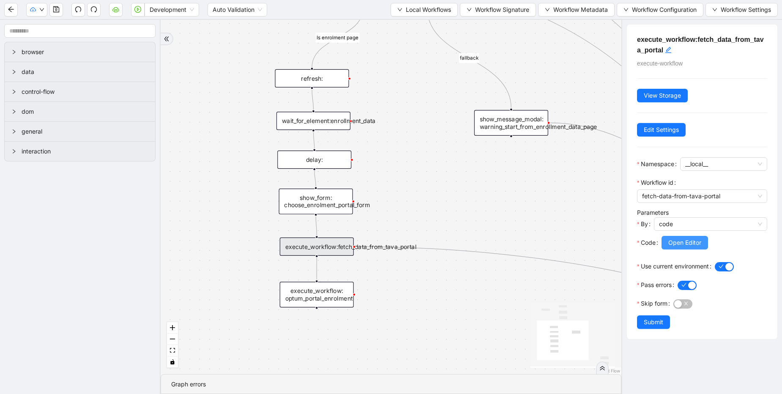
click at [676, 248] on button "Open Editor" at bounding box center [685, 243] width 47 height 14
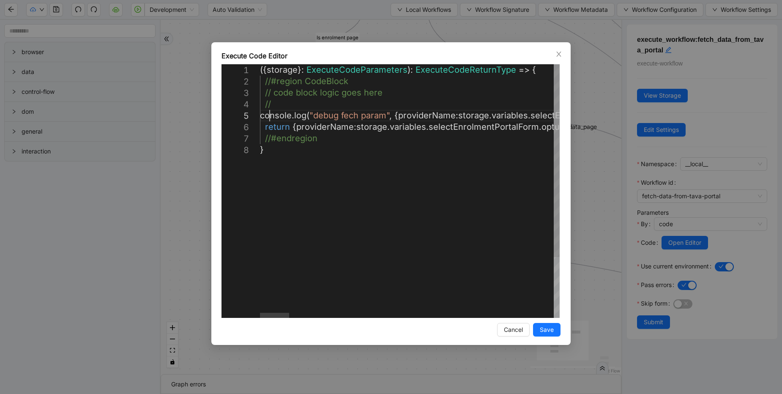
scroll to position [0, 1913]
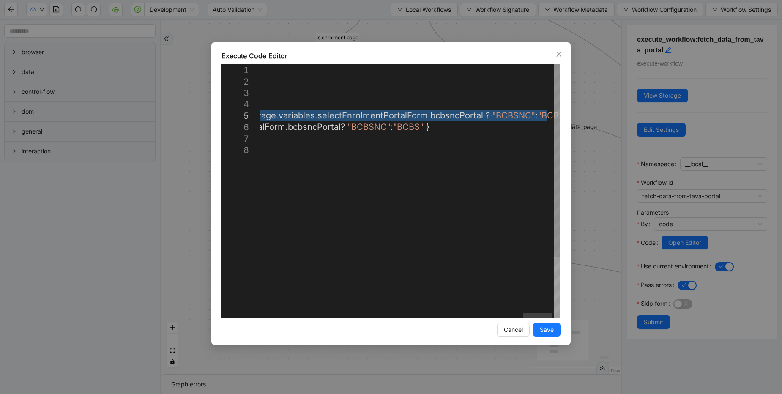
drag, startPoint x: 268, startPoint y: 115, endPoint x: 574, endPoint y: 117, distance: 305.7
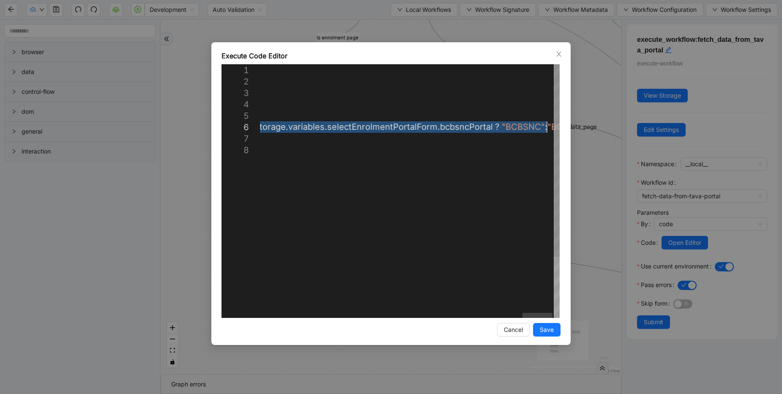
drag, startPoint x: 264, startPoint y: 127, endPoint x: 551, endPoint y: 130, distance: 286.6
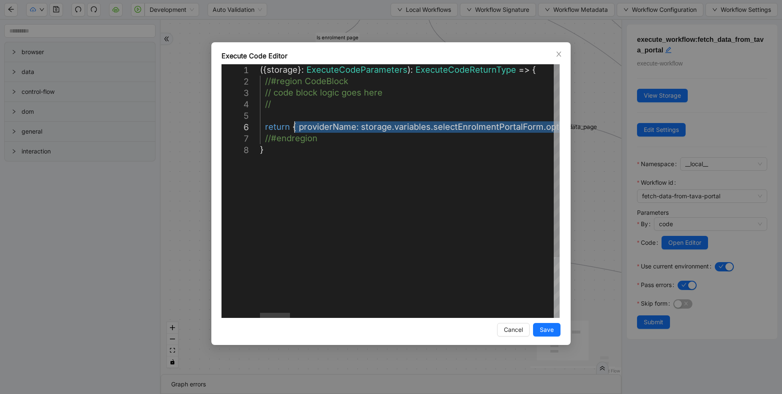
drag, startPoint x: 542, startPoint y: 126, endPoint x: 294, endPoint y: 127, distance: 247.7
type textarea "**********"
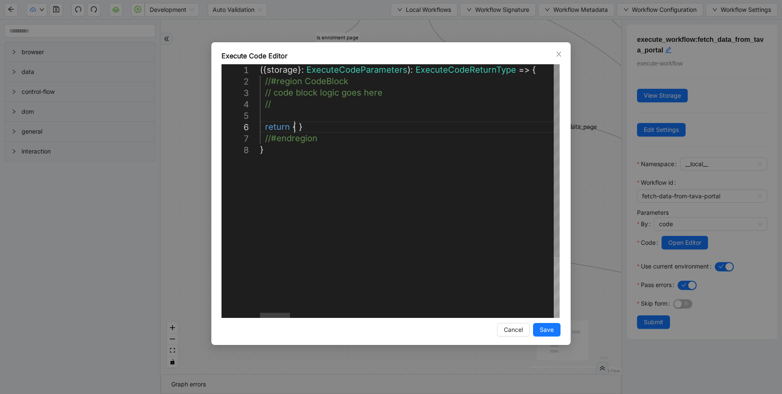
scroll to position [0, 326]
click at [550, 326] on span "Save" at bounding box center [547, 329] width 14 height 9
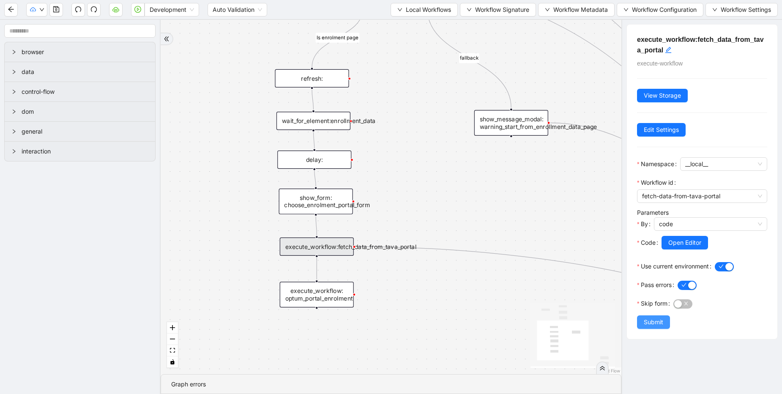
click at [652, 320] on span "Submit" at bounding box center [653, 321] width 19 height 9
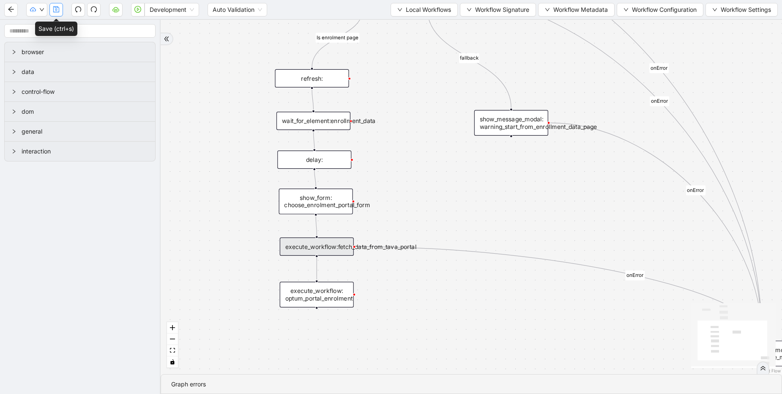
click at [51, 11] on button "button" at bounding box center [56, 10] width 14 height 14
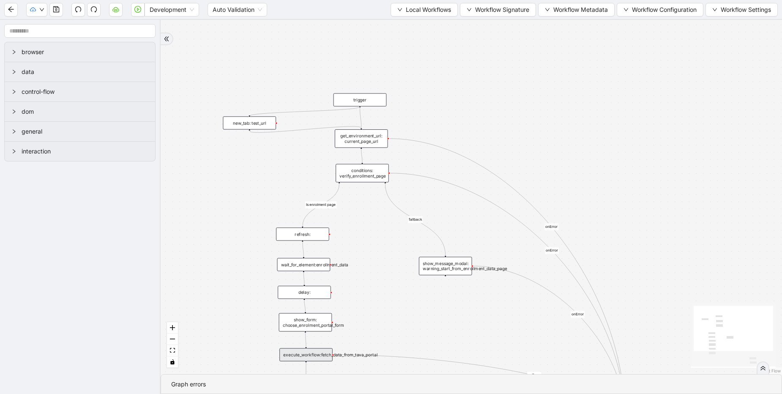
drag, startPoint x: 359, startPoint y: 107, endPoint x: 247, endPoint y: 114, distance: 112.3
click at [247, 114] on div "fallback Is enrolment page onError onError onError onError trigger execute_work…" at bounding box center [471, 197] width 621 height 354
click at [134, 10] on button "button" at bounding box center [138, 10] width 14 height 14
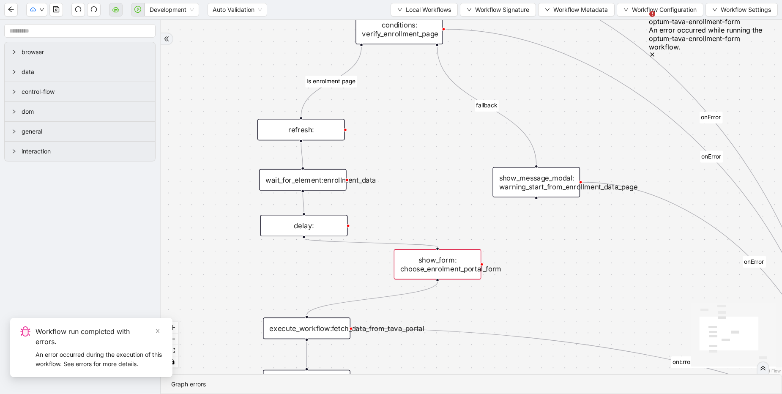
drag, startPoint x: 307, startPoint y: 278, endPoint x: 438, endPoint y: 268, distance: 132.3
click at [438, 268] on div "show_form: choose_enrolment_portal_form" at bounding box center [438, 264] width 88 height 30
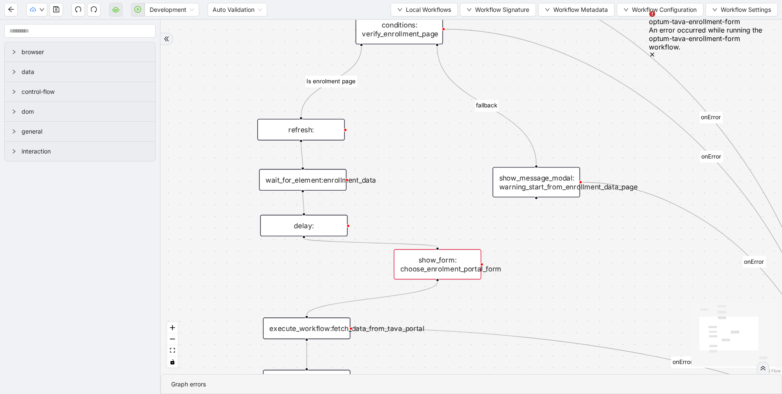
click at [302, 236] on div "delay:" at bounding box center [304, 226] width 88 height 22
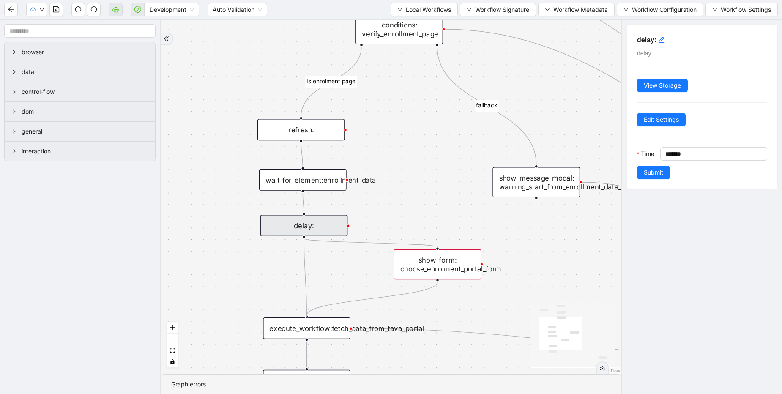
drag, startPoint x: 303, startPoint y: 237, endPoint x: 311, endPoint y: 333, distance: 96.7
drag, startPoint x: 304, startPoint y: 238, endPoint x: 308, endPoint y: 313, distance: 75.4
click at [380, 298] on icon "Edge from show_form: choose_enrolment_portal_form to execute_workflow:fetch_dat…" at bounding box center [372, 298] width 131 height 33
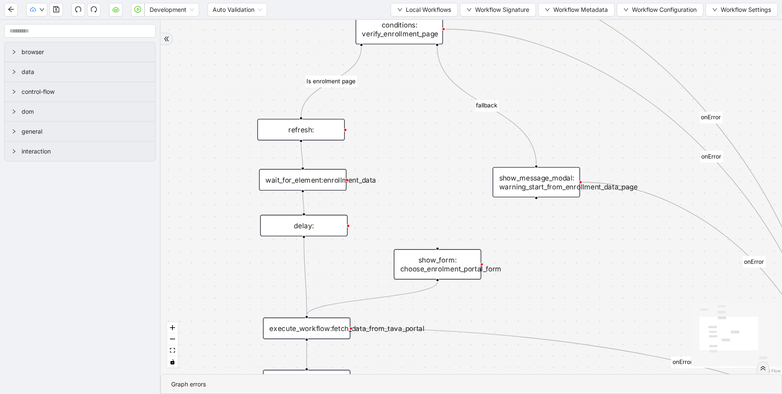
click at [432, 267] on div "show_form: choose_enrolment_portal_form" at bounding box center [438, 264] width 88 height 30
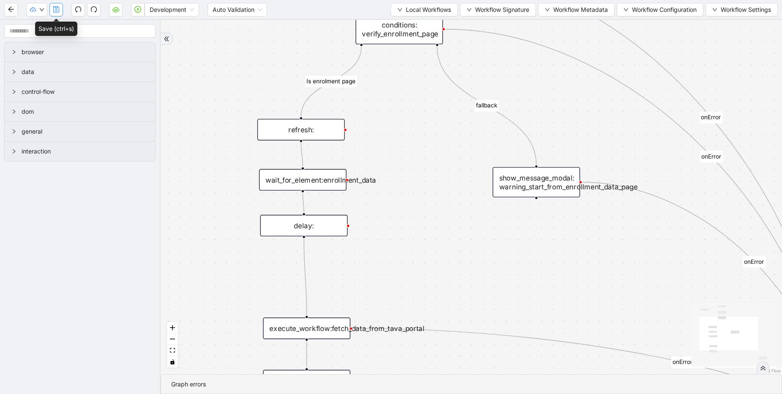
click at [51, 7] on button "button" at bounding box center [56, 10] width 14 height 14
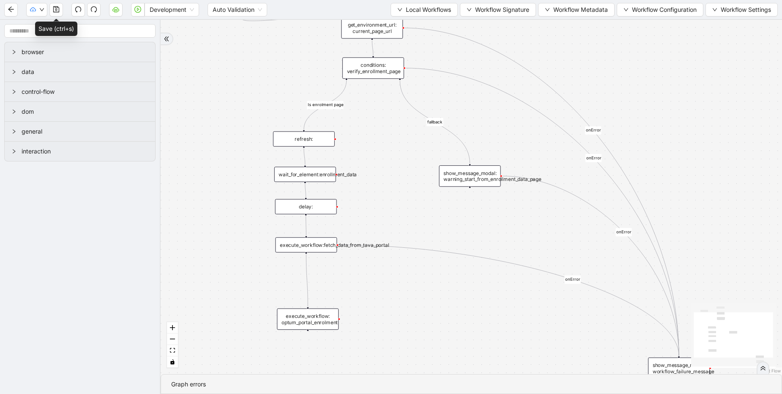
drag, startPoint x: 317, startPoint y: 279, endPoint x: 315, endPoint y: 245, distance: 34.3
click at [315, 245] on div "execute_workflow:fetch_data_from_tava_portal" at bounding box center [306, 244] width 62 height 15
drag, startPoint x: 319, startPoint y: 323, endPoint x: 317, endPoint y: 281, distance: 41.5
click at [317, 281] on div "execute_workflow: optum_portal_enrolment" at bounding box center [306, 278] width 62 height 22
click at [56, 9] on icon "save" at bounding box center [56, 9] width 6 height 6
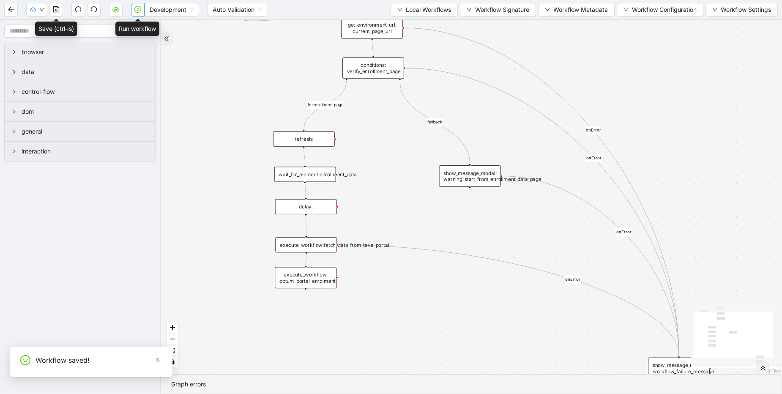
click at [139, 7] on icon "play-circle" at bounding box center [137, 9] width 7 height 7
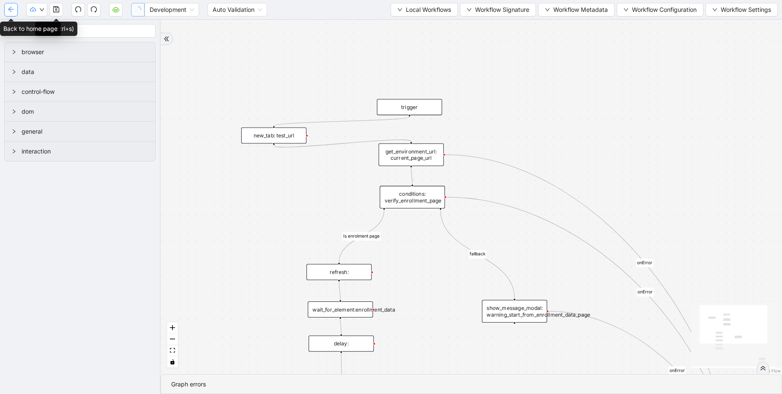
scroll to position [0, 0]
drag, startPoint x: 9, startPoint y: 11, endPoint x: 187, endPoint y: 45, distance: 181.1
click at [186, 44] on section "Development Auto Validation Local Workflows Workflow Signature Workflow Metadat…" at bounding box center [391, 197] width 782 height 394
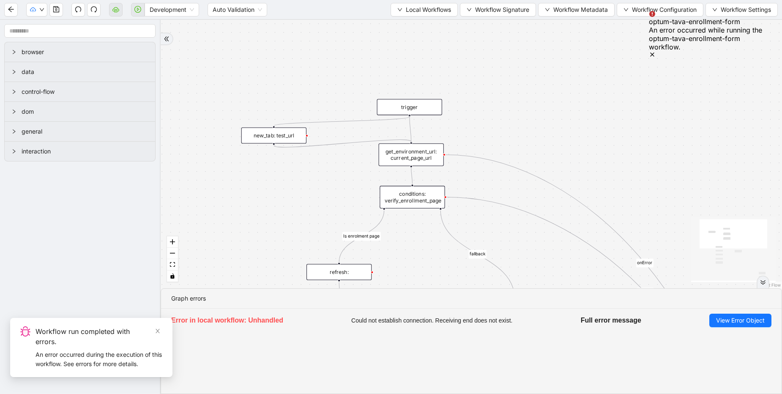
drag, startPoint x: 410, startPoint y: 116, endPoint x: 410, endPoint y: 141, distance: 24.9
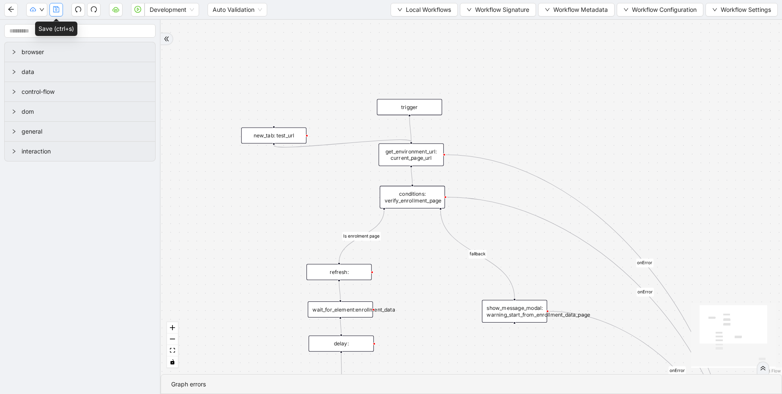
click at [57, 7] on icon "save" at bounding box center [56, 9] width 7 height 7
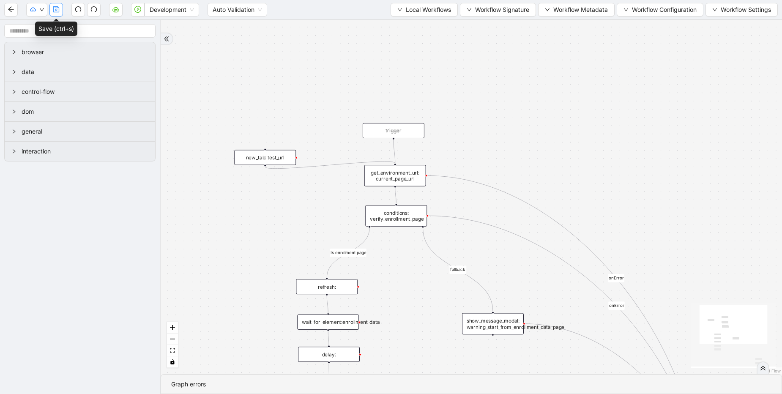
click at [58, 11] on icon "save" at bounding box center [56, 9] width 7 height 7
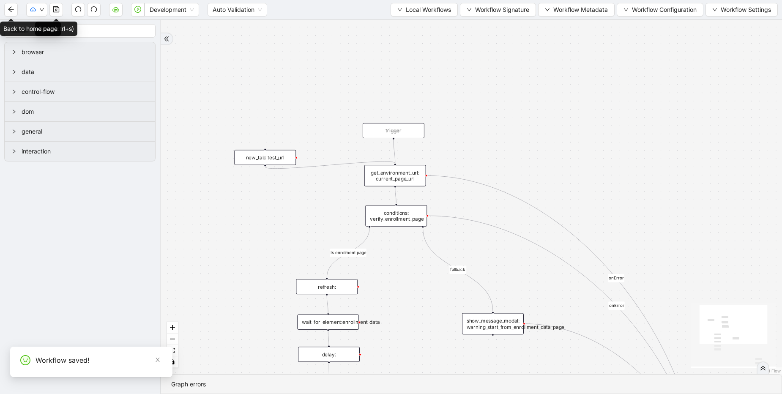
click at [10, 7] on icon "arrow-left" at bounding box center [11, 9] width 7 height 7
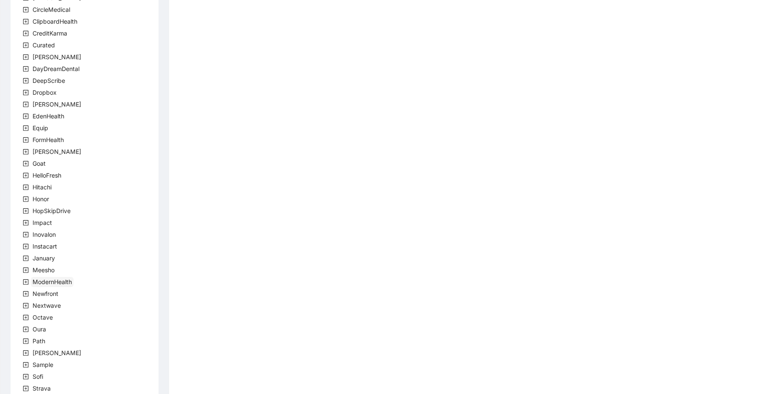
scroll to position [101, 0]
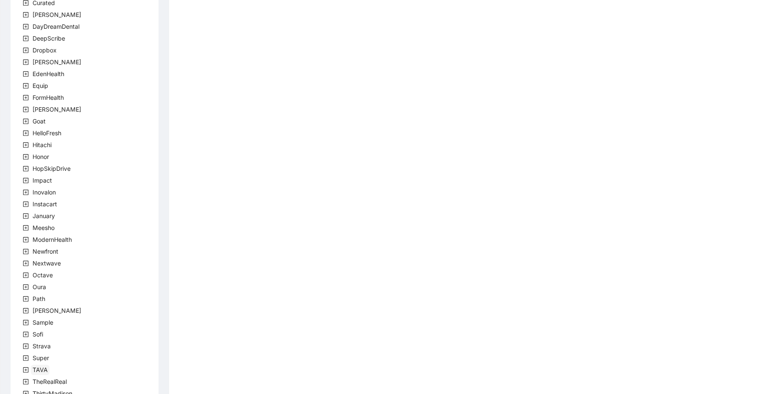
click at [41, 370] on span "TAVA" at bounding box center [40, 369] width 15 height 7
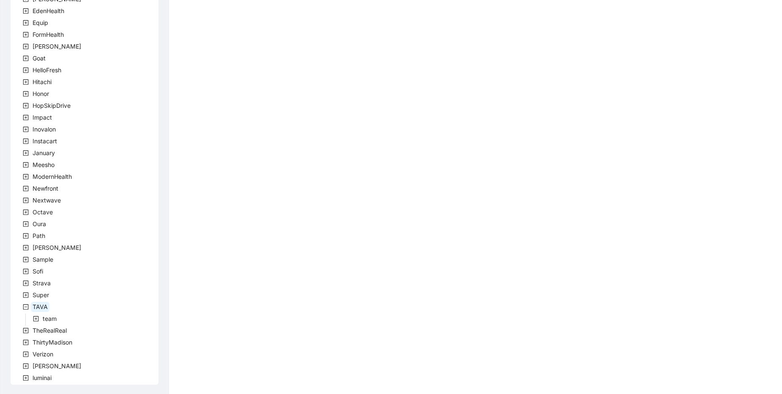
scroll to position [166, 0]
click at [43, 320] on span "team" at bounding box center [50, 317] width 14 height 7
click at [71, 330] on span "TavaTeam" at bounding box center [67, 329] width 28 height 7
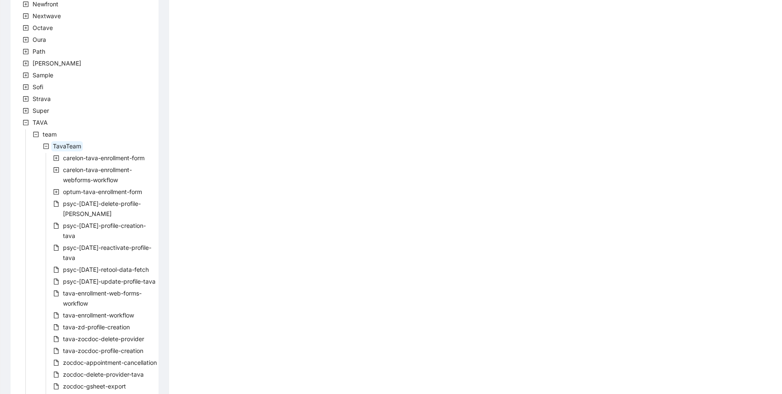
scroll to position [467, 0]
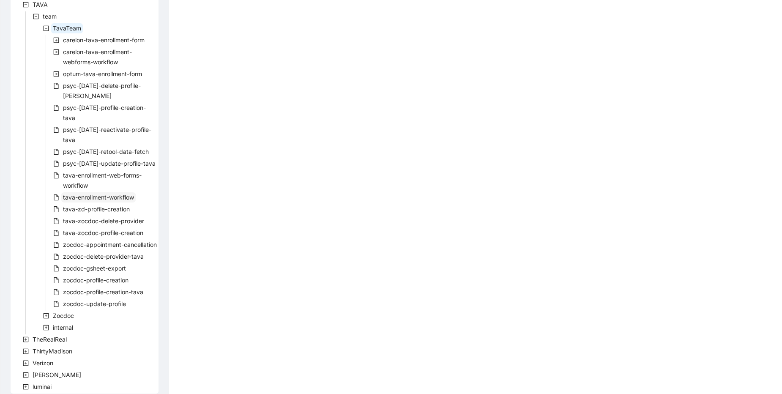
click at [120, 194] on span "tava-enrollment-workflow" at bounding box center [98, 197] width 71 height 7
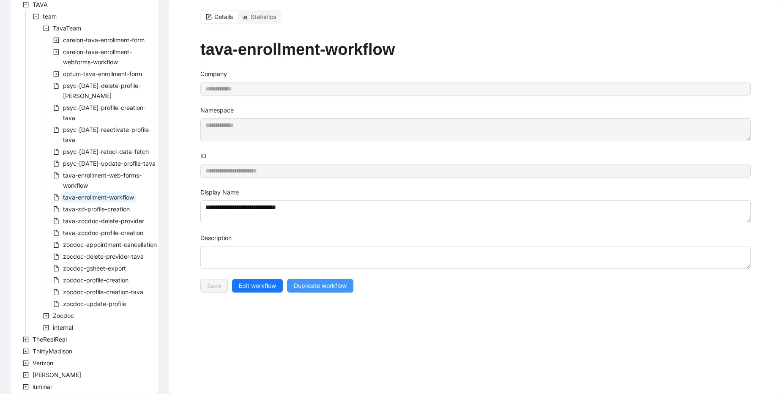
click at [304, 282] on span "Duplicate workflow" at bounding box center [320, 285] width 53 height 9
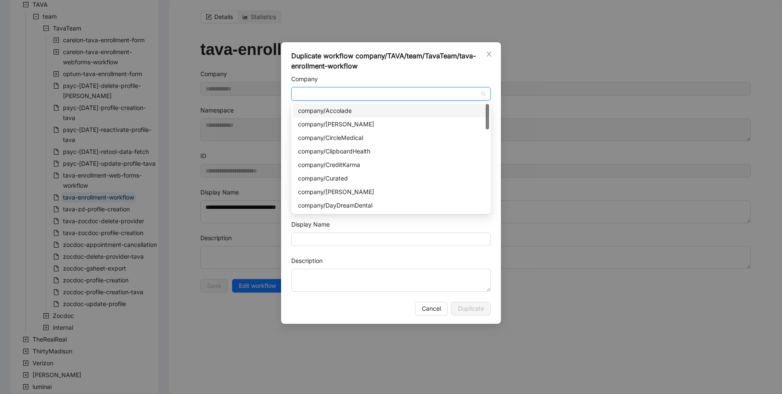
click at [367, 94] on input "Company" at bounding box center [390, 94] width 189 height 13
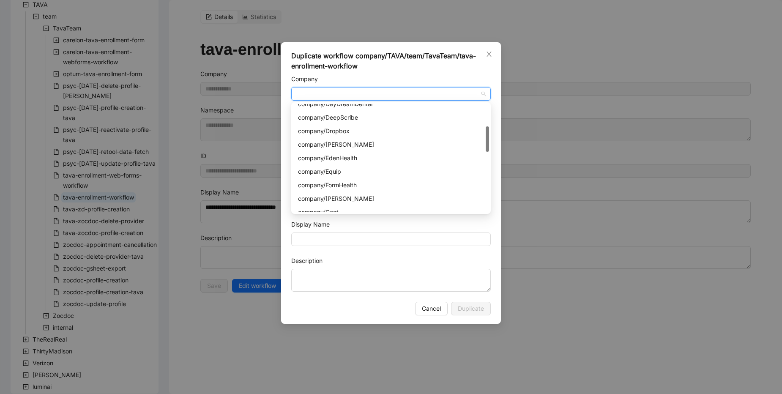
type input "*"
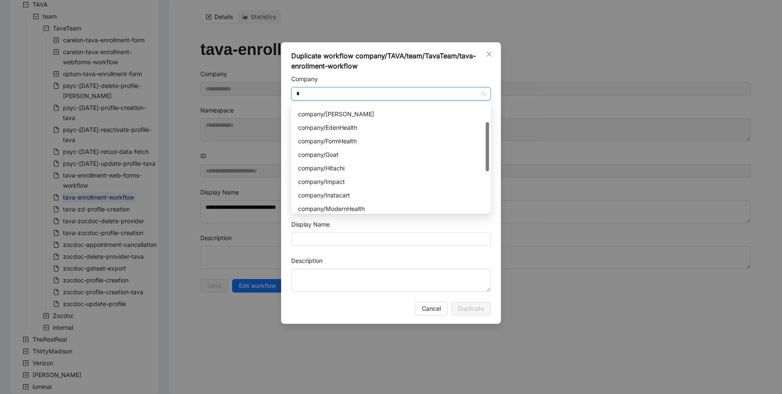
type input "**"
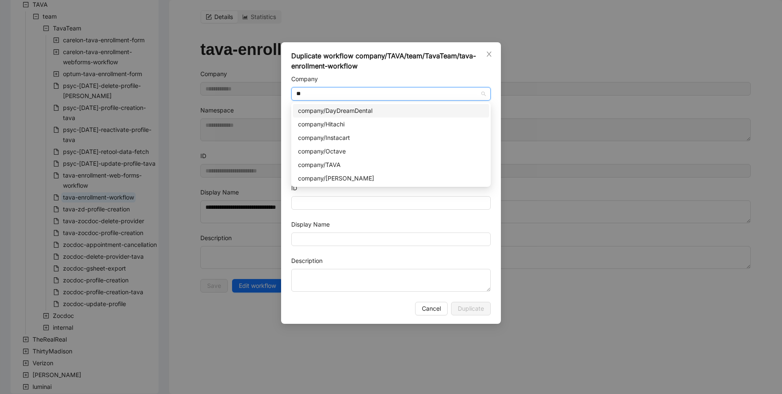
scroll to position [0, 0]
click at [365, 164] on div "company/TAVA" at bounding box center [391, 164] width 186 height 9
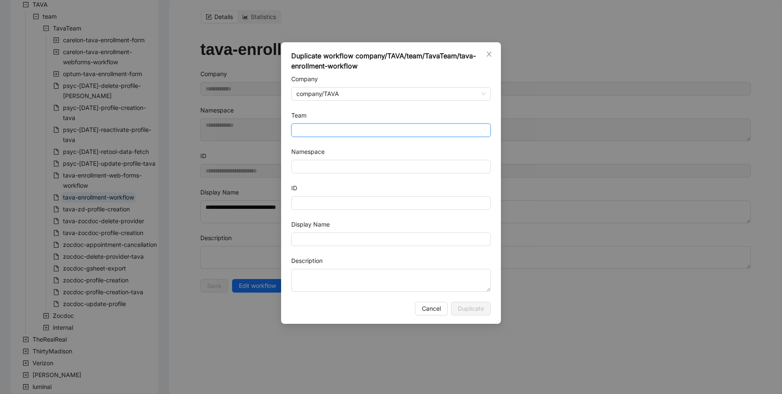
click at [337, 129] on input "Team" at bounding box center [390, 130] width 189 height 13
click at [325, 158] on div "TavaTeam" at bounding box center [391, 160] width 186 height 9
type input "********"
click at [327, 168] on input "Namespace" at bounding box center [391, 167] width 200 height 14
click at [303, 167] on input "**********" at bounding box center [391, 167] width 200 height 14
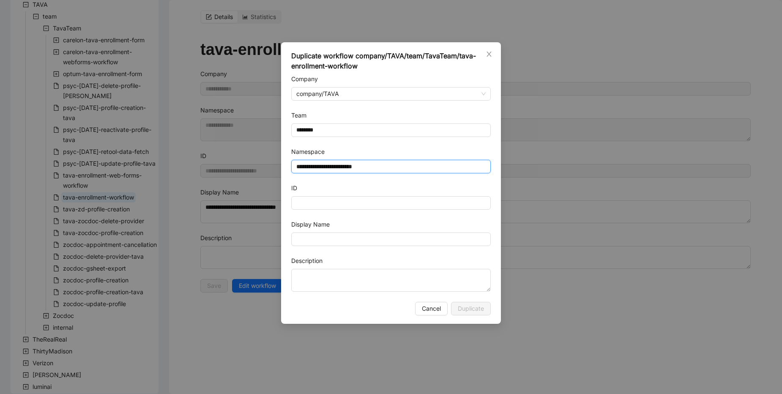
click at [303, 167] on input "**********" at bounding box center [391, 167] width 200 height 14
click at [306, 167] on input "**********" at bounding box center [391, 167] width 200 height 14
drag, startPoint x: 426, startPoint y: 172, endPoint x: 245, endPoint y: 155, distance: 181.7
click at [245, 155] on div "**********" at bounding box center [391, 197] width 782 height 394
type input "**********"
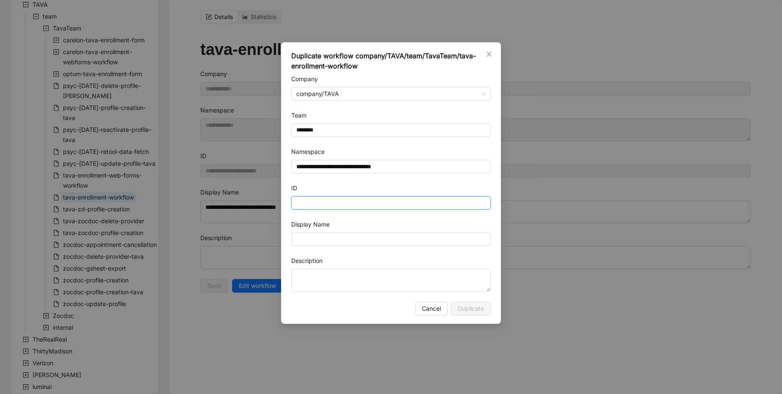
click at [298, 200] on input "ID" at bounding box center [391, 203] width 200 height 14
paste input "**********"
type input "**********"
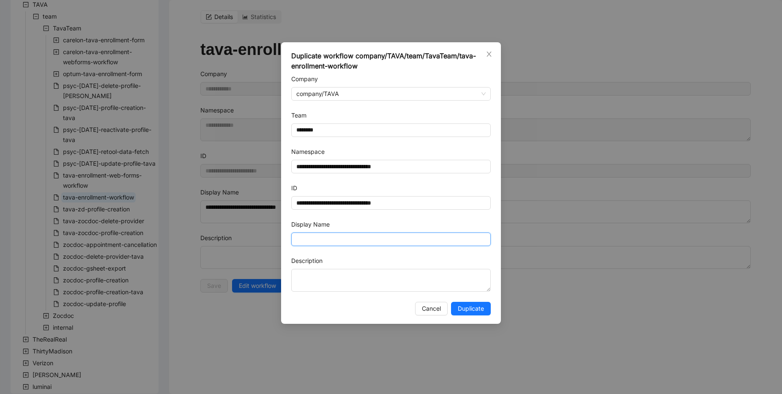
click at [397, 241] on input "Display Name" at bounding box center [391, 240] width 200 height 14
paste input "**********"
type input "**********"
click at [469, 308] on span "Duplicate" at bounding box center [471, 308] width 26 height 9
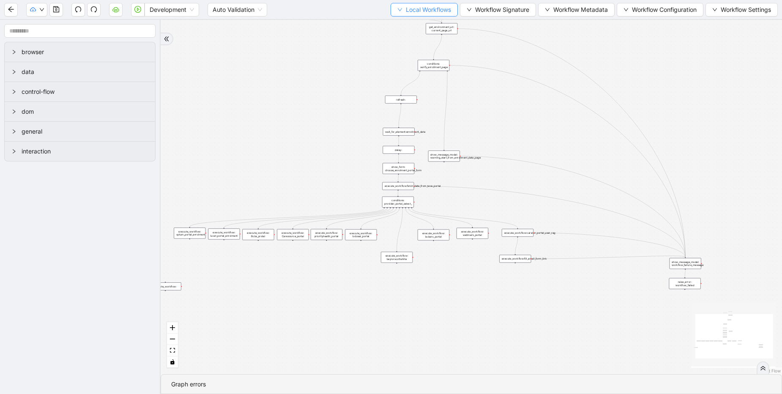
click at [428, 8] on span "Local Workflows" at bounding box center [428, 9] width 45 height 9
click at [412, 52] on span "Remove" at bounding box center [420, 53] width 55 height 9
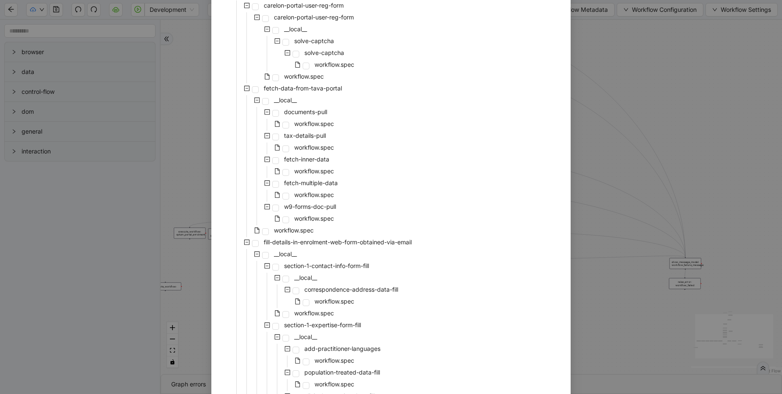
scroll to position [51, 0]
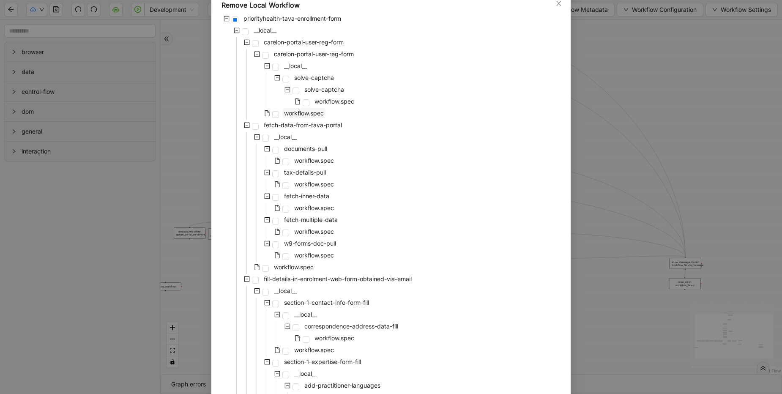
click at [308, 112] on span "workflow.spec" at bounding box center [304, 112] width 40 height 7
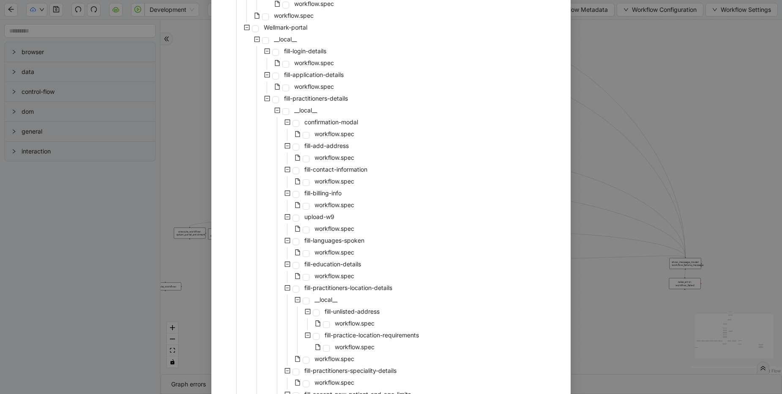
scroll to position [2951, 0]
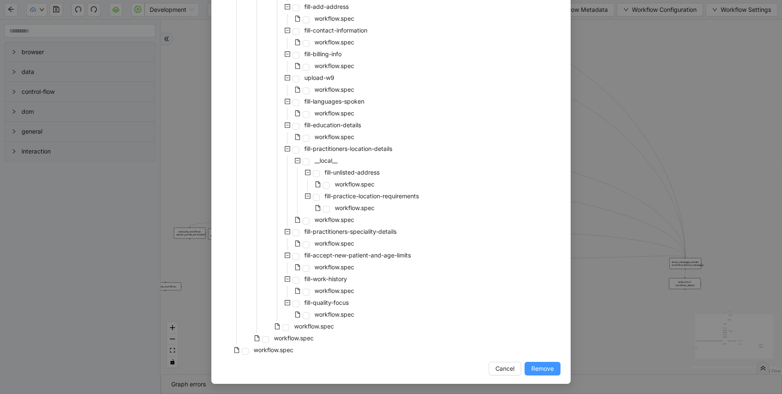
click at [548, 372] on span "Remove" at bounding box center [542, 368] width 22 height 9
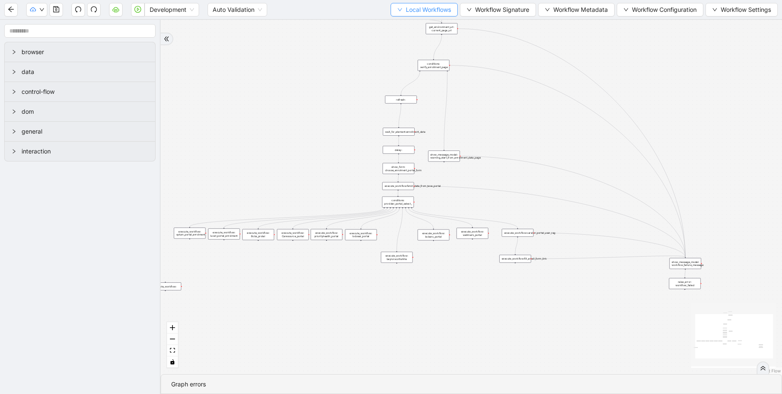
click at [435, 9] on span "Local Workflows" at bounding box center [428, 9] width 45 height 9
click at [419, 55] on span "Remove" at bounding box center [420, 53] width 55 height 9
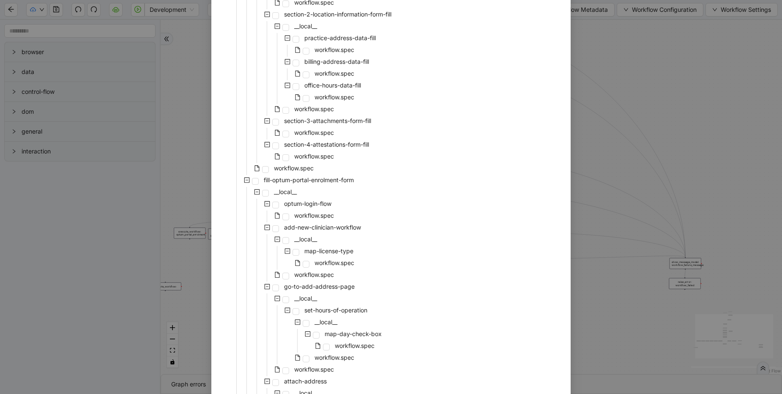
scroll to position [457, 0]
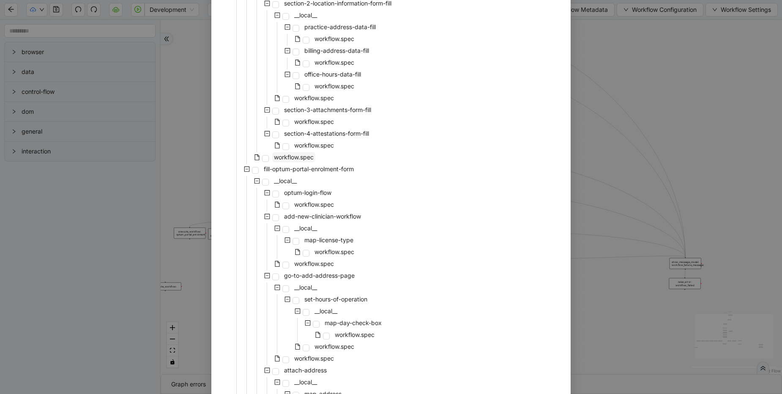
click at [302, 155] on span "workflow.spec" at bounding box center [294, 156] width 40 height 7
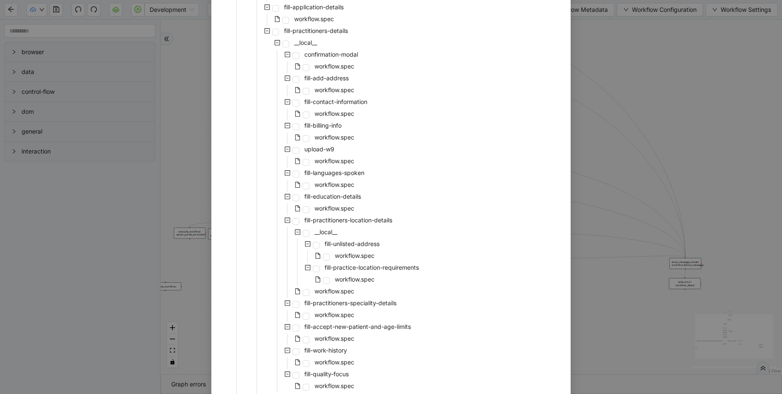
scroll to position [2868, 0]
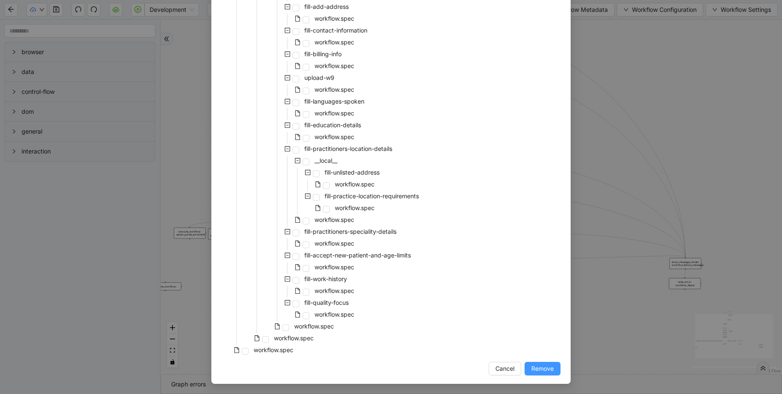
click at [552, 368] on button "Remove" at bounding box center [543, 369] width 36 height 14
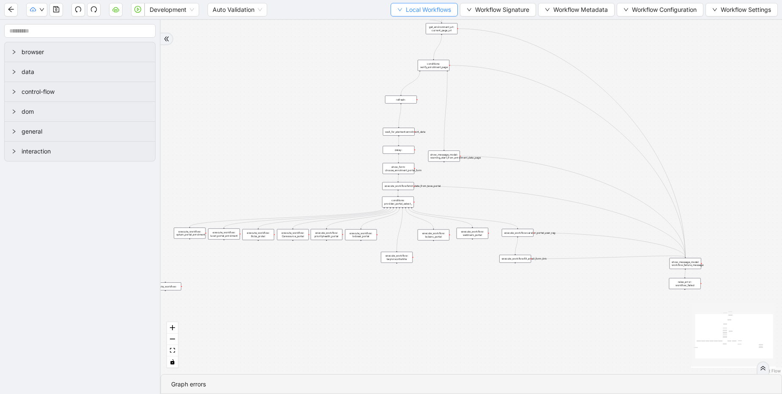
click at [438, 10] on span "Local Workflows" at bounding box center [428, 9] width 45 height 9
click at [423, 52] on span "Remove" at bounding box center [420, 53] width 55 height 9
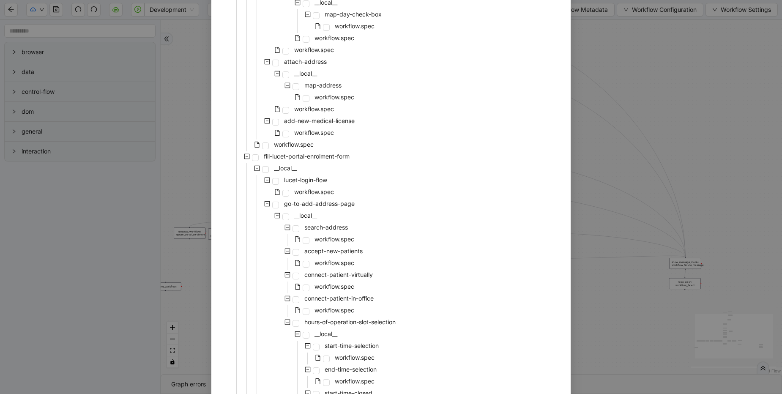
scroll to position [406, 0]
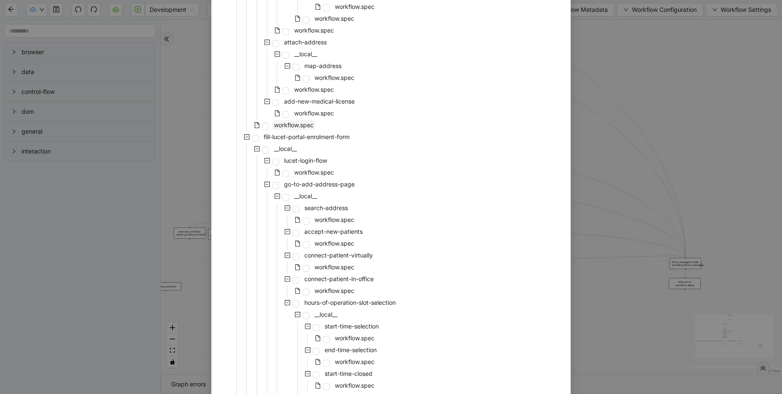
click at [286, 125] on span "workflow.spec" at bounding box center [294, 124] width 40 height 7
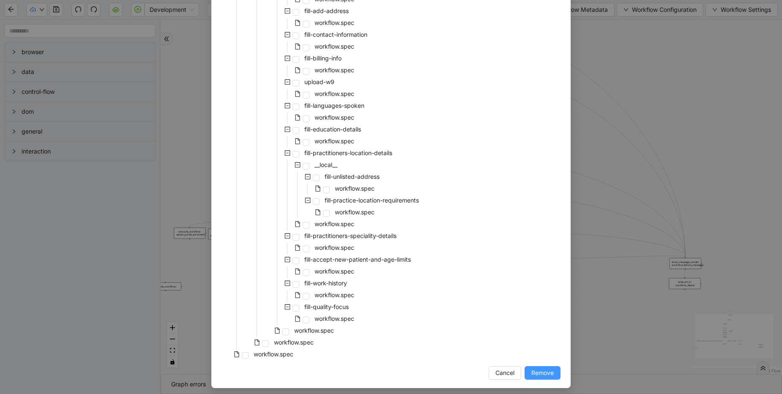
scroll to position [2489, 0]
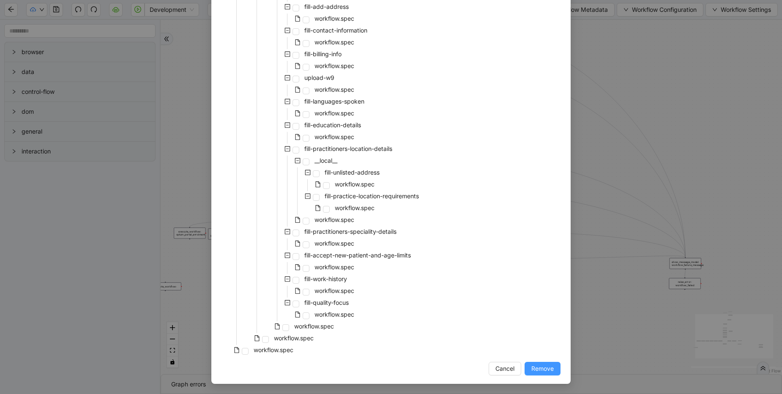
click at [543, 366] on span "Remove" at bounding box center [542, 368] width 22 height 9
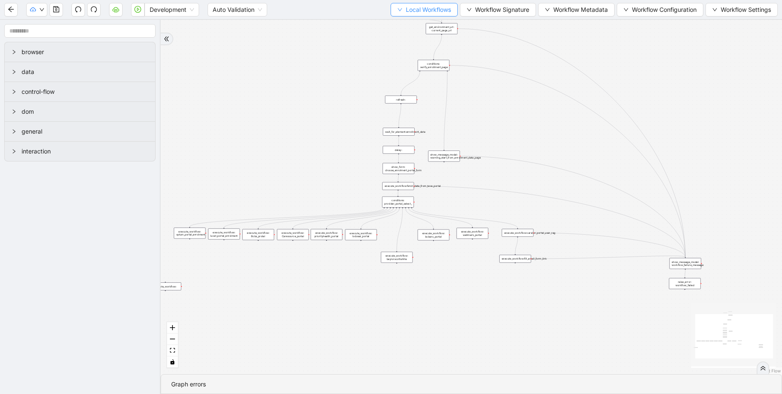
click at [414, 10] on span "Local Workflows" at bounding box center [428, 9] width 45 height 9
click at [420, 55] on span "Remove" at bounding box center [420, 53] width 55 height 9
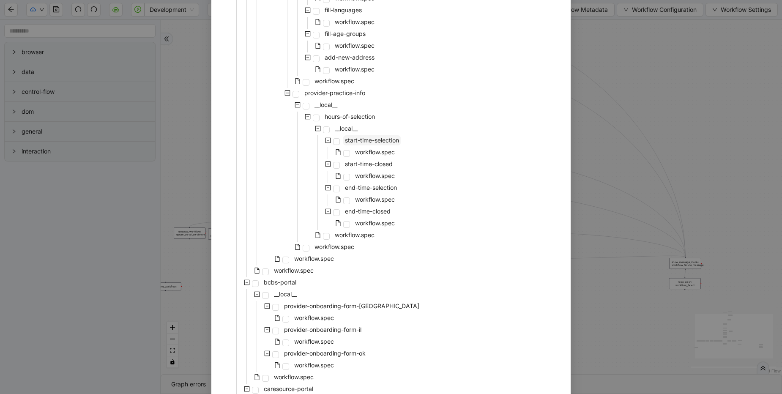
scroll to position [761, 0]
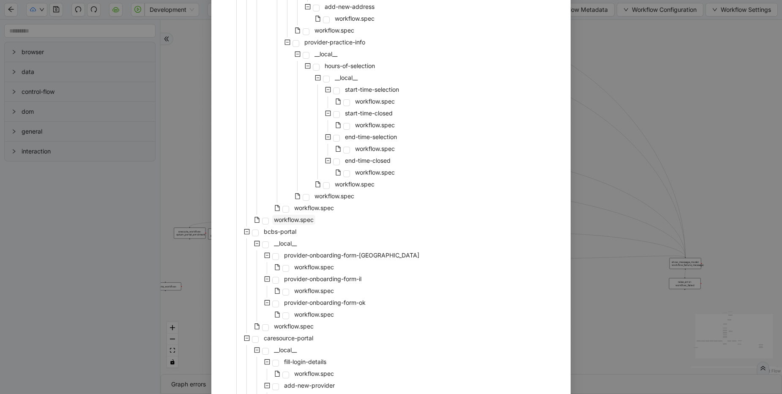
click at [301, 218] on span "workflow.spec" at bounding box center [294, 219] width 40 height 7
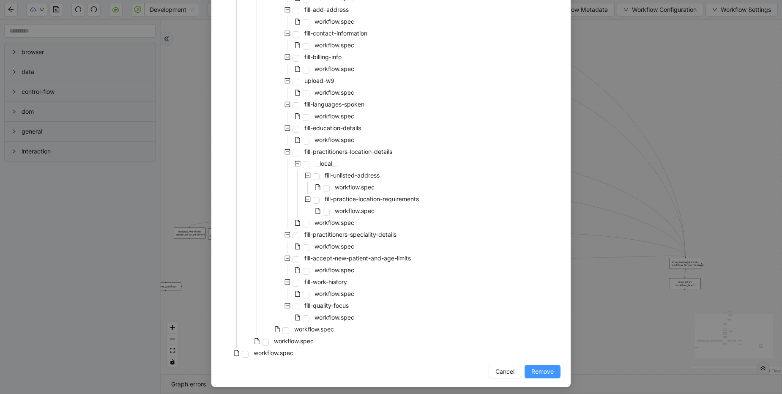
scroll to position [2193, 0]
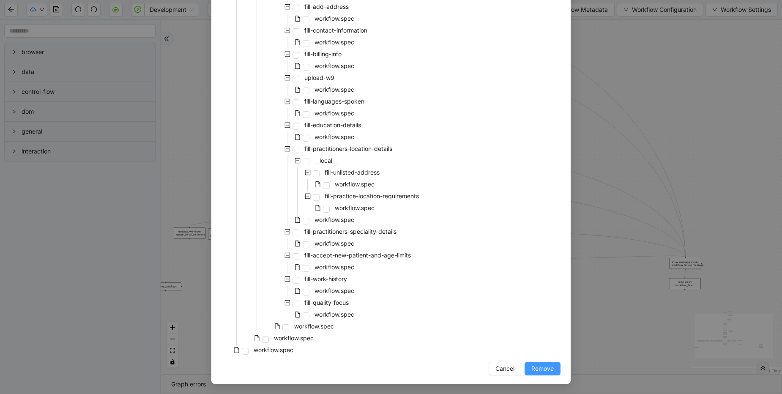
click at [539, 364] on span "Remove" at bounding box center [542, 368] width 22 height 9
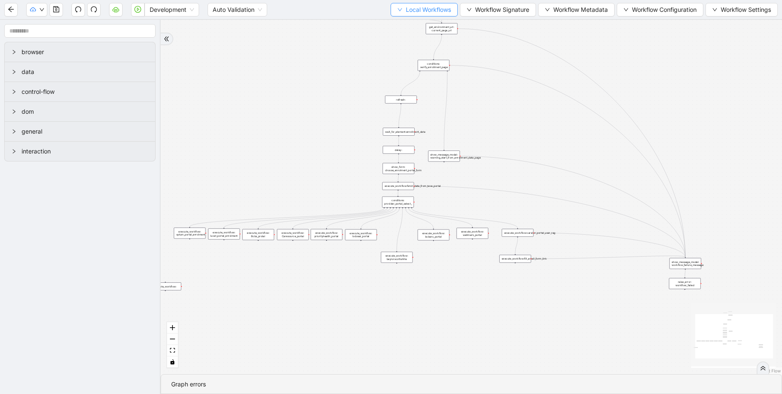
click at [413, 9] on span "Local Workflows" at bounding box center [428, 9] width 45 height 9
click at [409, 50] on span "Remove" at bounding box center [420, 53] width 55 height 9
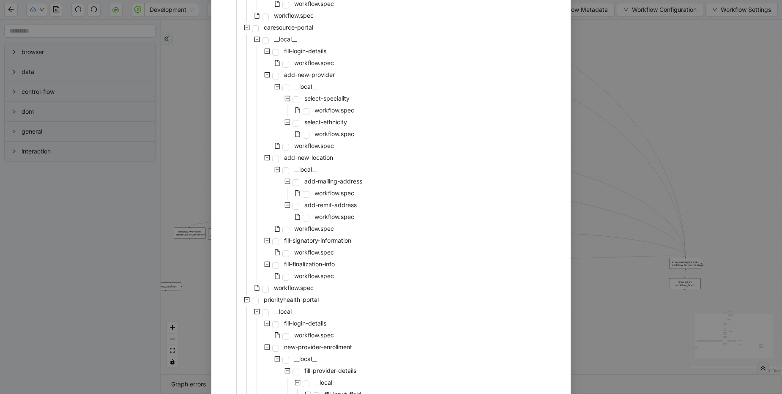
scroll to position [406, 0]
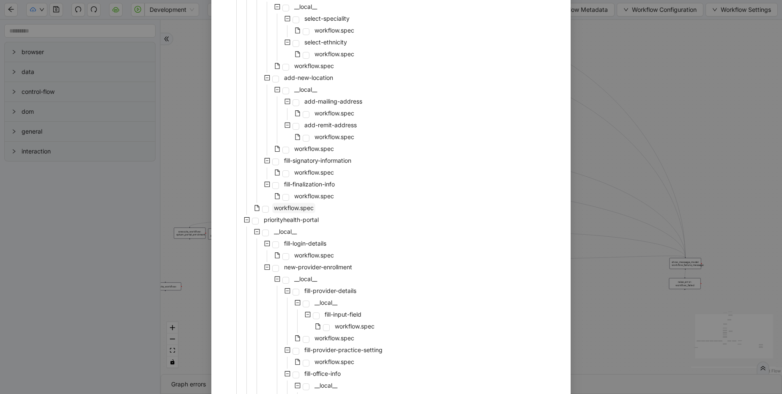
click at [290, 208] on span "workflow.spec" at bounding box center [294, 207] width 40 height 7
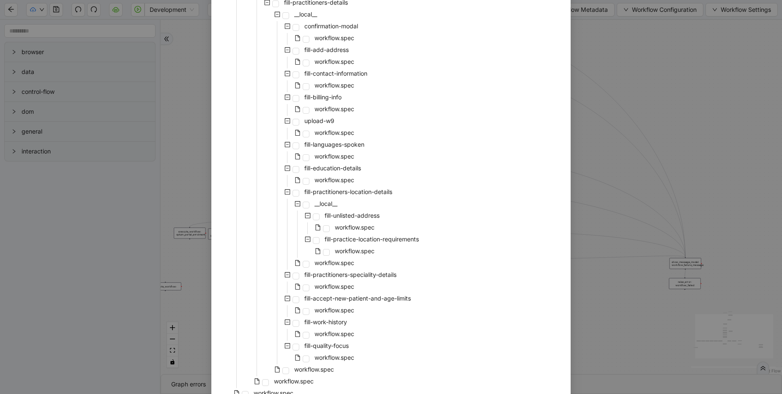
scroll to position [1448, 0]
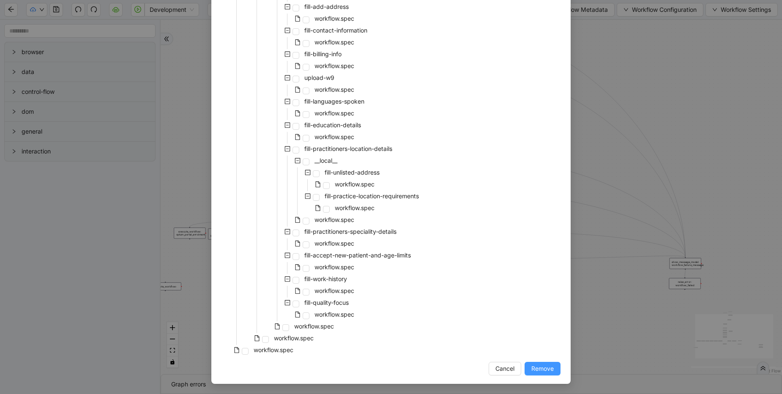
click at [549, 367] on span "Remove" at bounding box center [542, 368] width 22 height 9
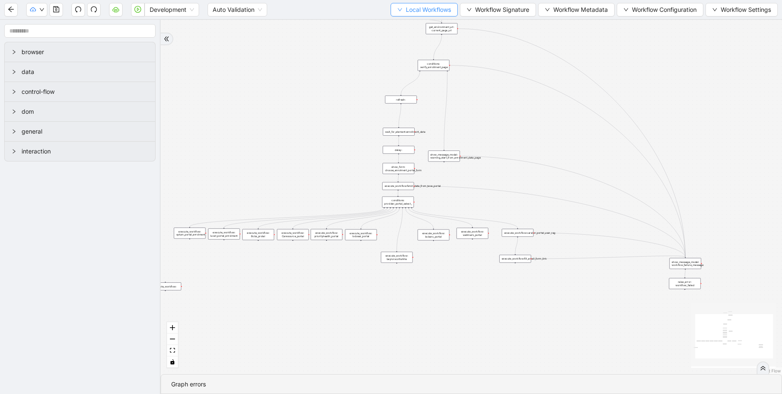
click at [430, 11] on span "Local Workflows" at bounding box center [428, 9] width 45 height 9
click at [416, 53] on span "Remove" at bounding box center [420, 53] width 55 height 9
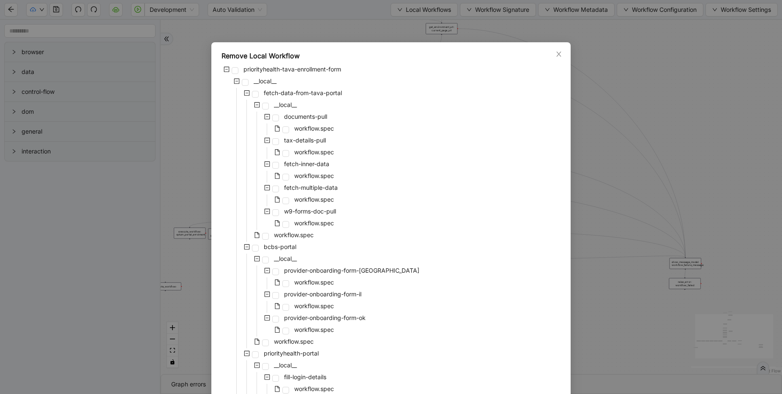
scroll to position [152, 0]
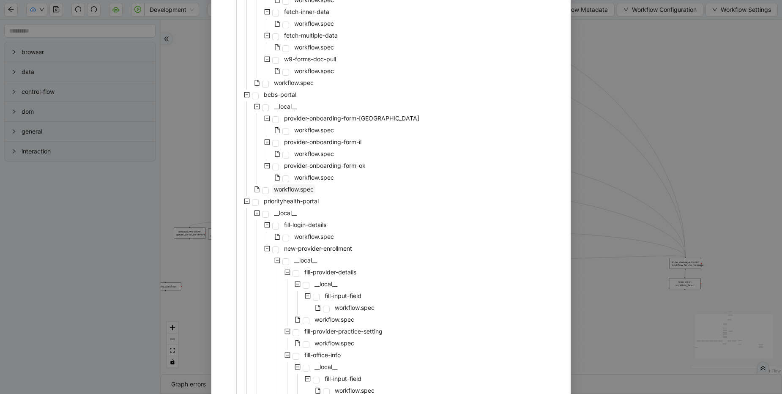
click at [299, 186] on span "workflow.spec" at bounding box center [294, 189] width 40 height 7
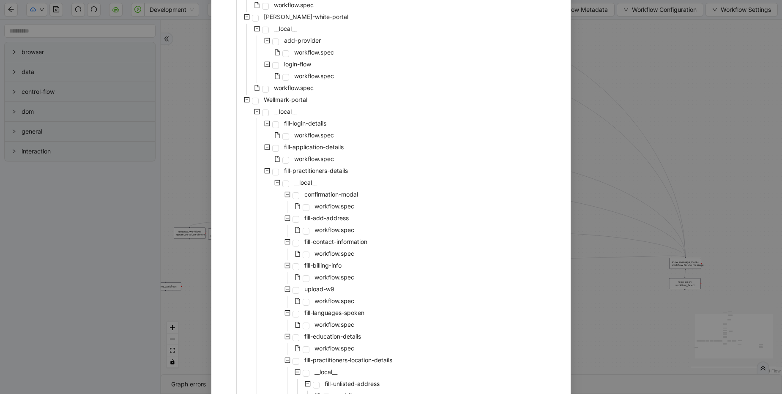
scroll to position [1175, 0]
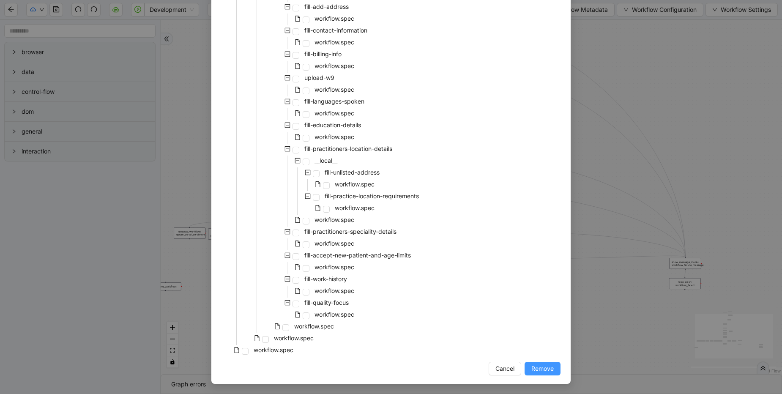
click at [547, 365] on span "Remove" at bounding box center [542, 368] width 22 height 9
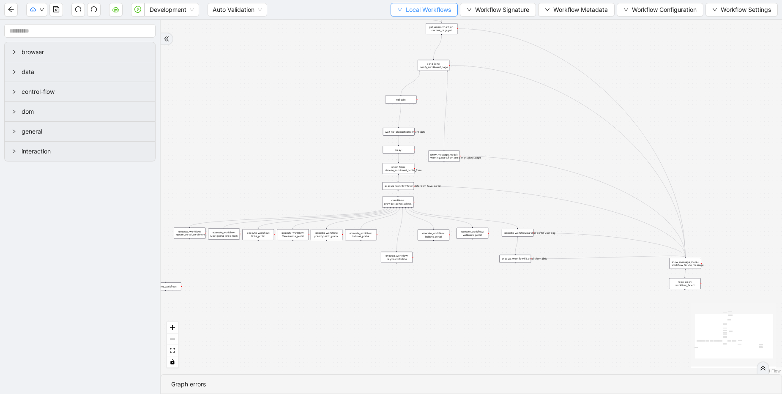
click at [426, 9] on span "Local Workflows" at bounding box center [428, 9] width 45 height 9
click at [411, 52] on span "Remove" at bounding box center [420, 53] width 55 height 9
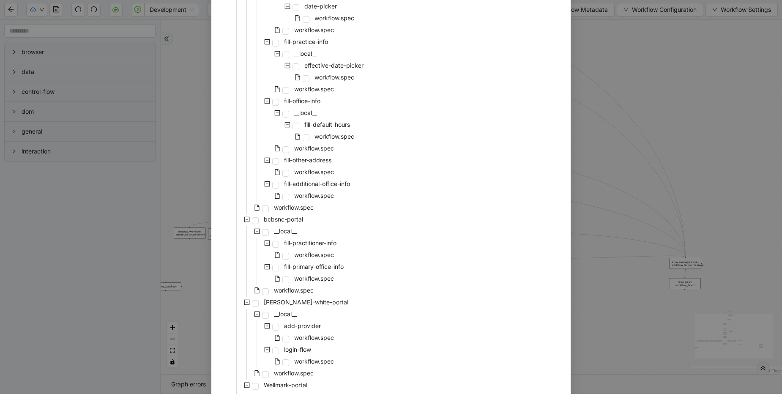
scroll to position [660, 0]
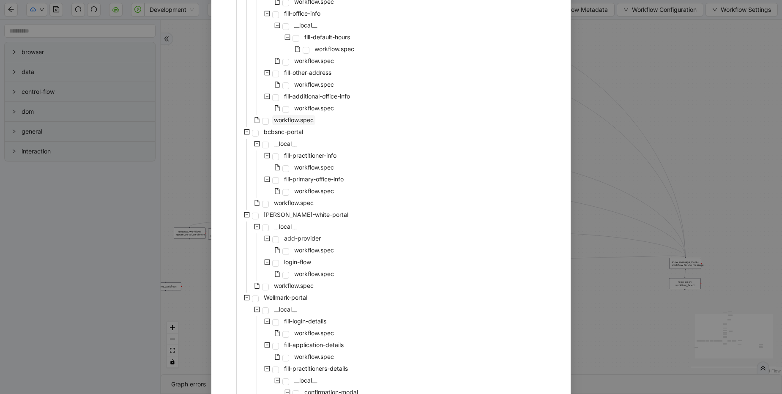
click at [300, 124] on span "workflow.spec" at bounding box center [293, 120] width 43 height 10
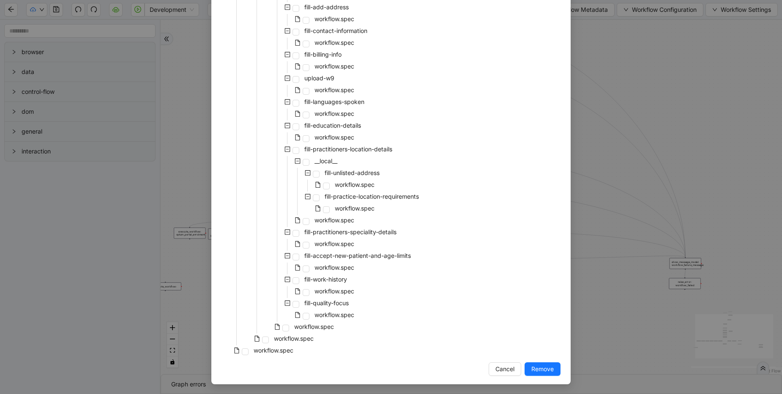
scroll to position [1069, 0]
click at [539, 365] on span "Remove" at bounding box center [542, 368] width 22 height 9
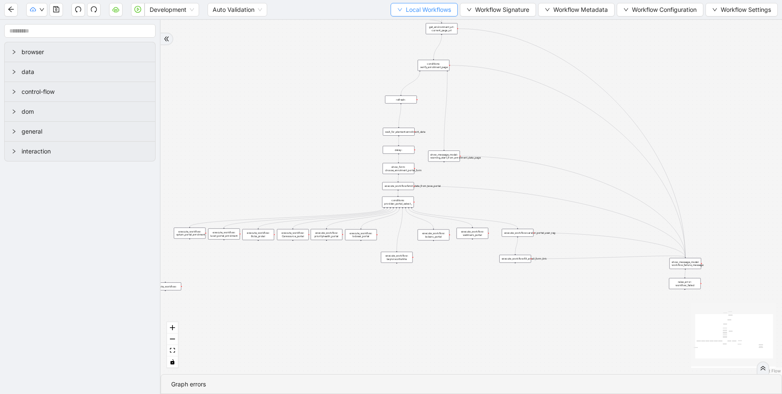
click at [416, 7] on span "Local Workflows" at bounding box center [428, 9] width 45 height 9
click at [417, 51] on span "Remove" at bounding box center [420, 53] width 55 height 9
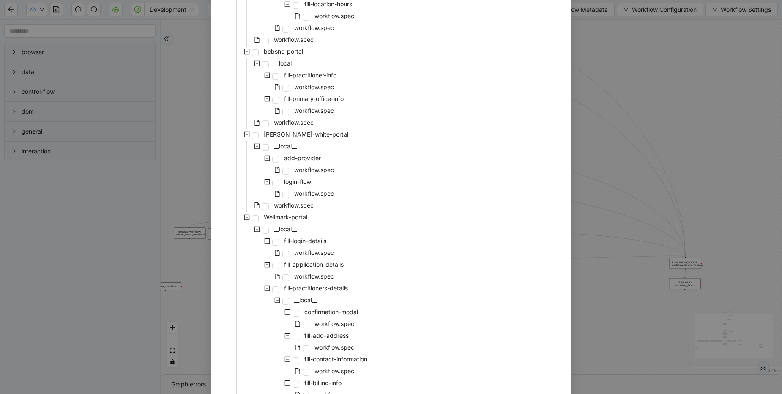
scroll to position [457, 0]
click at [306, 120] on span "workflow.spec" at bounding box center [294, 121] width 40 height 7
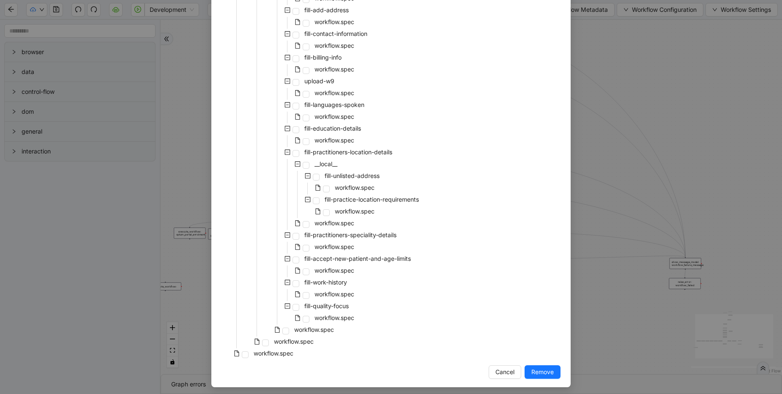
scroll to position [785, 0]
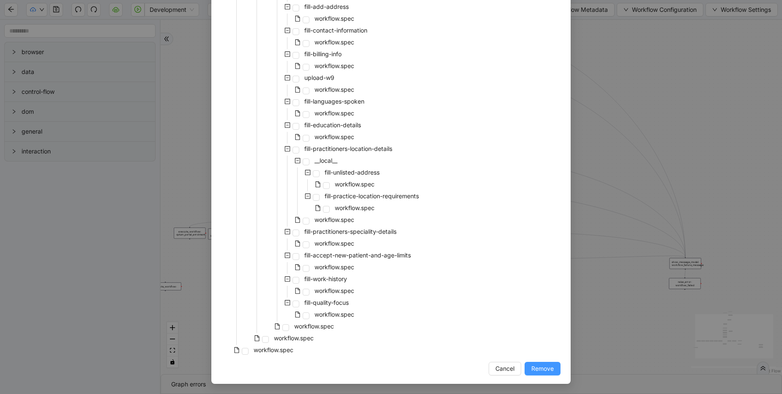
click at [539, 368] on span "Remove" at bounding box center [542, 368] width 22 height 9
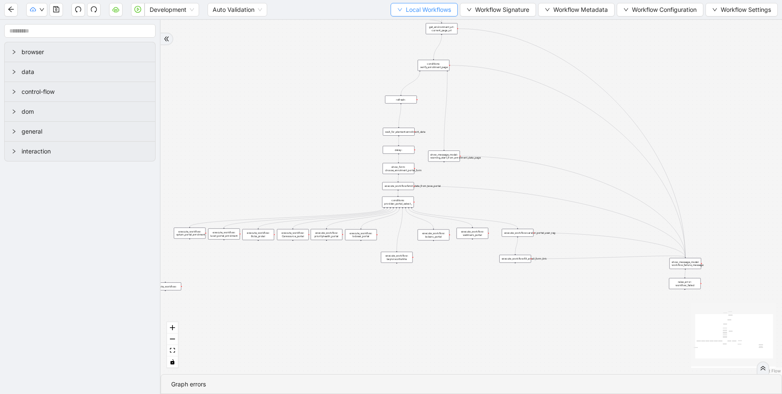
click at [437, 8] on span "Local Workflows" at bounding box center [428, 9] width 45 height 9
click at [417, 52] on span "Remove" at bounding box center [420, 53] width 55 height 9
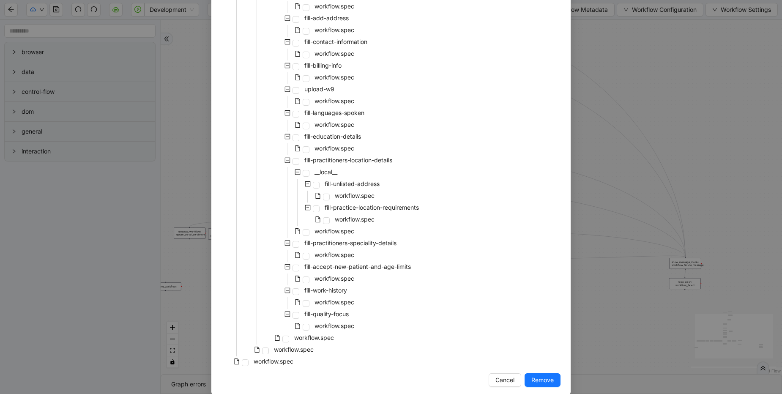
scroll to position [702, 0]
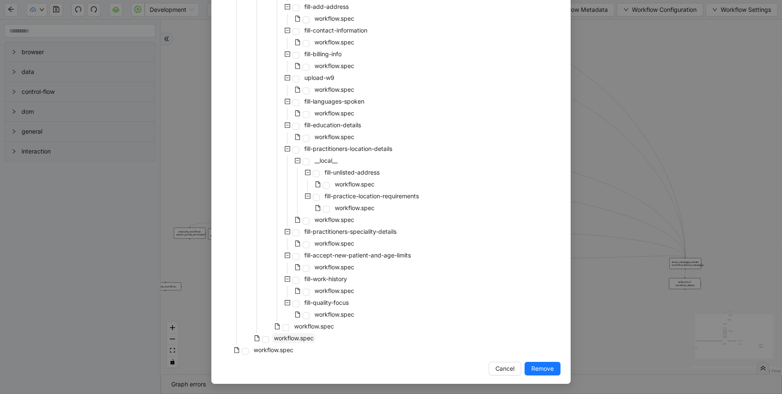
click at [308, 336] on span "workflow.spec" at bounding box center [294, 337] width 40 height 7
click at [544, 366] on span "Remove" at bounding box center [542, 368] width 22 height 9
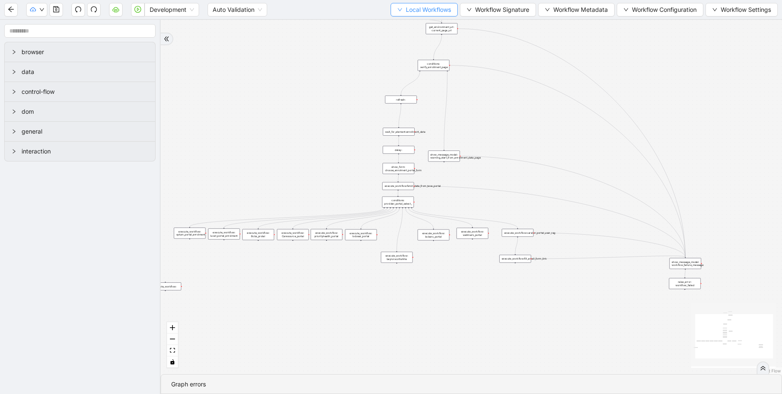
click at [432, 7] on span "Local Workflows" at bounding box center [428, 9] width 45 height 9
click at [415, 53] on span "Remove" at bounding box center [420, 53] width 55 height 9
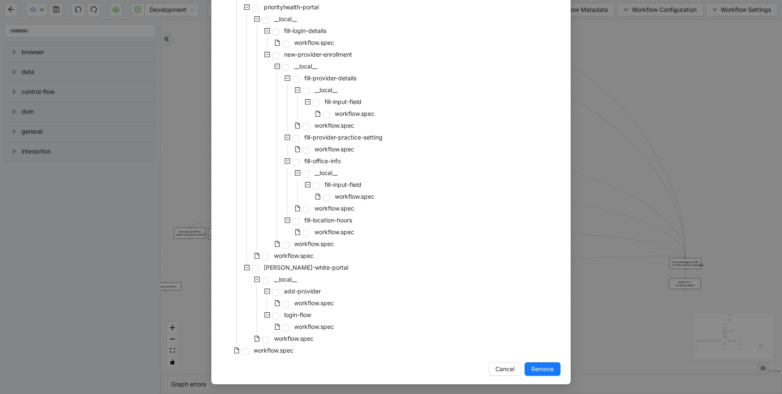
scroll to position [240, 0]
click at [309, 336] on span "workflow.spec" at bounding box center [294, 337] width 40 height 7
click at [550, 366] on span "Remove" at bounding box center [542, 368] width 22 height 9
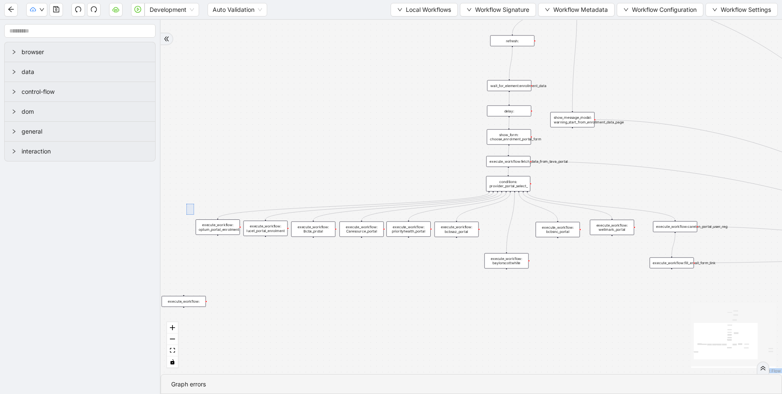
drag, startPoint x: 186, startPoint y: 204, endPoint x: 339, endPoint y: 81, distance: 195.4
click at [321, 249] on div "trigger execute_workflow:carelon_portal_user_reg execute_workflow:fetch_data_fr…" at bounding box center [471, 197] width 621 height 354
click at [238, 200] on div "trigger execute_workflow:carelon_portal_user_reg execute_workflow:fetch_data_fr…" at bounding box center [471, 197] width 621 height 354
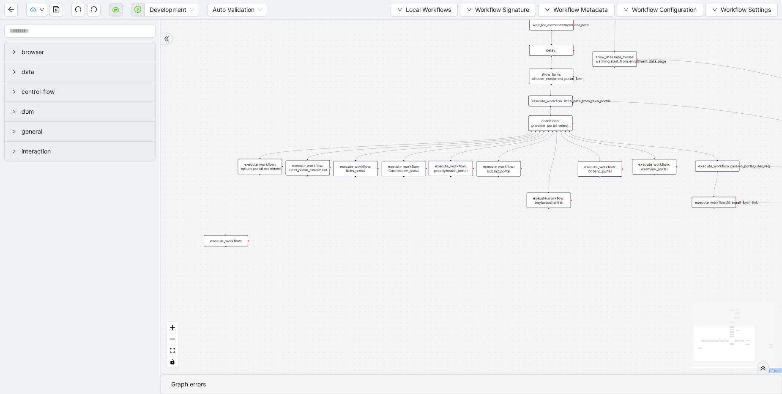
click at [229, 242] on div "execute_workflow:" at bounding box center [226, 240] width 44 height 11
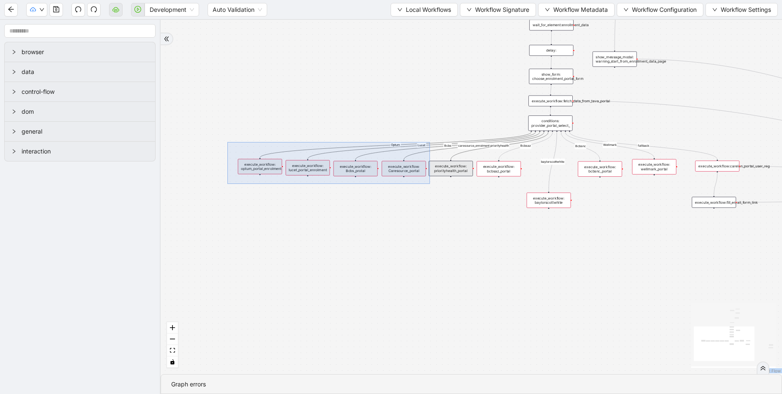
drag, startPoint x: 227, startPoint y: 142, endPoint x: 430, endPoint y: 184, distance: 206.8
click at [430, 184] on div "fallback fallback Optum Lucet Bcbs caresource_enrolment Bcbsaz priorityhealth b…" at bounding box center [471, 197] width 621 height 354
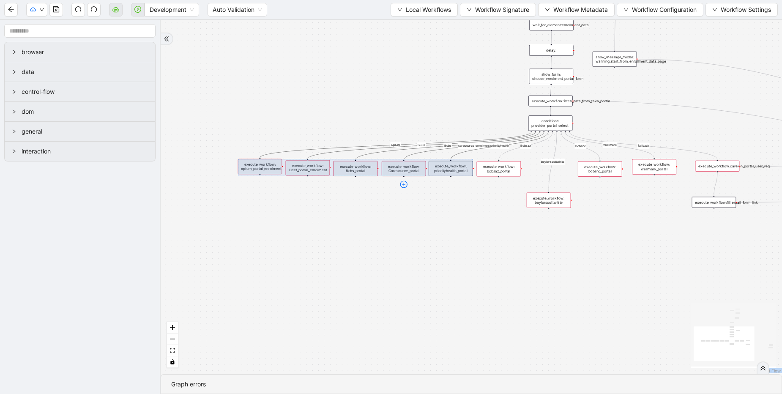
click at [402, 185] on icon "plus-circle" at bounding box center [403, 184] width 7 height 7
click at [230, 140] on div "fallback fallback Optum Lucet Bcbs caresource_enrolment Bcbsaz priorityhealth b…" at bounding box center [471, 197] width 621 height 354
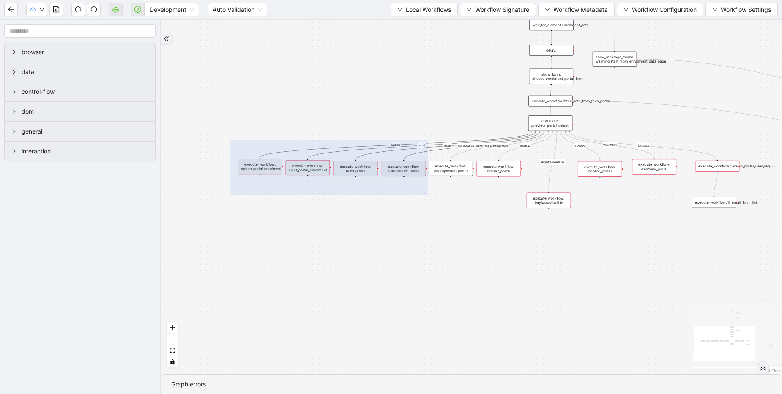
drag, startPoint x: 230, startPoint y: 140, endPoint x: 428, endPoint y: 195, distance: 206.0
click at [428, 195] on div "fallback fallback Optum Lucet Bcbs caresource_enrolment Bcbsaz priorityhealth b…" at bounding box center [471, 197] width 621 height 354
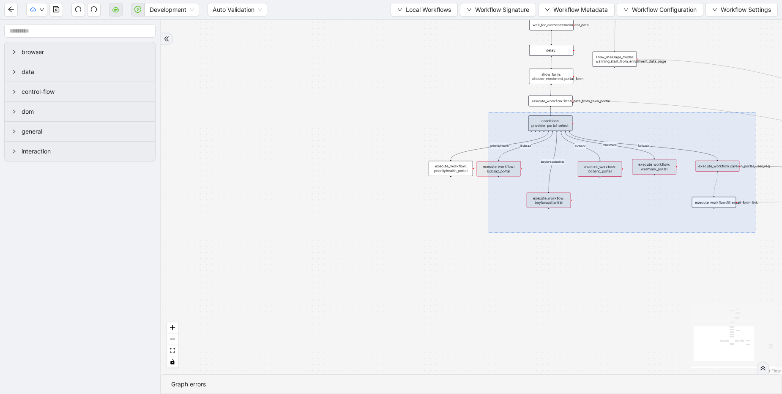
drag, startPoint x: 488, startPoint y: 112, endPoint x: 756, endPoint y: 234, distance: 294.9
click at [756, 234] on div "fallback fallback Bcbsaz priorityhealth baylorscottwhite Bcbsnc Wellmark Is enr…" at bounding box center [471, 197] width 621 height 354
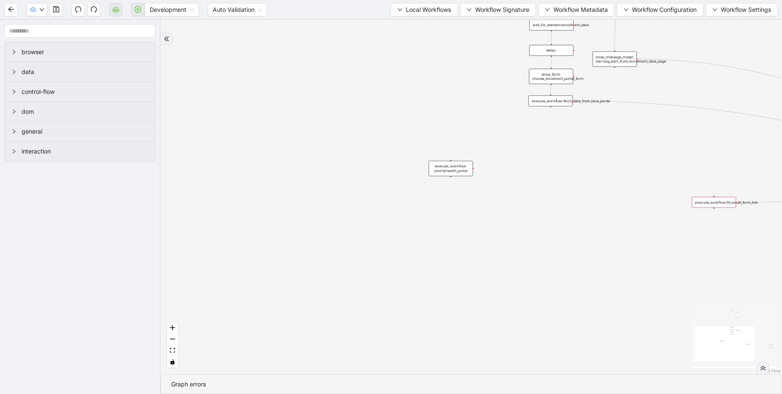
click at [711, 201] on div "execute_workflow:fill_email_form_link" at bounding box center [714, 202] width 44 height 11
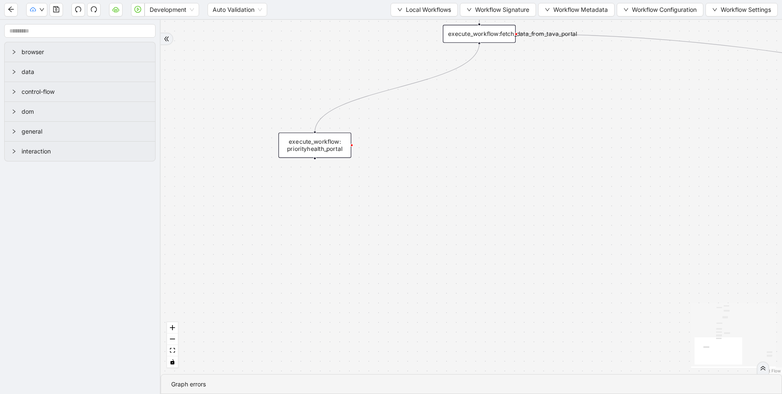
drag, startPoint x: 479, startPoint y: 42, endPoint x: 312, endPoint y: 136, distance: 190.6
click at [479, 81] on div "fallback Is enrolment page onError onError onError onError trigger execute_work…" at bounding box center [471, 197] width 621 height 354
drag, startPoint x: 326, startPoint y: 147, endPoint x: 489, endPoint y: 86, distance: 173.9
click at [489, 86] on div "execute_workflow: priorityhealth_portal" at bounding box center [477, 83] width 73 height 25
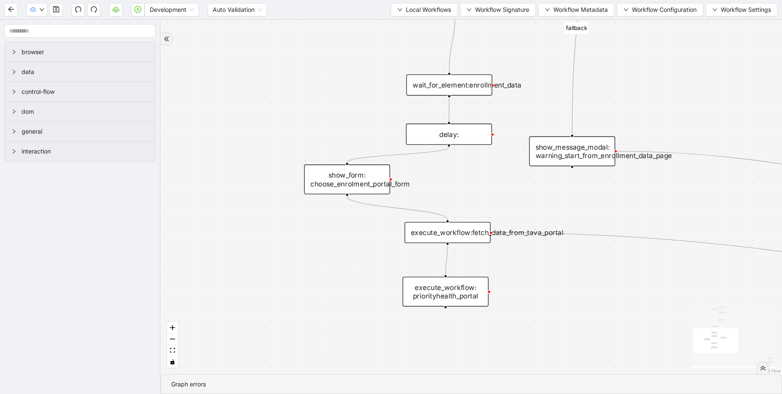
drag, startPoint x: 450, startPoint y: 188, endPoint x: 348, endPoint y: 182, distance: 102.0
click at [348, 182] on div "show_form: choose_enrolment_portal_form" at bounding box center [347, 179] width 86 height 30
drag, startPoint x: 450, startPoint y: 144, endPoint x: 445, endPoint y: 219, distance: 75.4
click at [357, 180] on div "show_form: choose_enrolment_portal_form" at bounding box center [347, 179] width 86 height 30
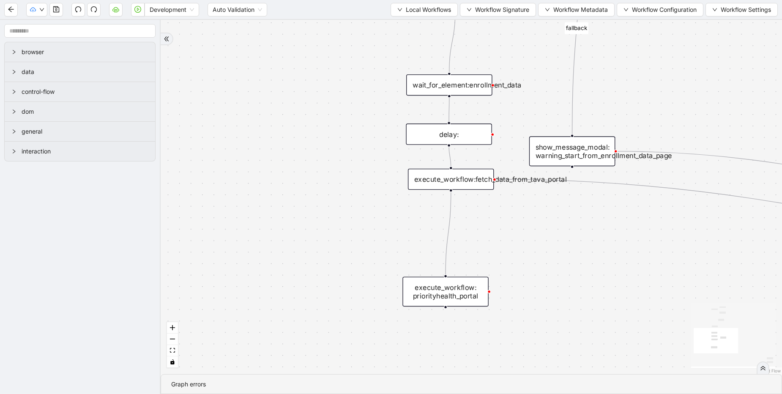
drag, startPoint x: 438, startPoint y: 241, endPoint x: 441, endPoint y: 188, distance: 53.4
click at [441, 188] on div "execute_workflow:fetch_data_from_tava_portal" at bounding box center [451, 179] width 86 height 21
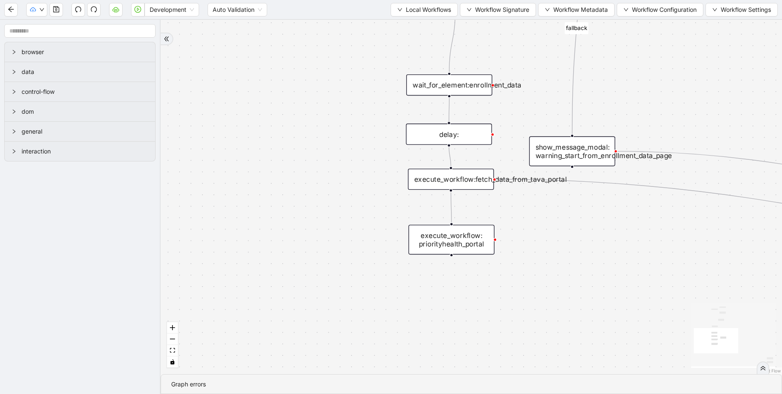
drag, startPoint x: 444, startPoint y: 292, endPoint x: 448, endPoint y: 242, distance: 50.5
click at [448, 242] on div "execute_workflow: priorityhealth_portal" at bounding box center [451, 240] width 86 height 30
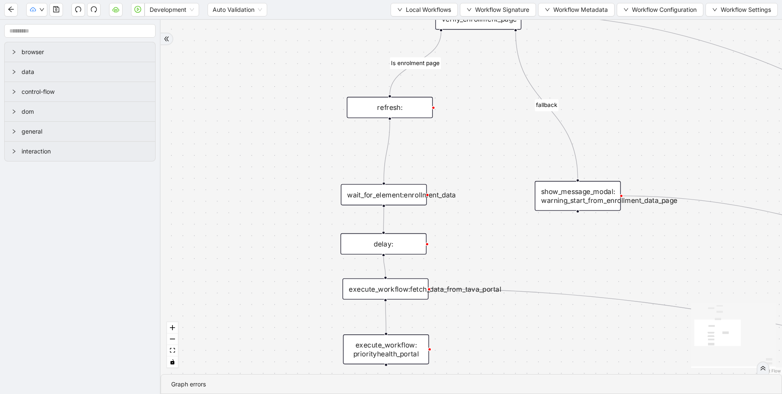
drag, startPoint x: 502, startPoint y: 260, endPoint x: 573, endPoint y: 195, distance: 96.3
click at [573, 195] on div "show_message_modal: warning_start_from_enrollment_data_page" at bounding box center [578, 196] width 86 height 30
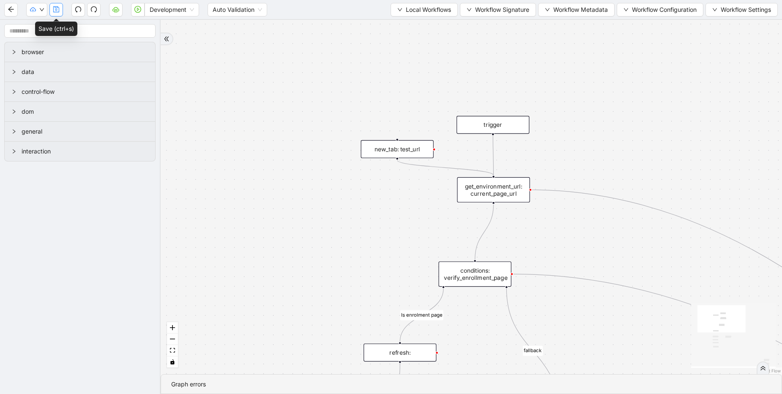
click at [57, 9] on icon "save" at bounding box center [56, 9] width 7 height 7
click at [58, 7] on icon "save" at bounding box center [56, 9] width 6 height 6
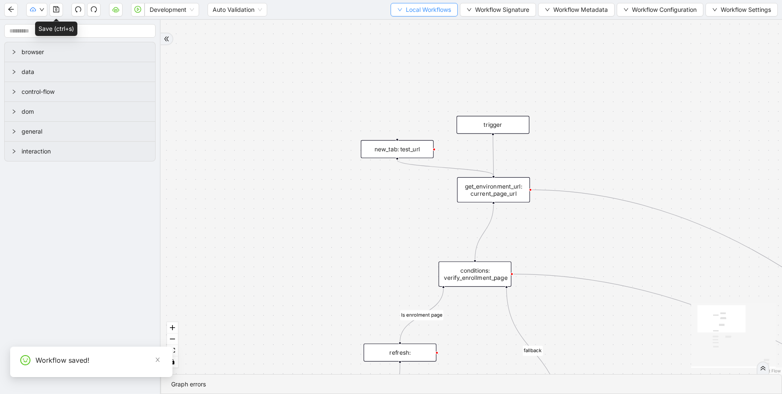
click at [419, 14] on button "Local Workflows" at bounding box center [424, 10] width 67 height 14
click at [427, 27] on span "Select" at bounding box center [420, 26] width 55 height 9
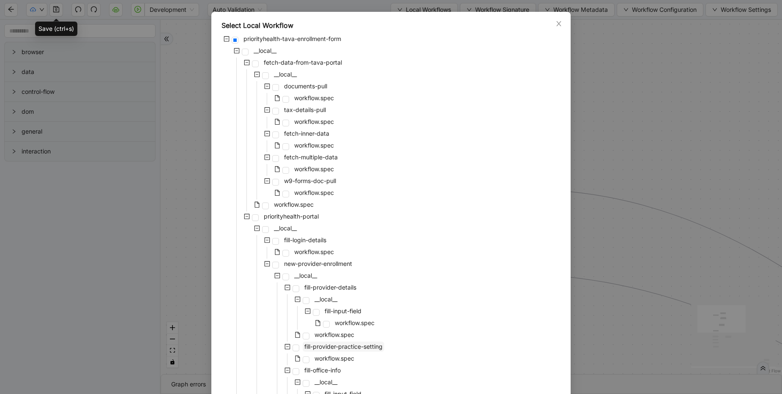
scroll to position [0, 0]
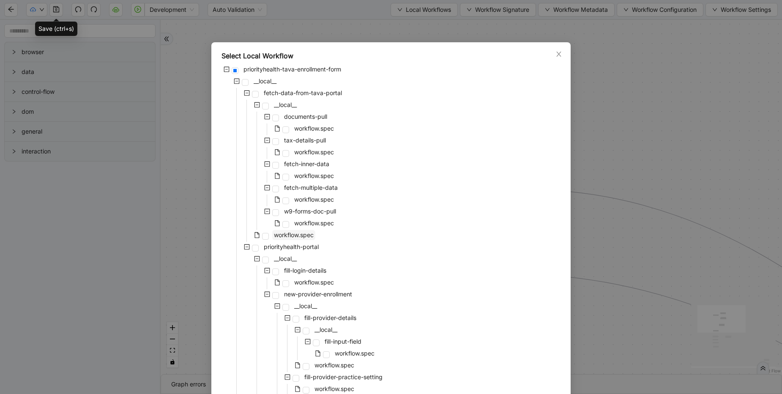
click at [298, 233] on span "workflow.spec" at bounding box center [294, 234] width 40 height 7
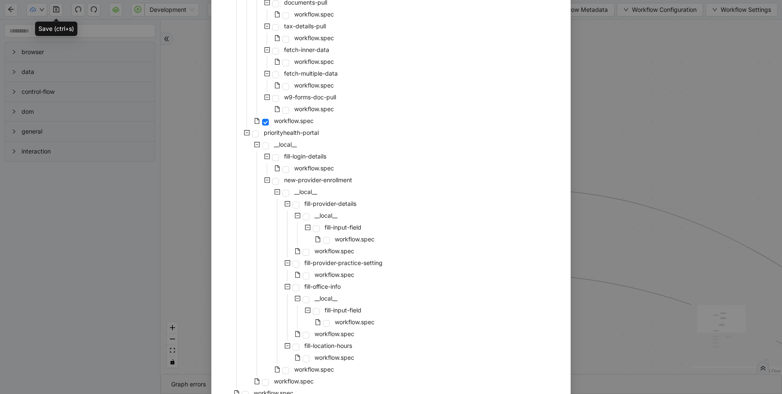
scroll to position [157, 0]
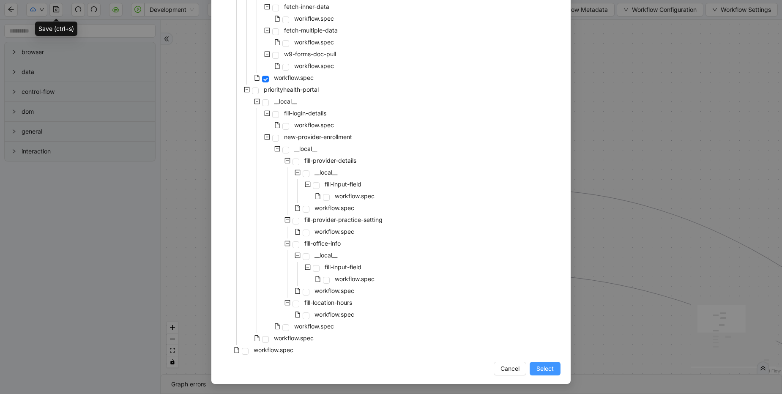
click at [542, 370] on span "Select" at bounding box center [544, 368] width 17 height 9
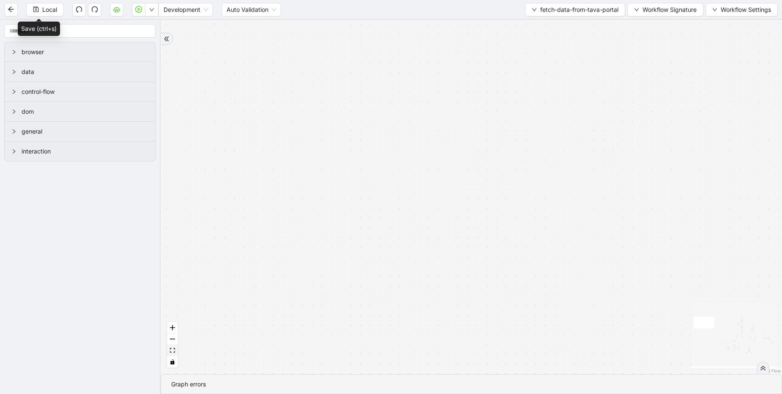
click at [175, 352] on icon "fit view" at bounding box center [172, 350] width 5 height 5
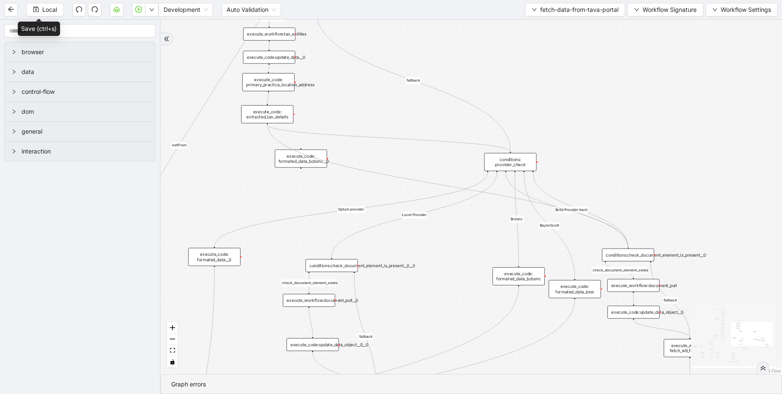
drag, startPoint x: 267, startPoint y: 124, endPoint x: 631, endPoint y: 251, distance: 385.6
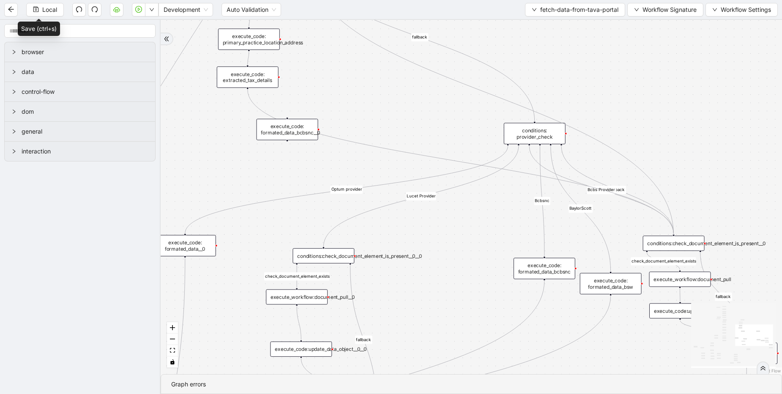
drag, startPoint x: 305, startPoint y: 113, endPoint x: 672, endPoint y: 235, distance: 386.5
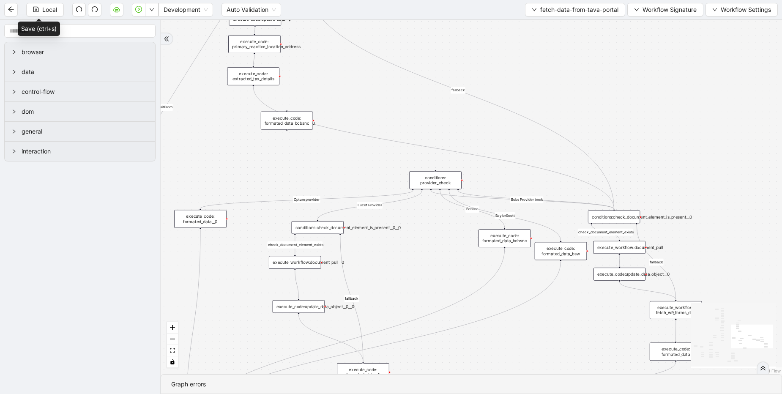
drag, startPoint x: 497, startPoint y: 124, endPoint x: 436, endPoint y: 181, distance: 82.9
click at [436, 181] on div "conditions: provider_check" at bounding box center [435, 180] width 52 height 18
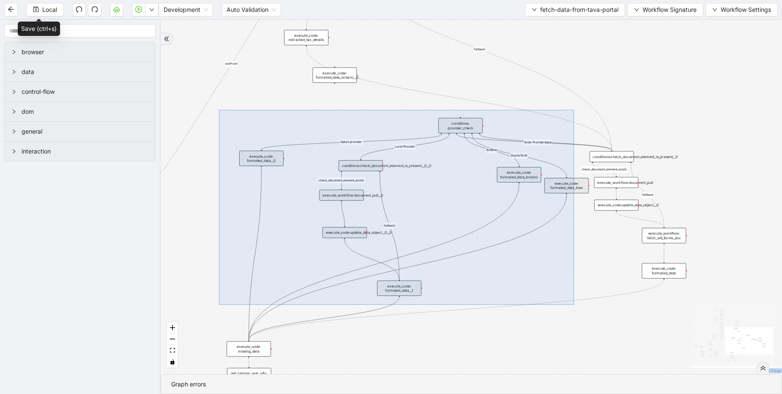
drag, startPoint x: 219, startPoint y: 110, endPoint x: 574, endPoint y: 305, distance: 405.1
click at [574, 305] on div "check_document_element_exists taxEntitiesExists success fallback exitFrom fallb…" at bounding box center [471, 197] width 621 height 354
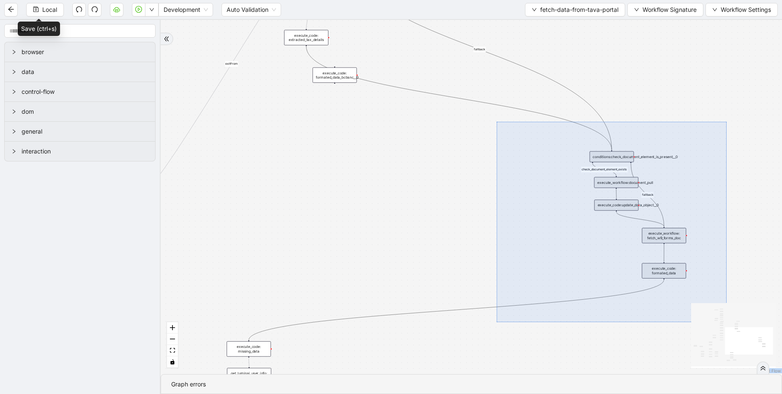
drag, startPoint x: 497, startPoint y: 122, endPoint x: 727, endPoint y: 322, distance: 305.0
click at [727, 322] on div "check_document_element_exists taxEntitiesExists success fallback exitFrom fallb…" at bounding box center [471, 197] width 621 height 354
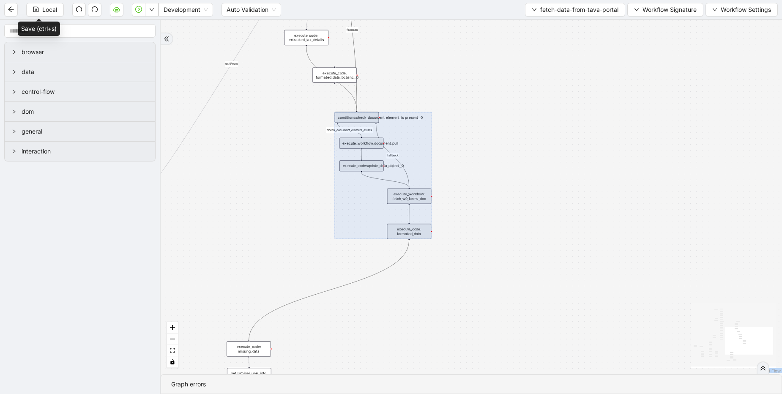
drag, startPoint x: 596, startPoint y: 206, endPoint x: 386, endPoint y: 172, distance: 212.8
click at [386, 172] on div at bounding box center [383, 175] width 96 height 127
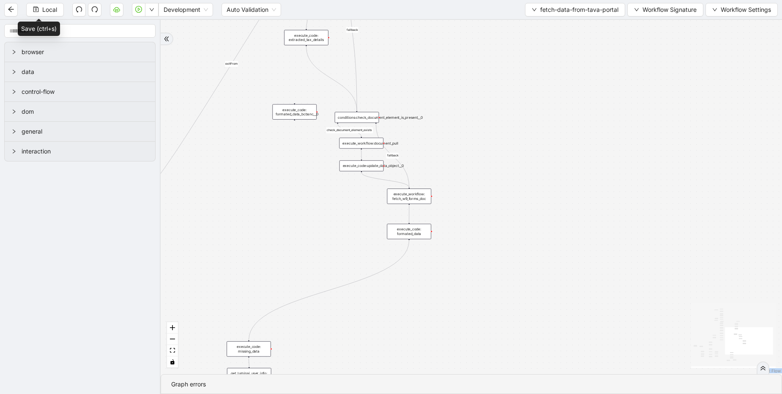
drag, startPoint x: 328, startPoint y: 74, endPoint x: 289, endPoint y: 116, distance: 57.4
click at [289, 116] on div "execute_code: formated_data_bcbsnc__0" at bounding box center [294, 111] width 44 height 15
click at [293, 117] on div "execute_code: formated_data_bcbsnc__0" at bounding box center [295, 116] width 44 height 15
drag, startPoint x: 298, startPoint y: 119, endPoint x: 276, endPoint y: 142, distance: 32.0
click at [276, 142] on div "execute_code: formated_data_bcbsnc__0" at bounding box center [274, 140] width 44 height 15
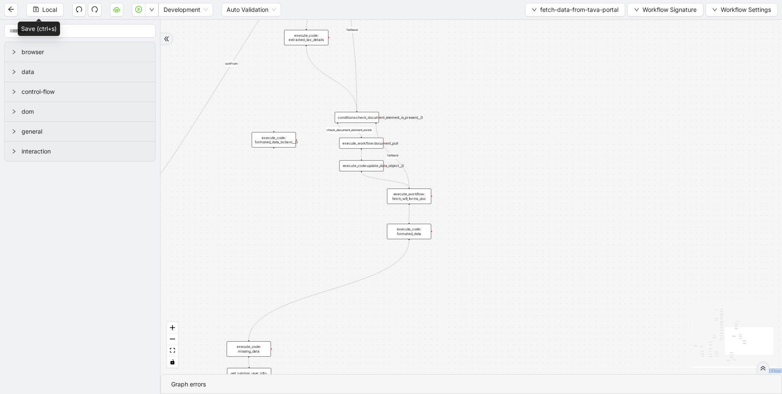
click at [276, 142] on div "execute_code: formated_data_bcbsnc__0" at bounding box center [274, 139] width 44 height 15
click at [279, 139] on div "execute_code: formated_data_bcbsnc__0" at bounding box center [274, 139] width 44 height 15
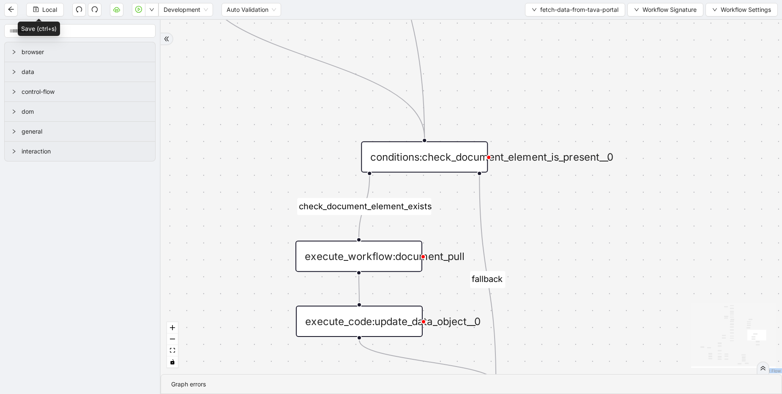
drag, startPoint x: 366, startPoint y: 185, endPoint x: 445, endPoint y: 160, distance: 82.6
click at [445, 160] on div "conditions:check_document_element_is_present__0" at bounding box center [424, 156] width 127 height 31
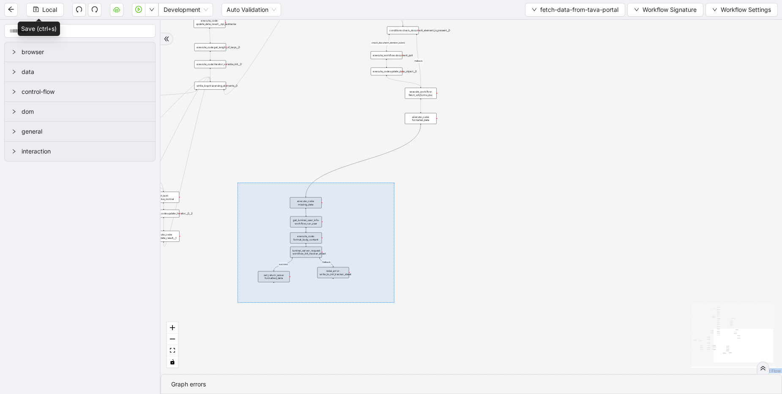
drag, startPoint x: 238, startPoint y: 183, endPoint x: 394, endPoint y: 303, distance: 197.5
click at [394, 303] on div "check_document_element_exists taxEntitiesExists success fallback exitFrom fallb…" at bounding box center [471, 197] width 621 height 354
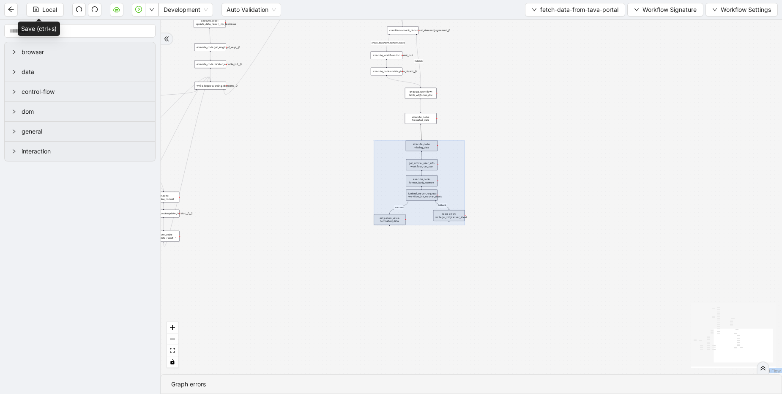
drag, startPoint x: 330, startPoint y: 246, endPoint x: 420, endPoint y: 193, distance: 105.0
click at [420, 193] on div at bounding box center [419, 182] width 91 height 85
click at [267, 192] on div "check_document_element_exists taxEntitiesExists success fallback exitFrom fallb…" at bounding box center [471, 197] width 621 height 354
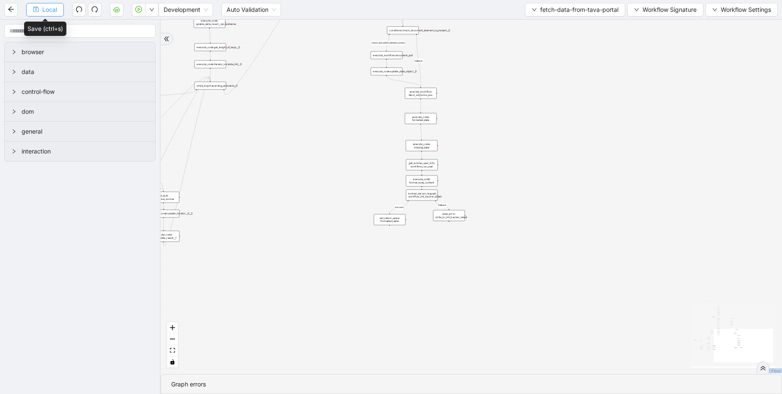
click at [43, 11] on span "Local" at bounding box center [49, 9] width 15 height 9
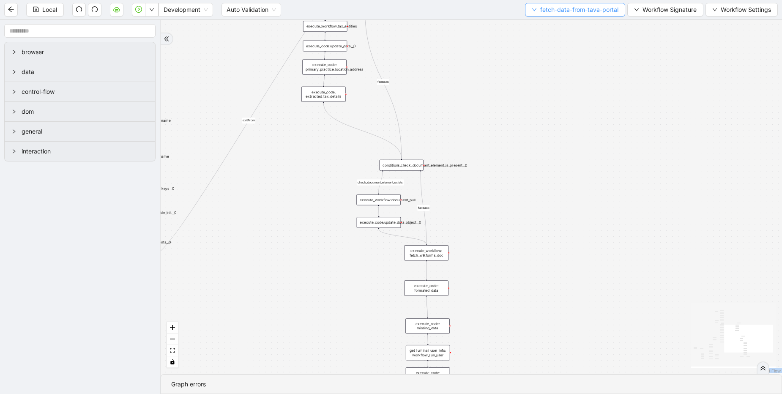
click at [574, 8] on span "fetch-data-from-tava-portal" at bounding box center [579, 9] width 78 height 9
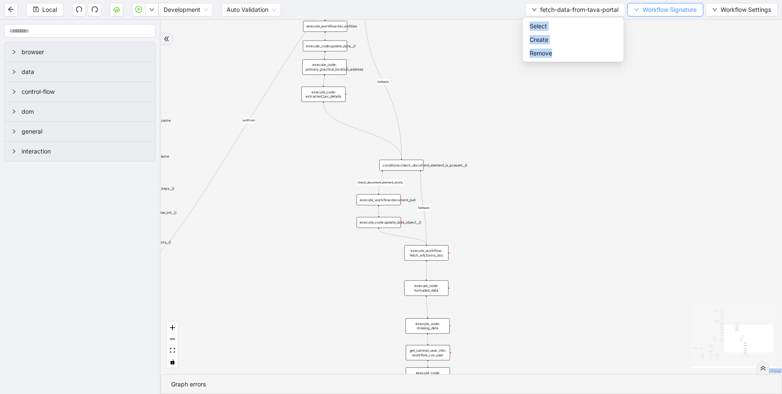
click at [667, 10] on span "Workflow Signature" at bounding box center [670, 9] width 54 height 9
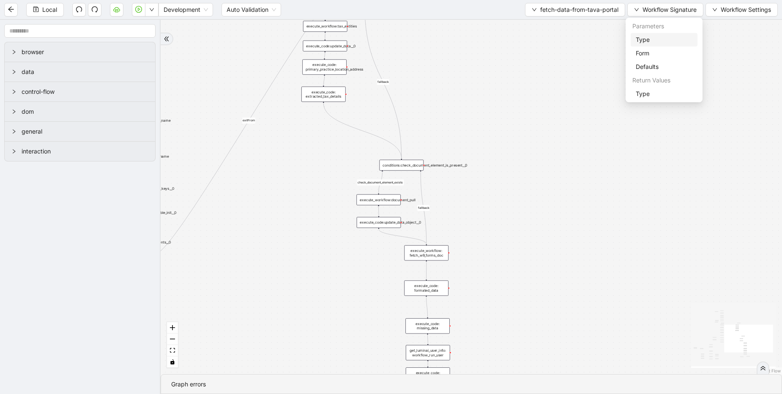
click at [646, 44] on span "Type" at bounding box center [664, 39] width 57 height 9
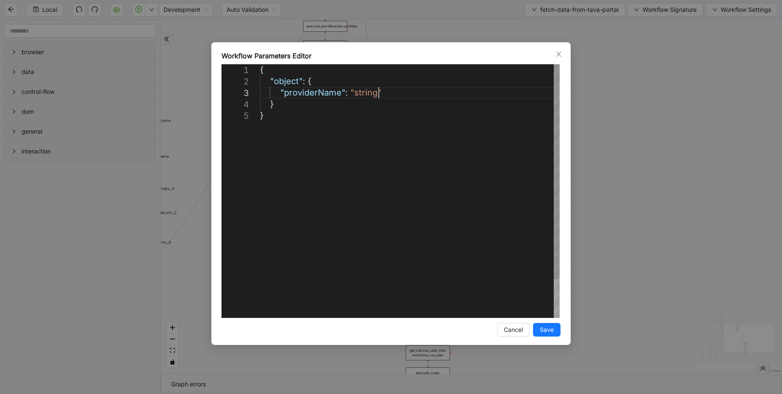
scroll to position [0, 5]
drag, startPoint x: 425, startPoint y: 88, endPoint x: 237, endPoint y: 93, distance: 188.2
type textarea "**********"
click at [557, 331] on button "Save" at bounding box center [546, 330] width 27 height 14
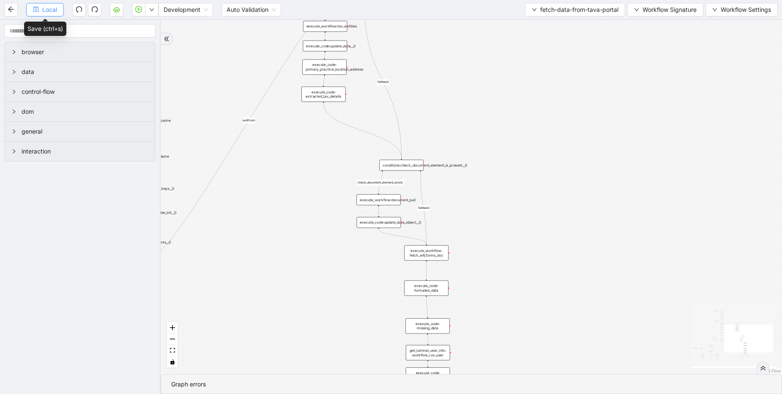
click at [47, 11] on span "Local" at bounding box center [49, 9] width 15 height 9
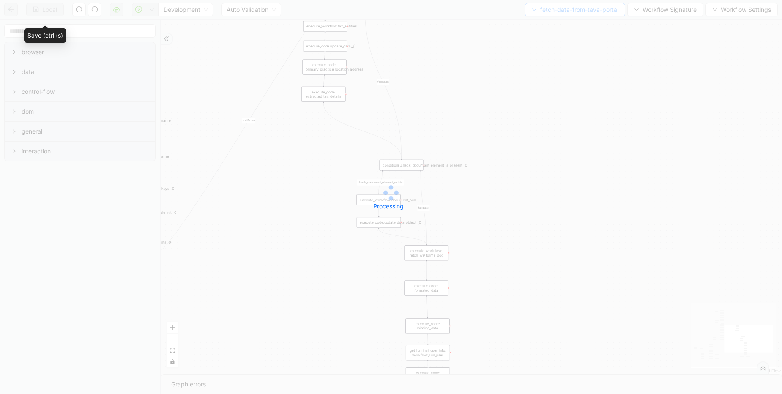
click at [575, 10] on div "Local Development Auto Validation fetch-data-from-tava-portal Workflow Signatur…" at bounding box center [391, 197] width 782 height 394
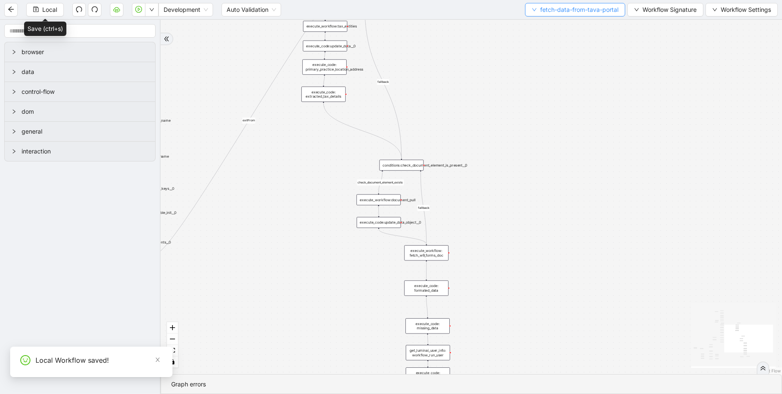
click at [572, 8] on span "fetch-data-from-tava-portal" at bounding box center [579, 9] width 78 height 9
click at [554, 25] on span "Select" at bounding box center [573, 26] width 87 height 9
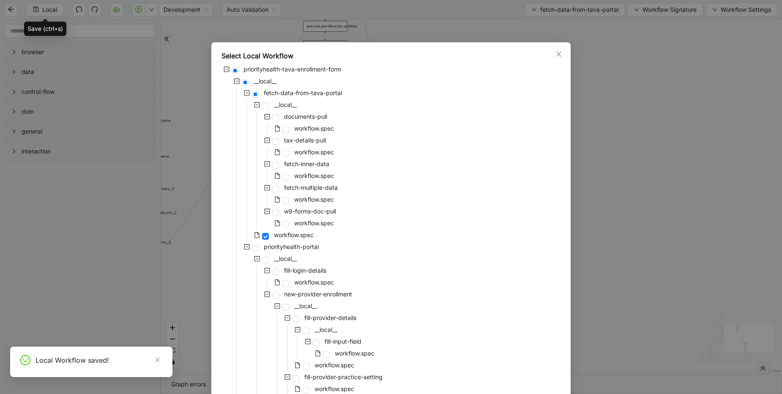
scroll to position [157, 0]
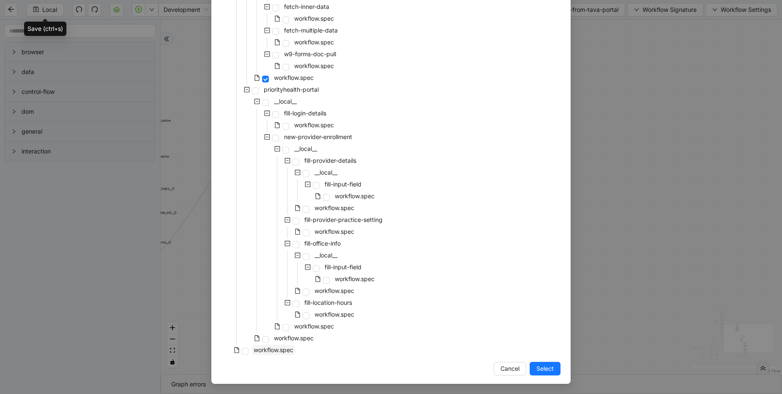
click at [276, 351] on span "workflow.spec" at bounding box center [274, 349] width 40 height 7
click at [552, 365] on button "Select" at bounding box center [545, 369] width 31 height 14
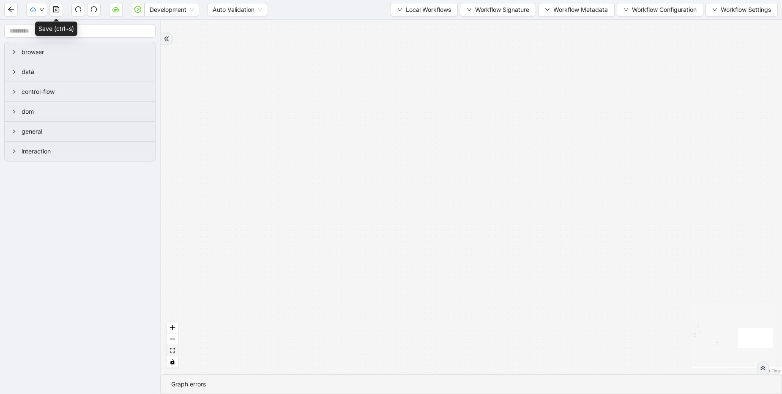
click at [175, 349] on button "fit view" at bounding box center [172, 350] width 11 height 11
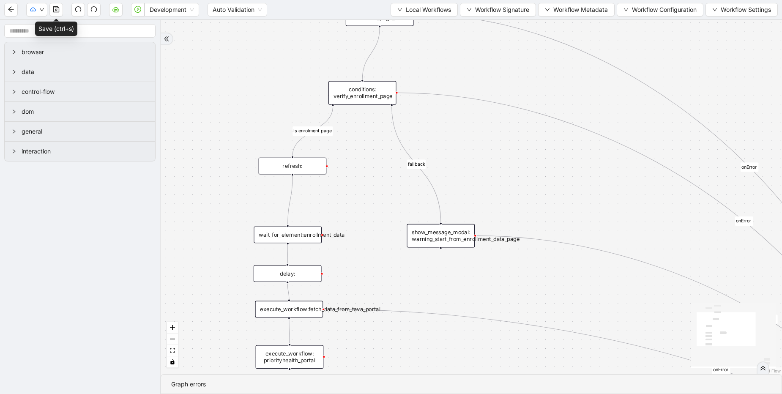
click at [290, 308] on div "execute_workflow:fetch_data_from_tava_portal" at bounding box center [289, 309] width 68 height 17
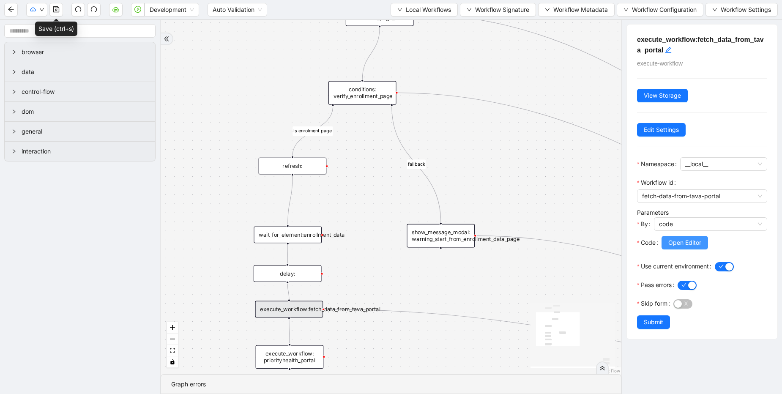
click at [675, 241] on span "Open Editor" at bounding box center [684, 242] width 33 height 9
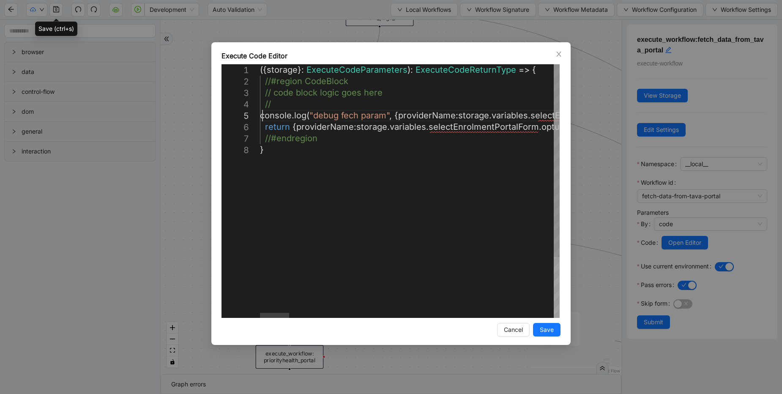
scroll to position [0, 1913]
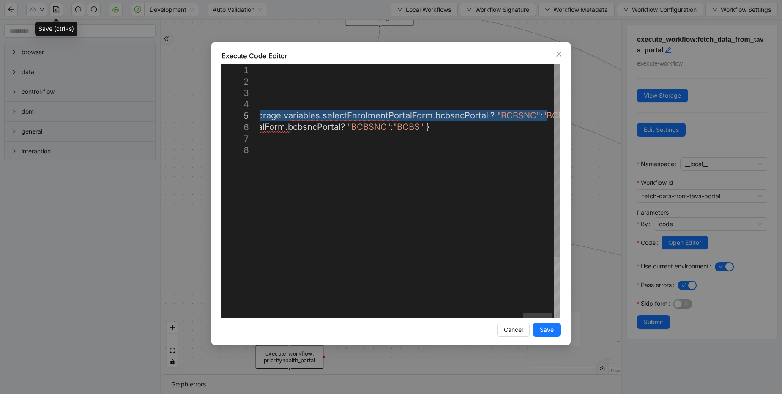
drag, startPoint x: 262, startPoint y: 115, endPoint x: 560, endPoint y: 116, distance: 298.0
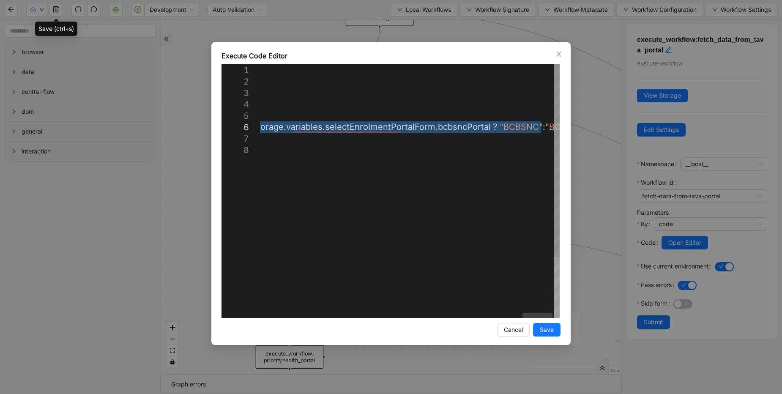
drag, startPoint x: 298, startPoint y: 129, endPoint x: 540, endPoint y: 126, distance: 242.7
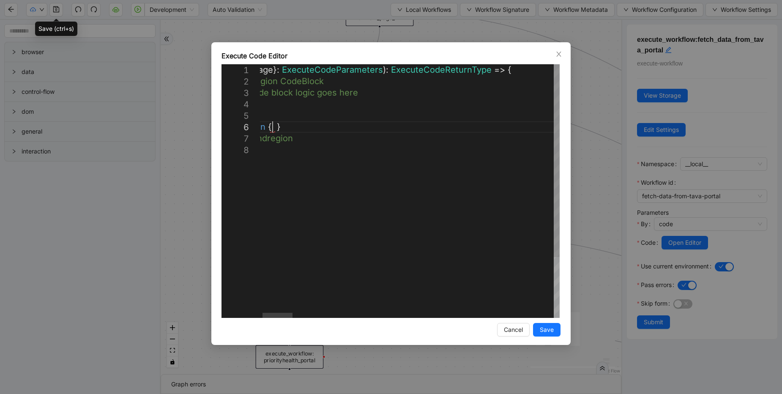
scroll to position [0, 326]
type textarea "**********"
click at [547, 328] on span "Save" at bounding box center [547, 329] width 14 height 9
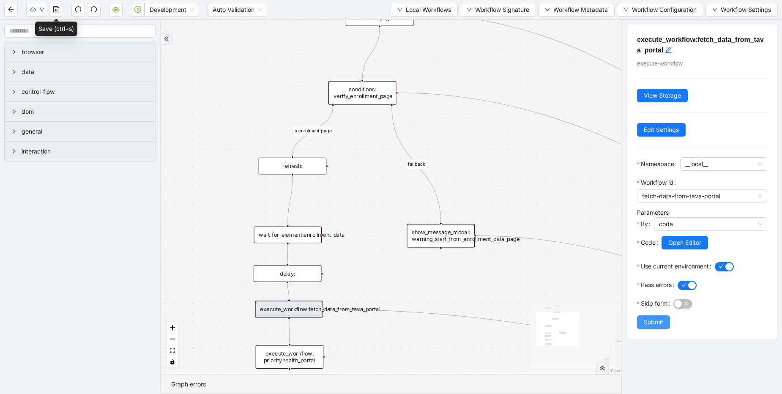
click at [660, 324] on span "Submit" at bounding box center [653, 321] width 19 height 9
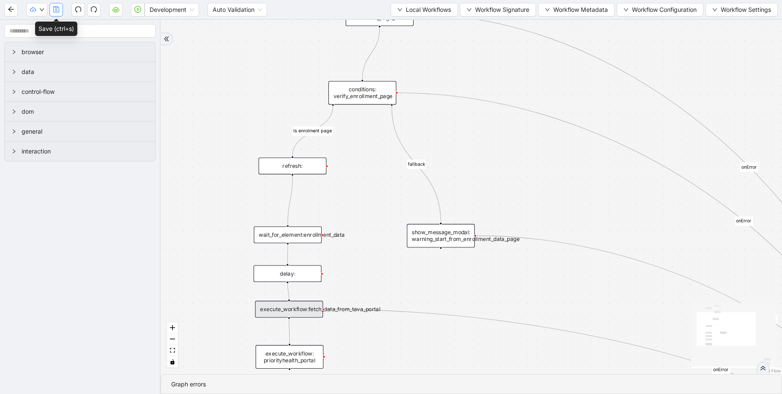
click at [57, 10] on icon "save" at bounding box center [56, 9] width 7 height 7
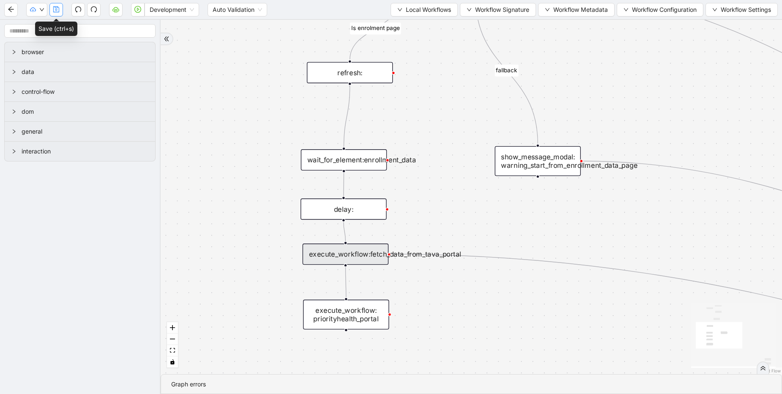
click at [57, 11] on icon "save" at bounding box center [56, 9] width 7 height 7
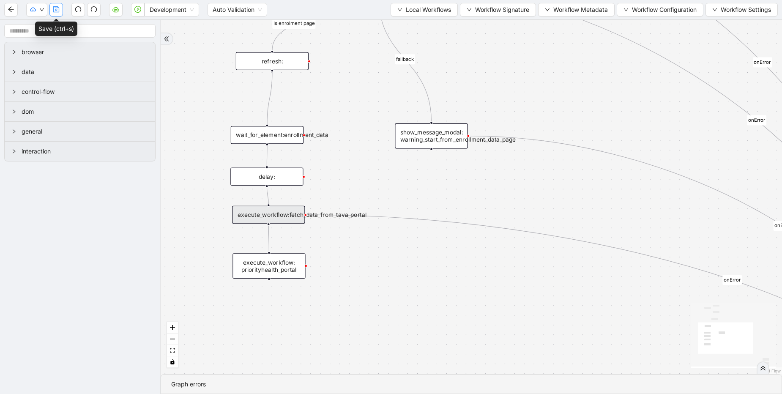
click at [55, 7] on icon "save" at bounding box center [56, 9] width 7 height 7
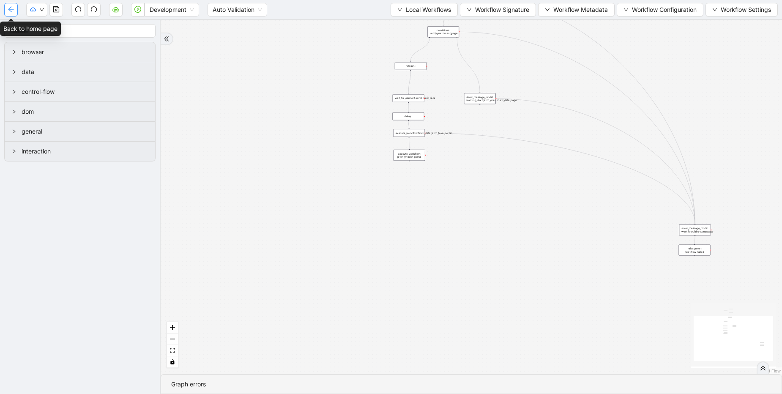
click at [11, 8] on icon "arrow-left" at bounding box center [10, 9] width 5 height 5
